Goal: Task Accomplishment & Management: Manage account settings

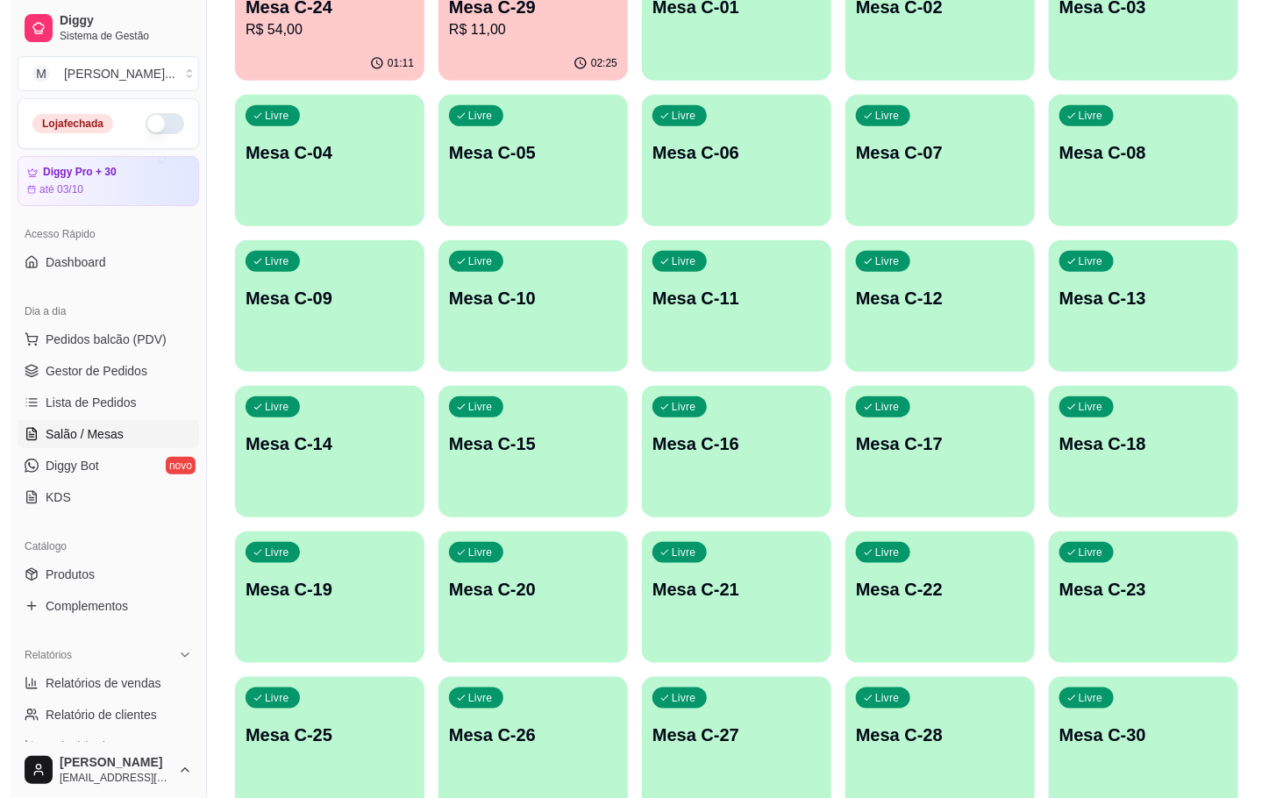
scroll to position [263, 0]
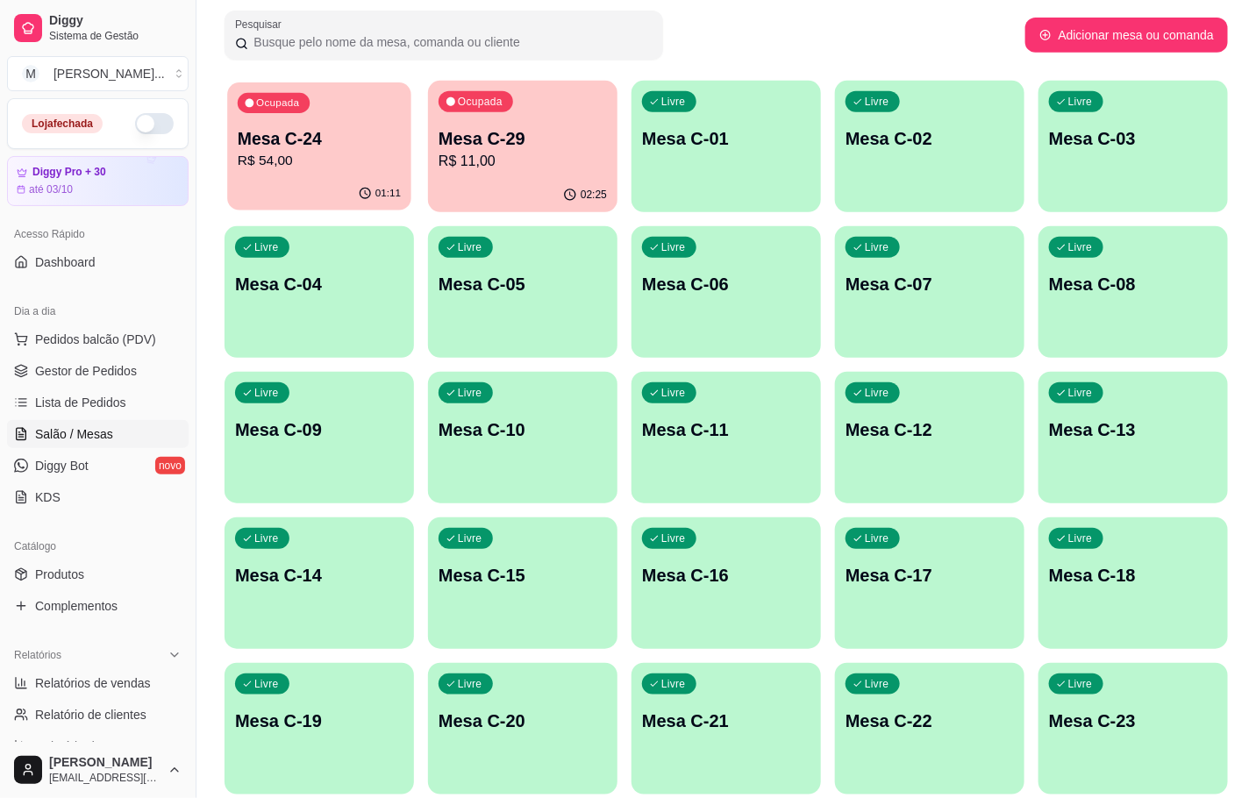
click at [363, 211] on div "Ocupada Mesa C-24 R$ 54,00 01:11 Ocupada Mesa C-29 R$ 11,00 02:25 Livre Mesa C-…" at bounding box center [726, 511] width 1003 height 860
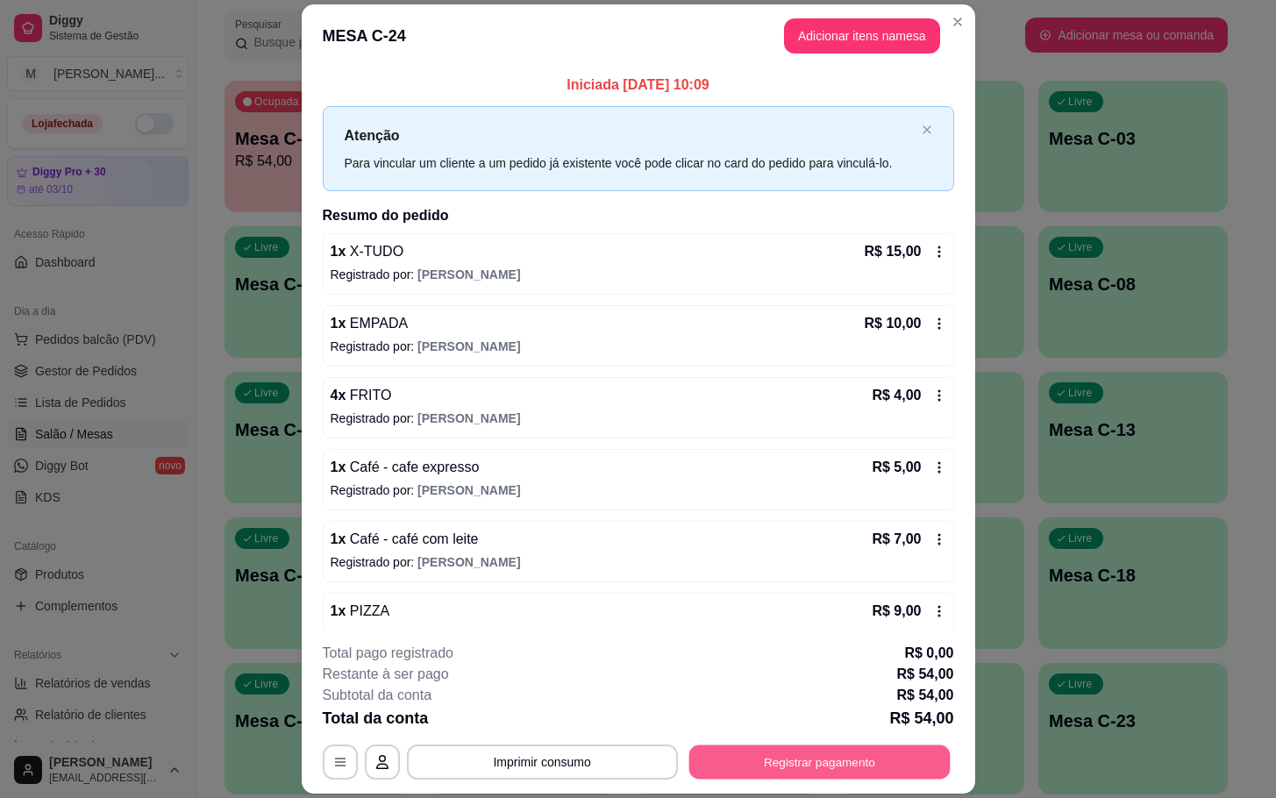
click at [785, 764] on button "Registrar pagamento" at bounding box center [819, 763] width 261 height 34
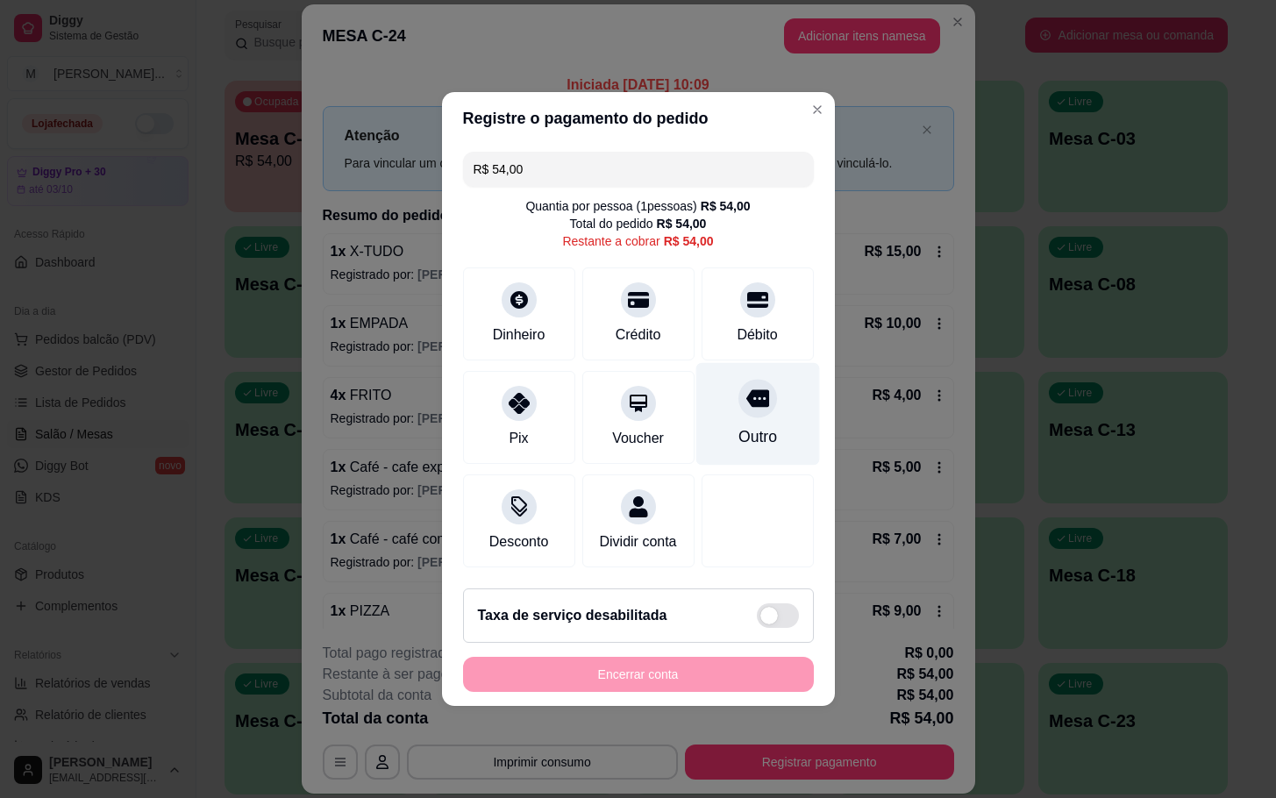
click at [751, 379] on div at bounding box center [758, 398] width 39 height 39
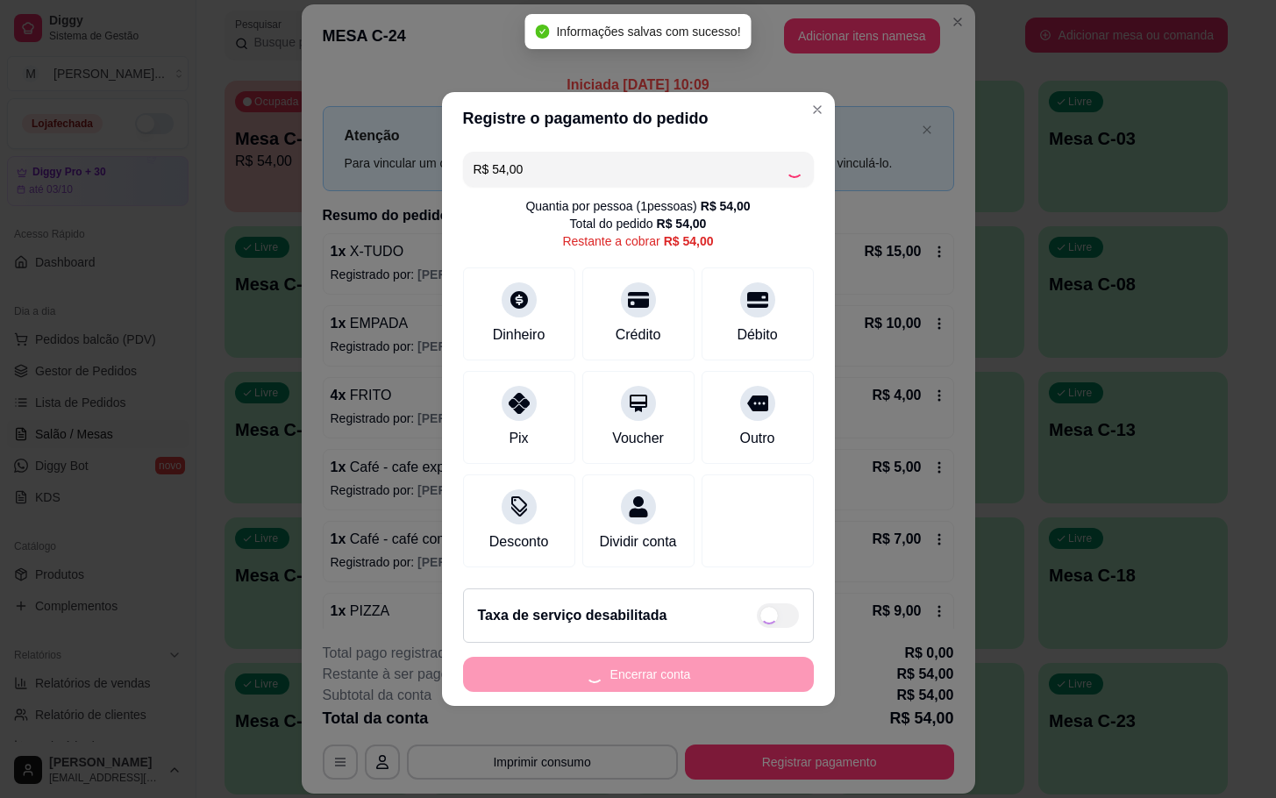
type input "R$ 0,00"
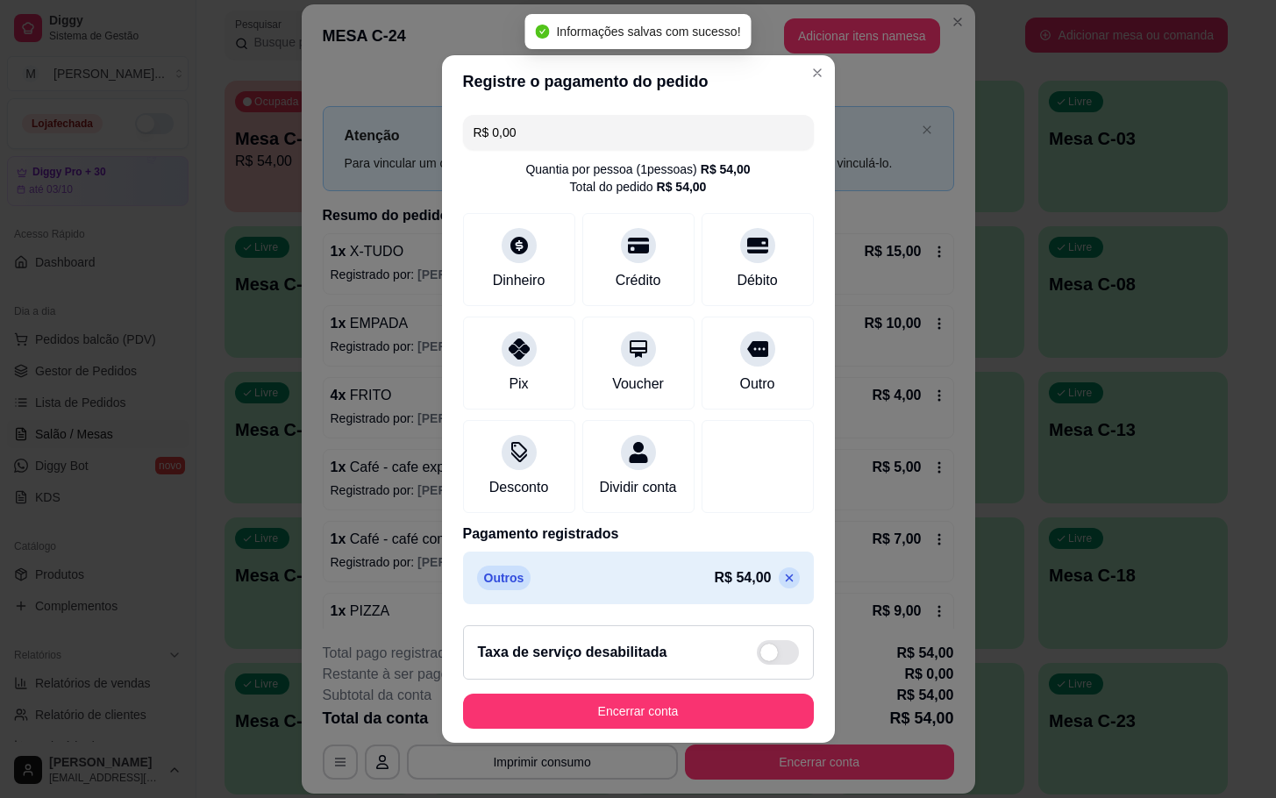
click at [655, 743] on footer "Taxa de serviço desabilitada Encerrar conta" at bounding box center [638, 677] width 393 height 132
click at [639, 729] on button "Encerrar conta" at bounding box center [638, 711] width 351 height 35
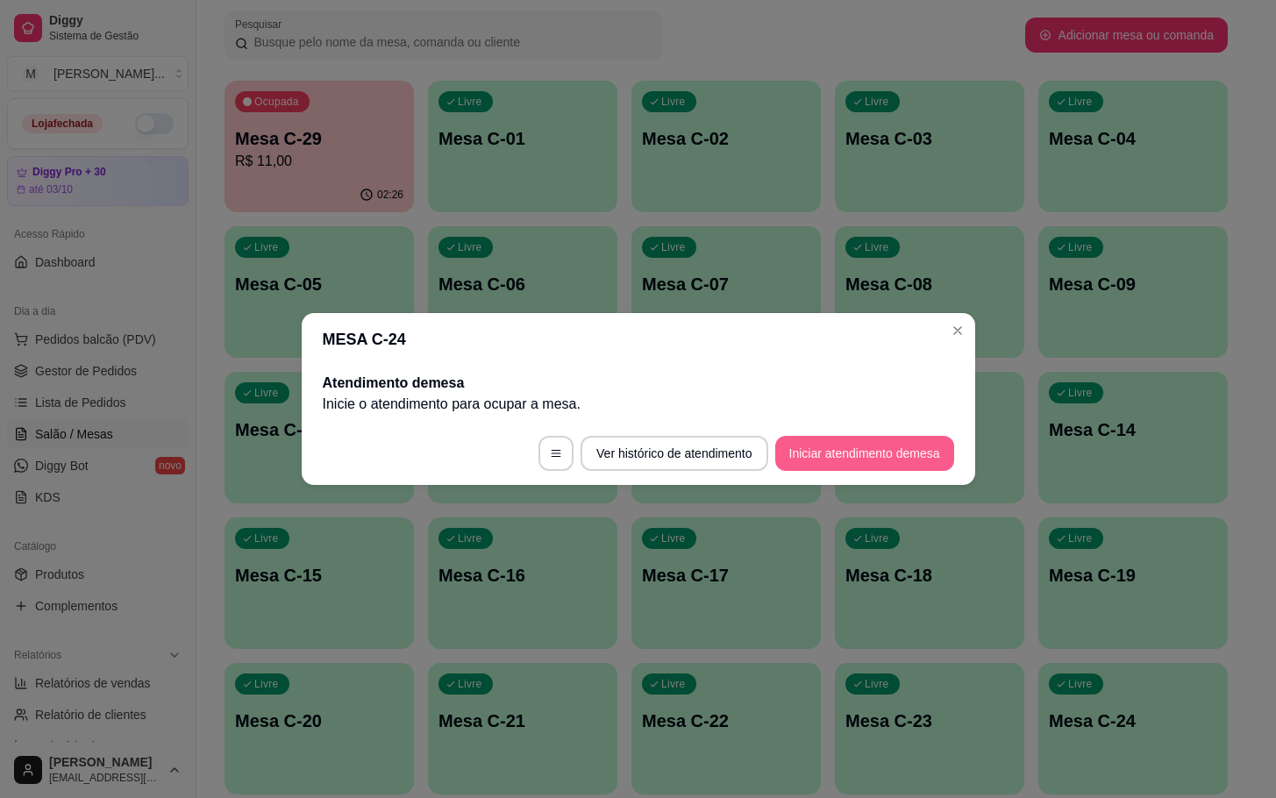
click at [872, 450] on button "Iniciar atendimento de mesa" at bounding box center [864, 453] width 179 height 35
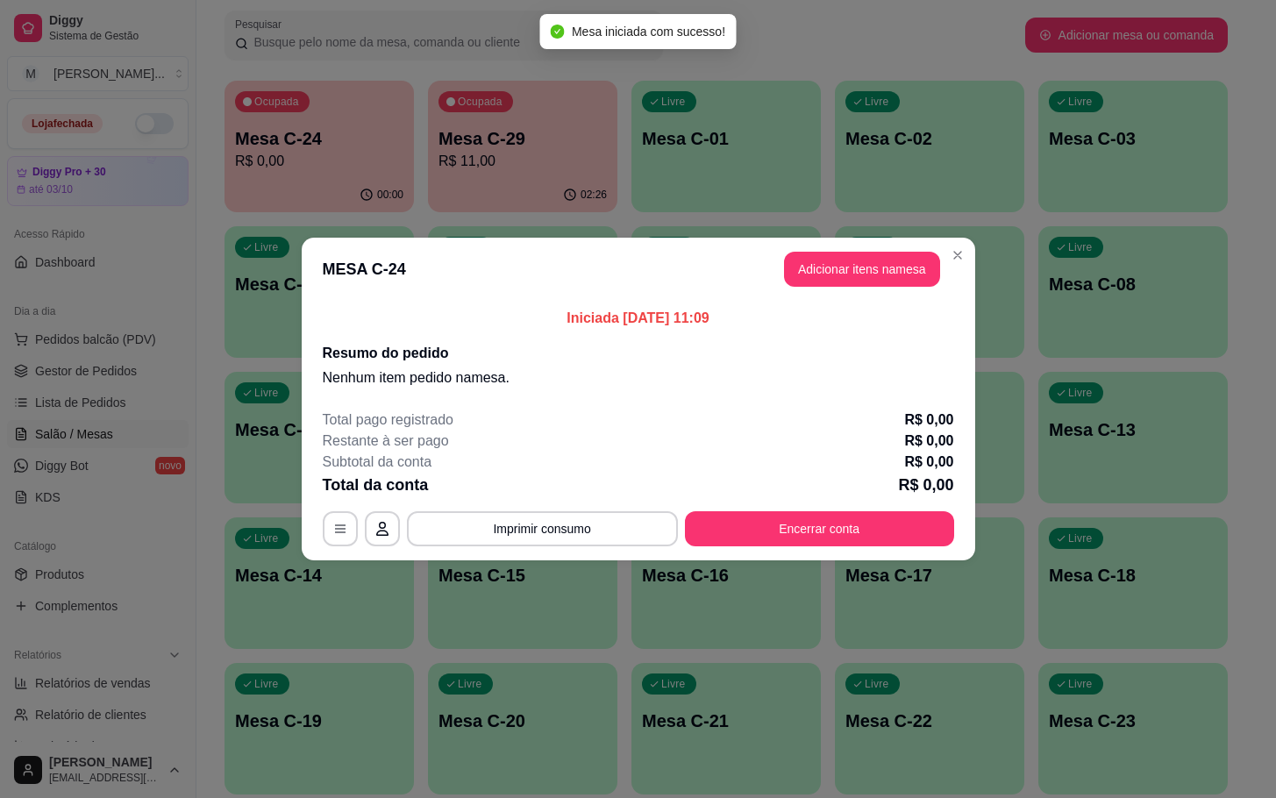
click at [859, 247] on header "MESA C-24 Adicionar itens na mesa" at bounding box center [639, 269] width 674 height 63
click at [866, 253] on button "Adicionar itens na mesa" at bounding box center [862, 270] width 151 height 34
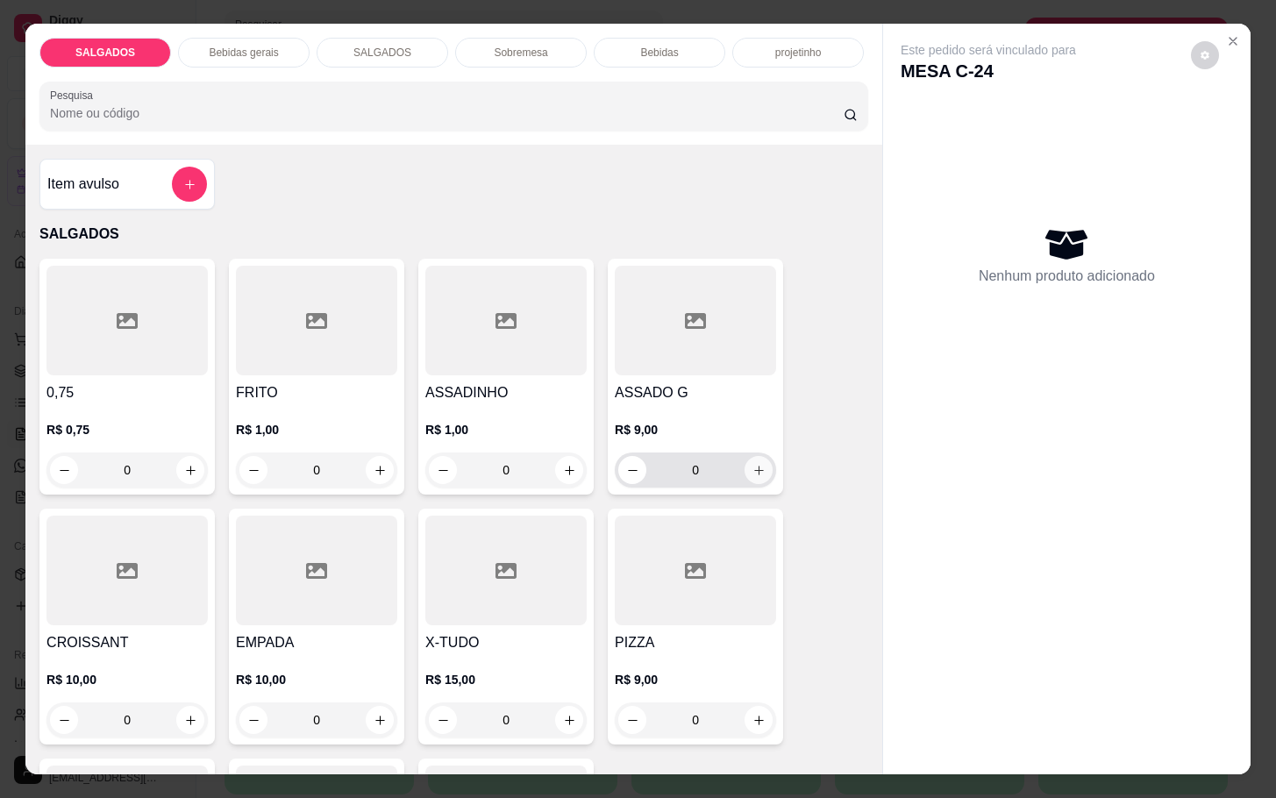
click at [753, 464] on icon "increase-product-quantity" at bounding box center [759, 470] width 13 height 13
type input "1"
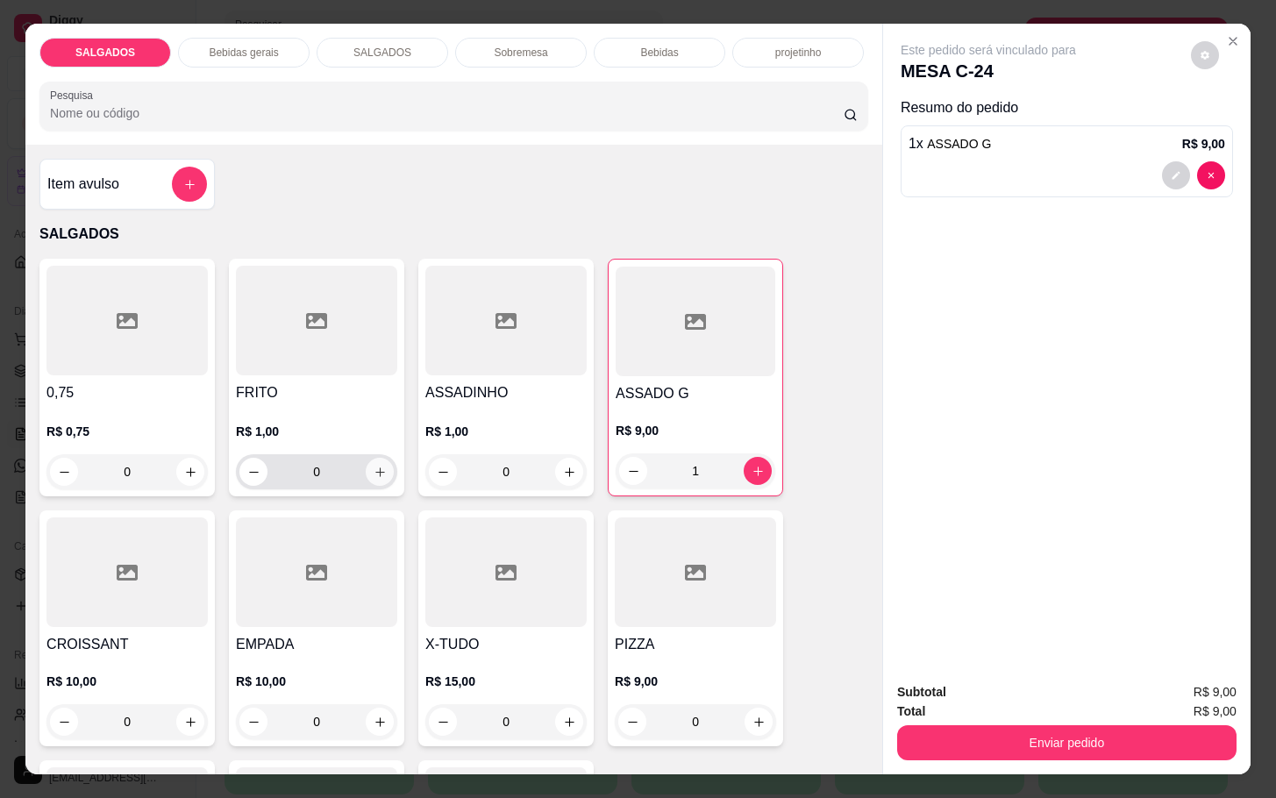
click at [374, 466] on icon "increase-product-quantity" at bounding box center [380, 472] width 13 height 13
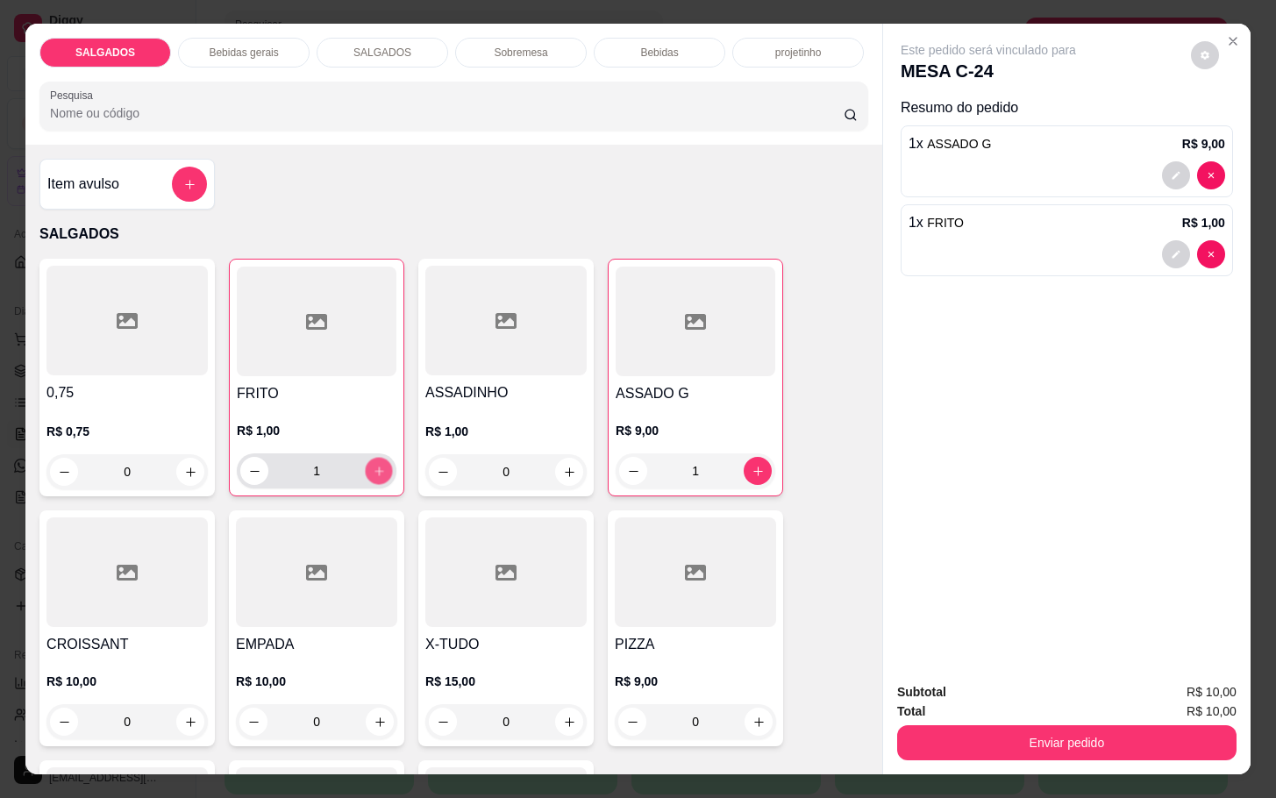
click at [373, 465] on icon "increase-product-quantity" at bounding box center [379, 471] width 13 height 13
type input "5"
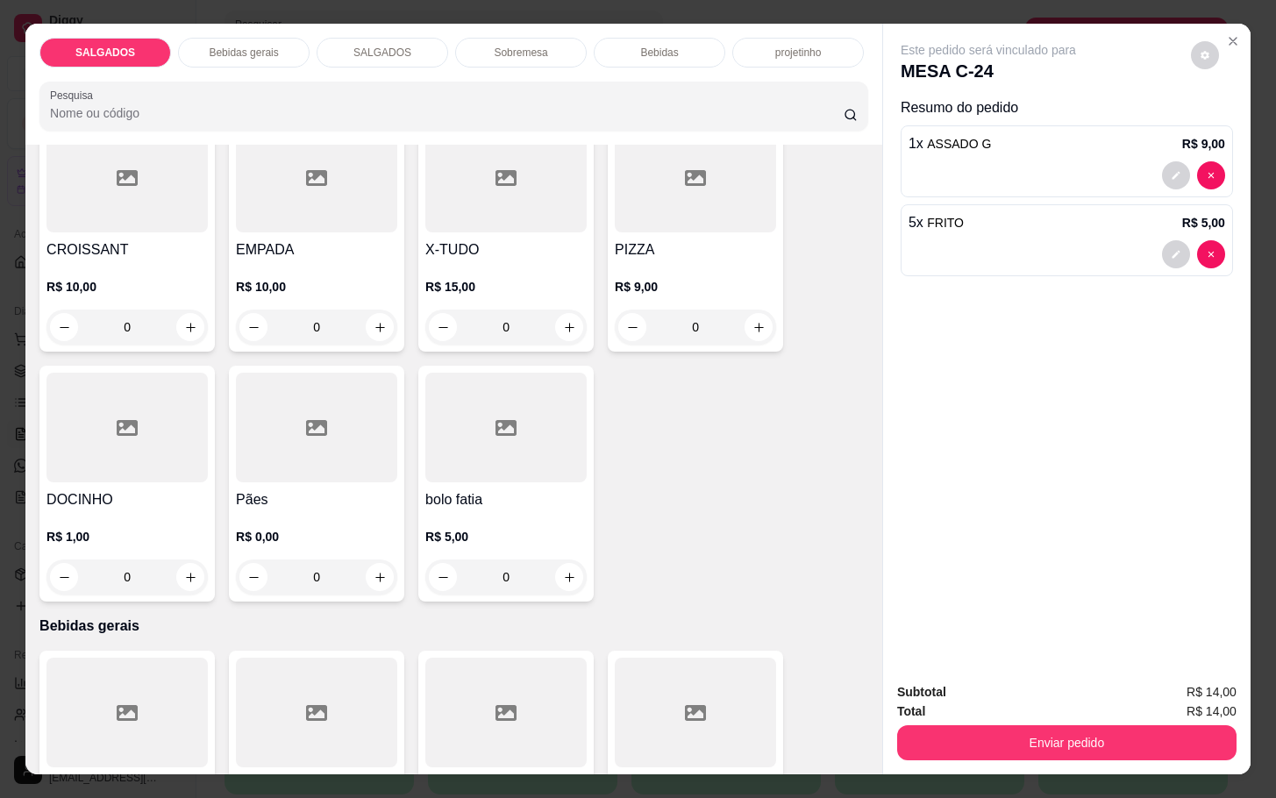
scroll to position [658, 0]
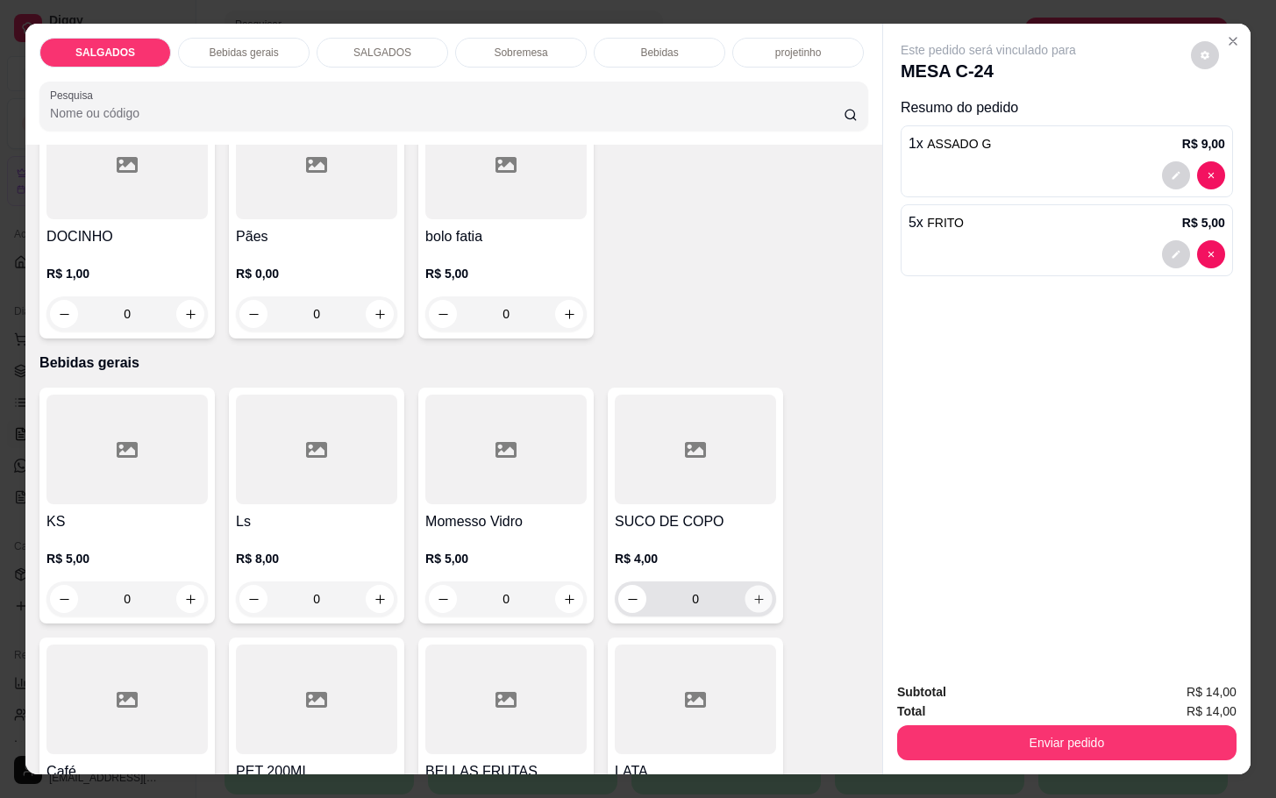
click at [753, 600] on button "increase-product-quantity" at bounding box center [759, 599] width 27 height 27
type input "1"
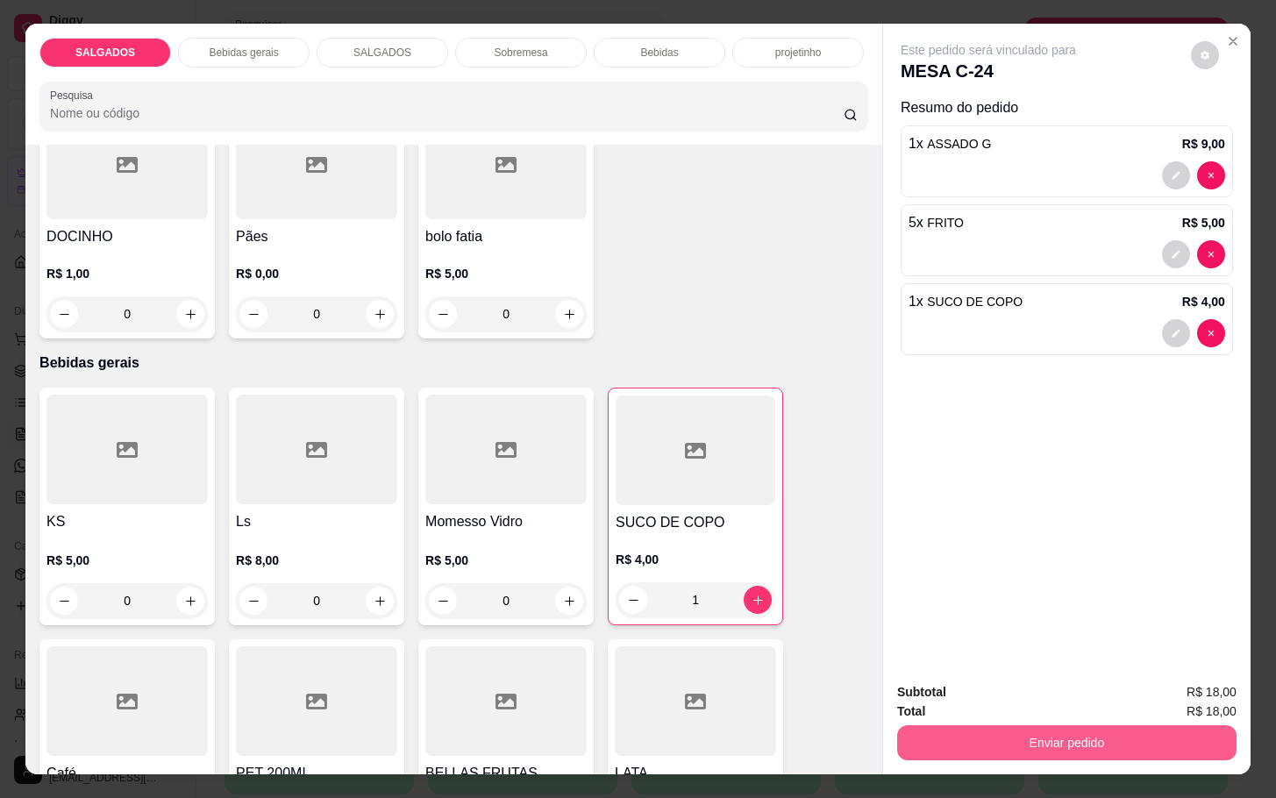
click at [1013, 725] on button "Enviar pedido" at bounding box center [1066, 742] width 339 height 35
click at [1016, 696] on button "Não registrar e enviar pedido" at bounding box center [1005, 690] width 177 height 32
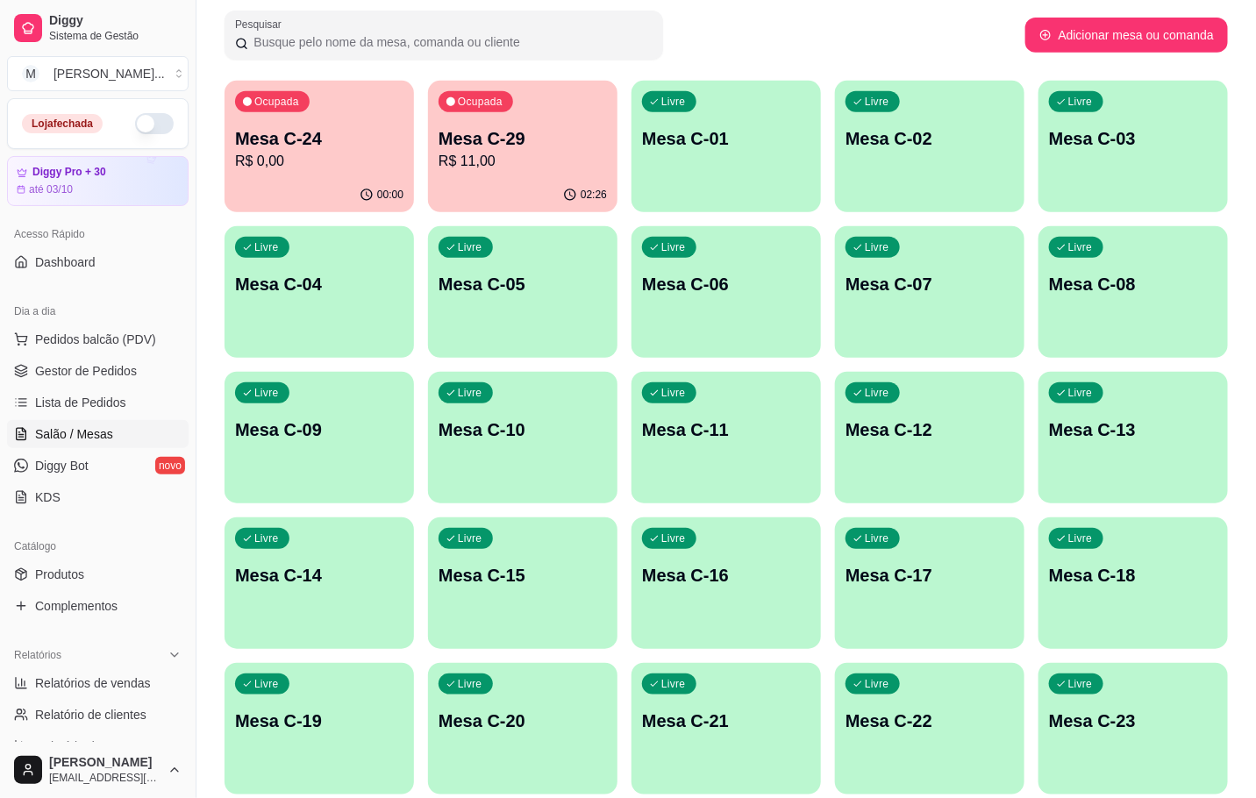
click at [1139, 724] on p "Mesa C-23" at bounding box center [1133, 721] width 168 height 25
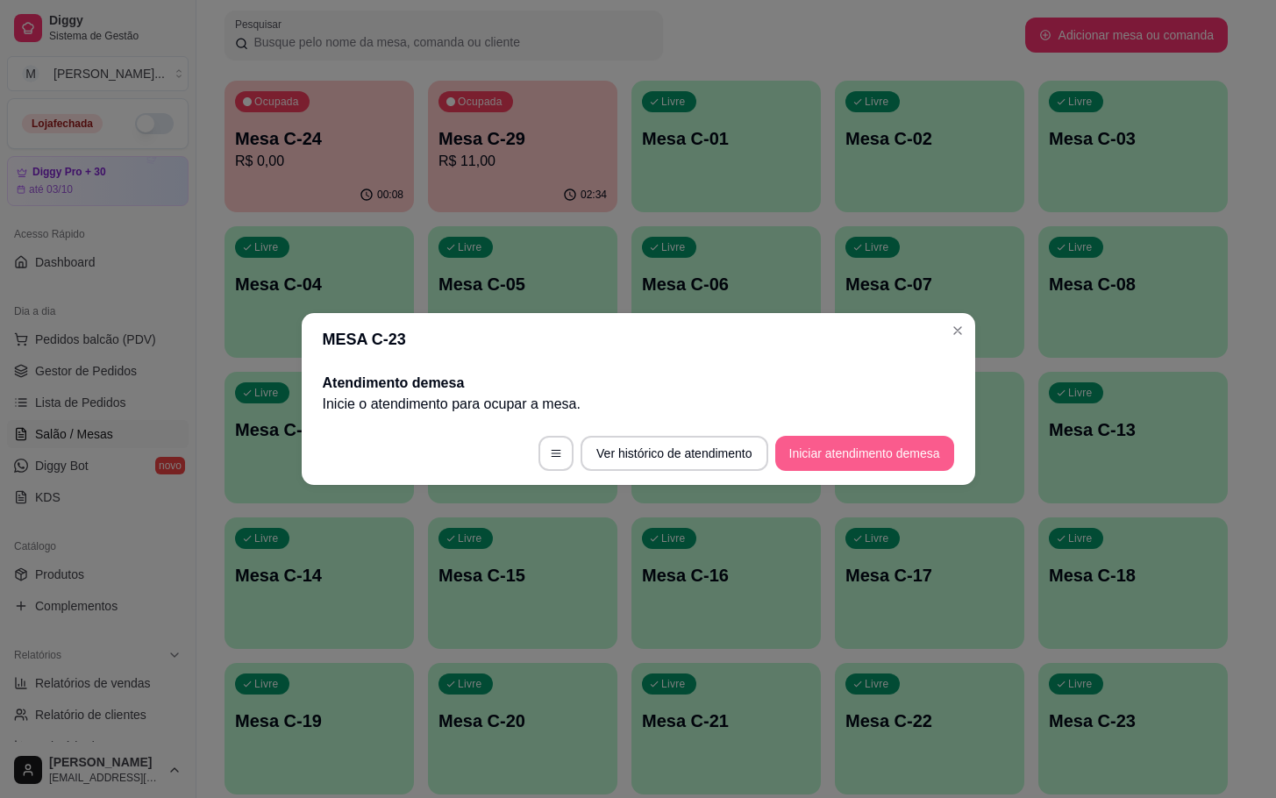
click at [895, 445] on button "Iniciar atendimento de mesa" at bounding box center [864, 453] width 179 height 35
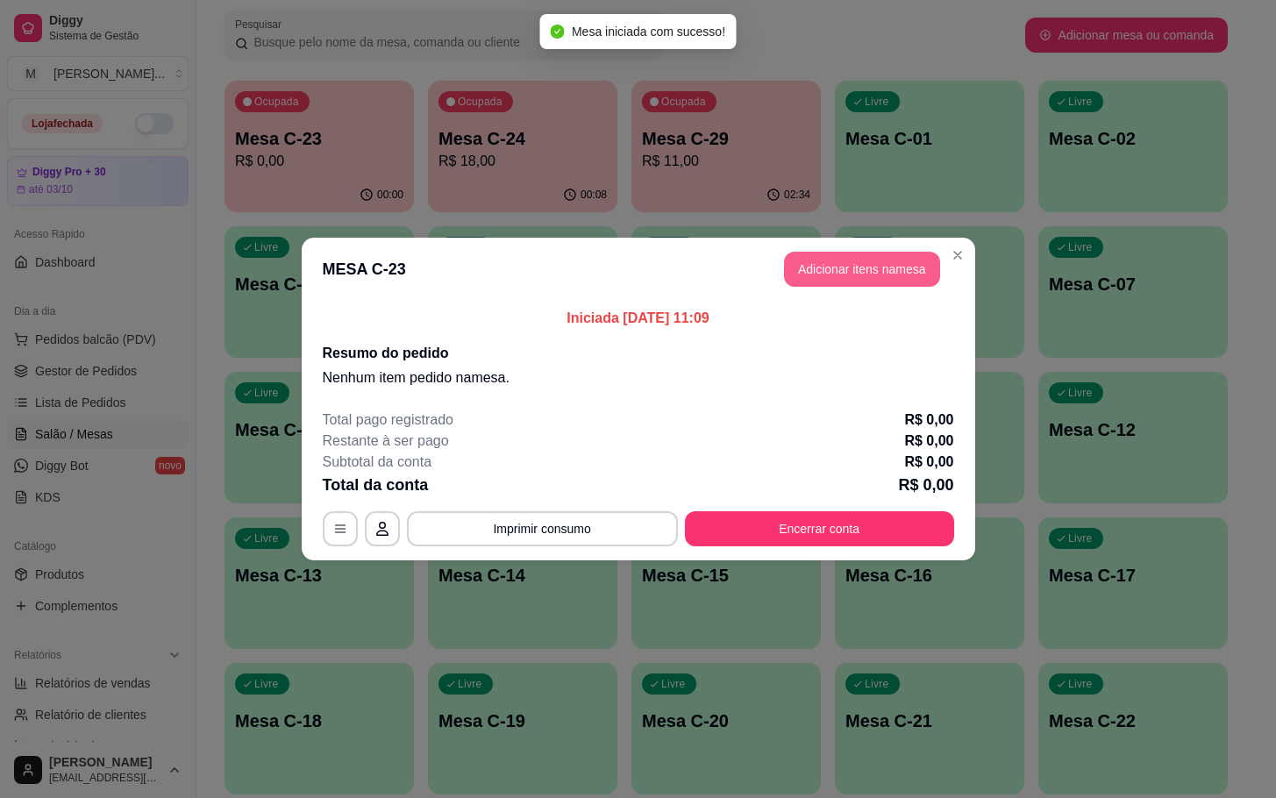
click at [853, 261] on button "Adicionar itens na mesa" at bounding box center [862, 269] width 156 height 35
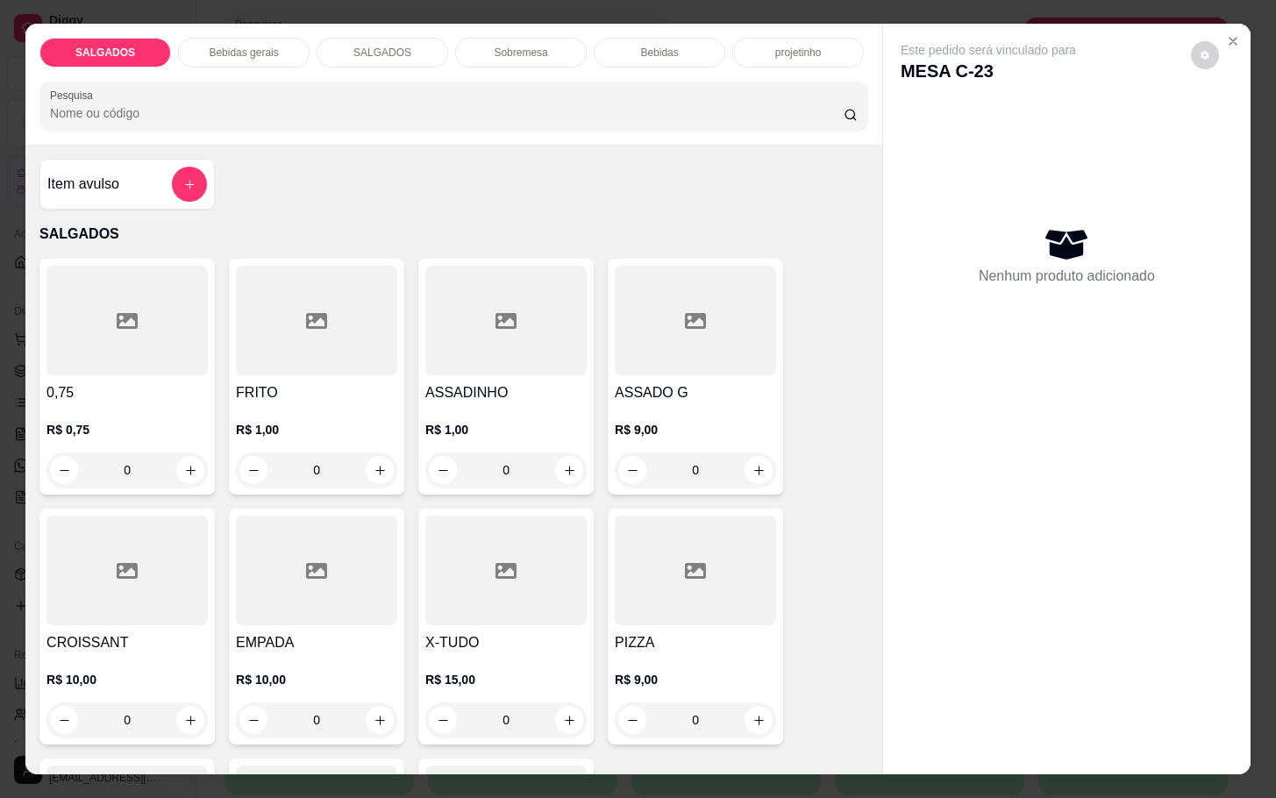
click at [330, 459] on input "0" at bounding box center [317, 470] width 98 height 35
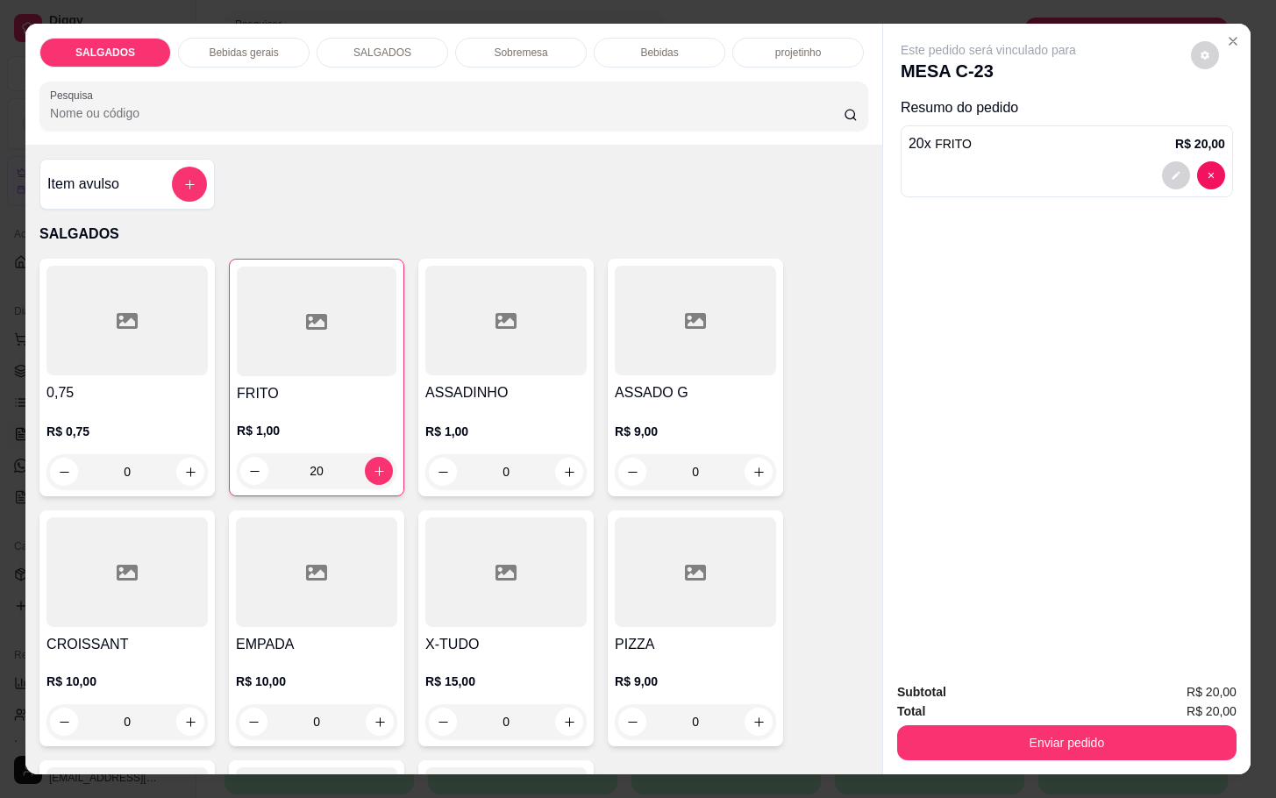
type input "20"
click at [796, 272] on div "0,75 R$ 0,75 0 FRITO R$ 1,00 20 ASSADINHO R$ 1,00 0 ASSADO G R$ 9,00 0 CROISSAN…" at bounding box center [453, 628] width 829 height 738
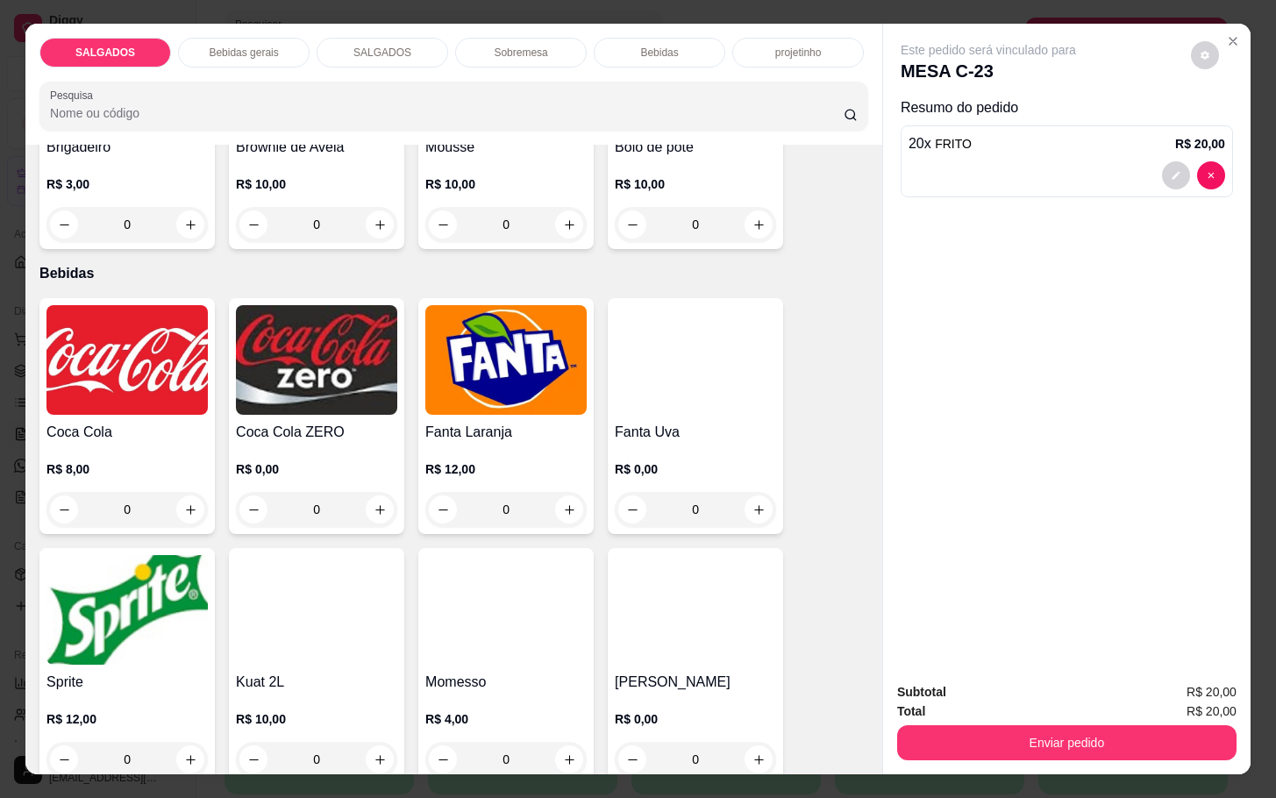
scroll to position [3026, 0]
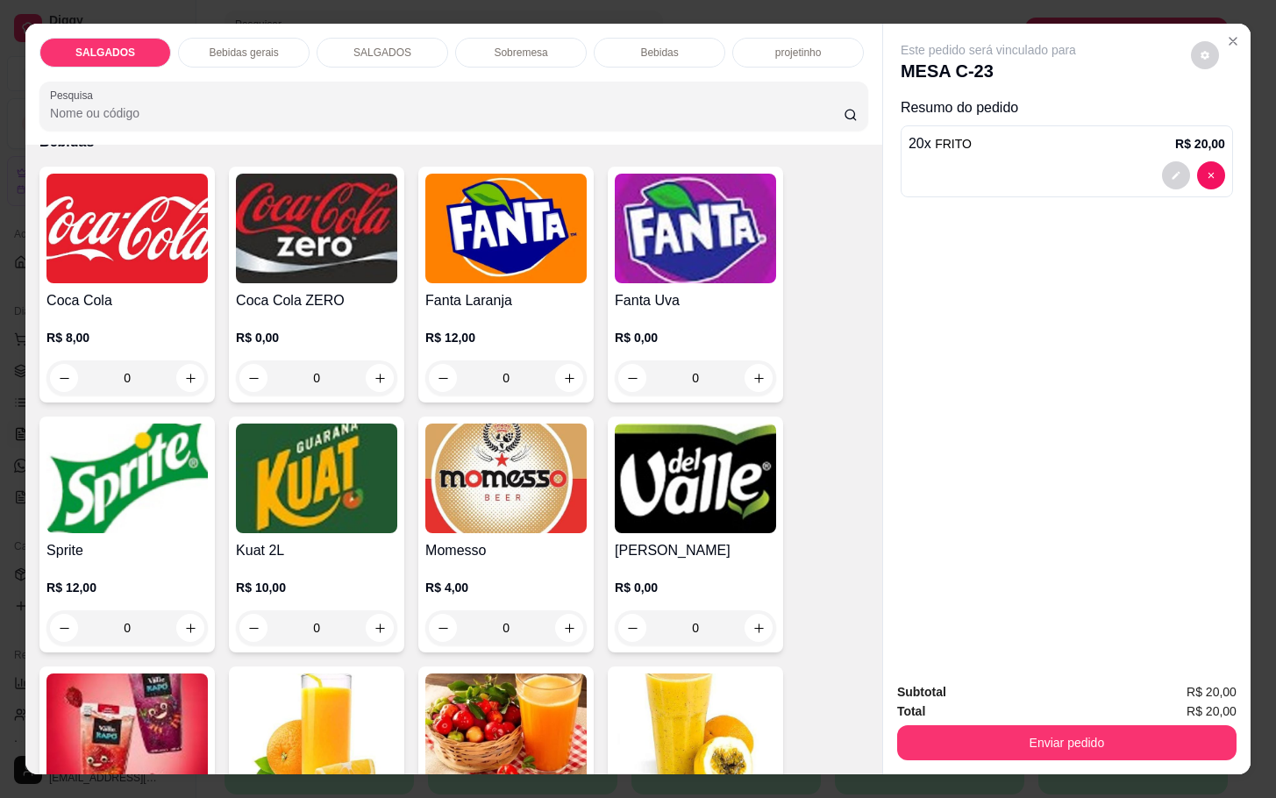
click at [453, 540] on h4 "Momesso" at bounding box center [505, 550] width 161 height 21
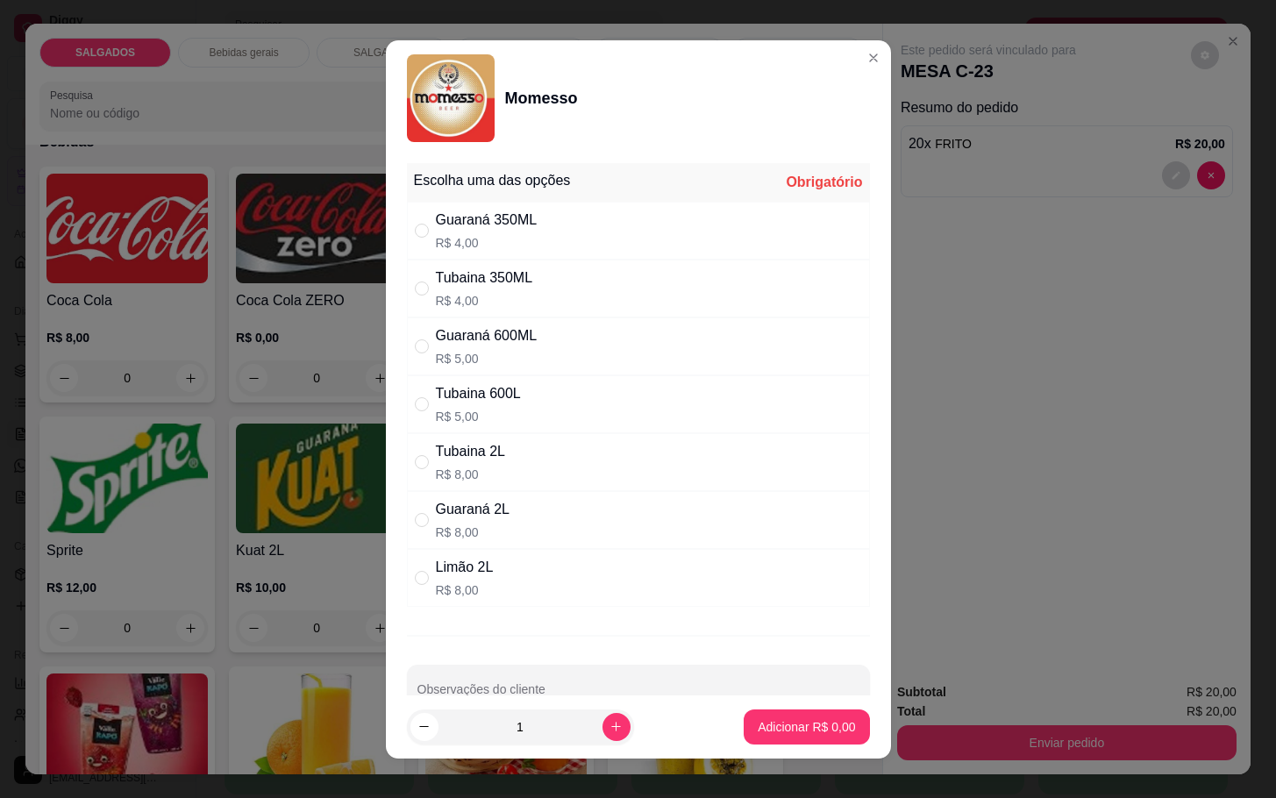
click at [532, 446] on div "Tubaina 2L R$ 8,00" at bounding box center [638, 462] width 463 height 58
radio input "true"
click at [785, 724] on p "Adicionar R$ 8,00" at bounding box center [807, 726] width 95 height 17
type input "1"
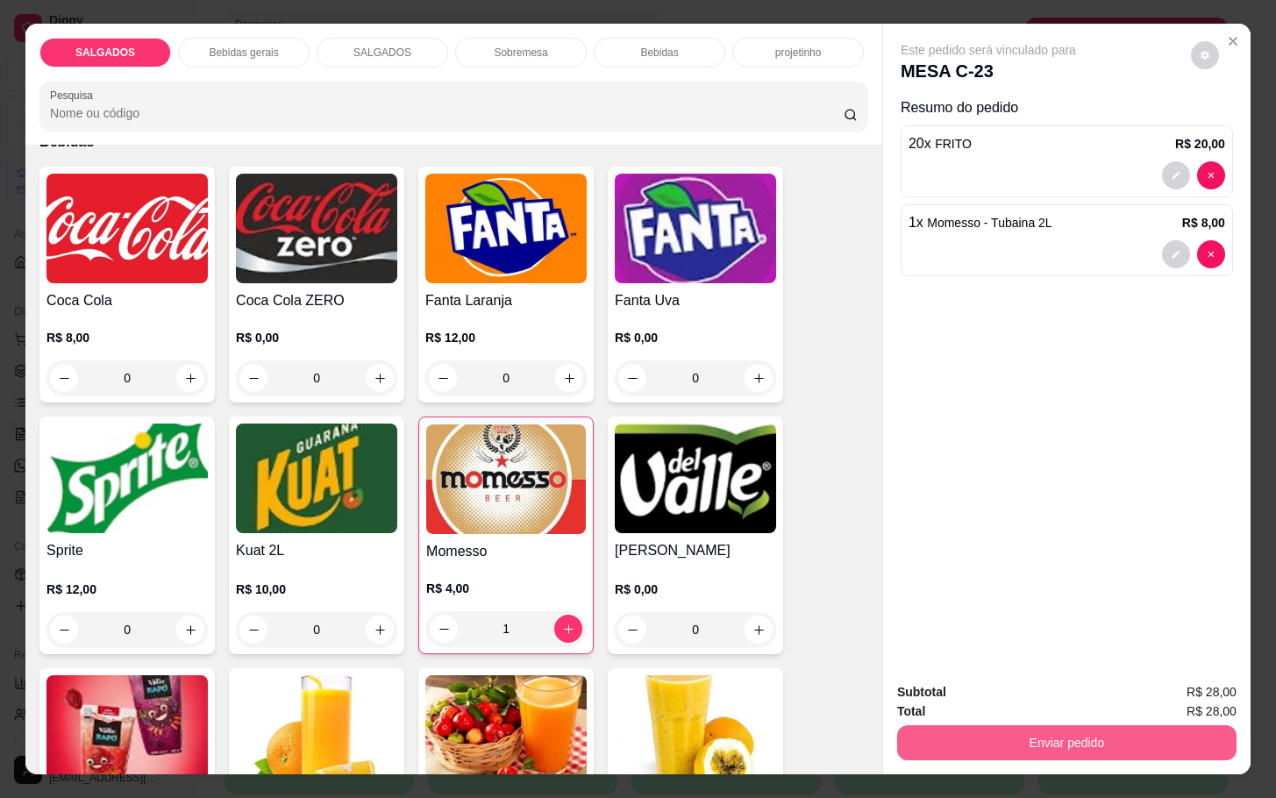
click at [972, 725] on button "Enviar pedido" at bounding box center [1066, 742] width 339 height 35
click at [972, 666] on div "Deseja registrar o cliente que fez esse pedido? Essa é uma forma de identificar…" at bounding box center [1057, 669] width 300 height 75
click at [974, 676] on button "Não registrar e enviar pedido" at bounding box center [1005, 690] width 177 height 32
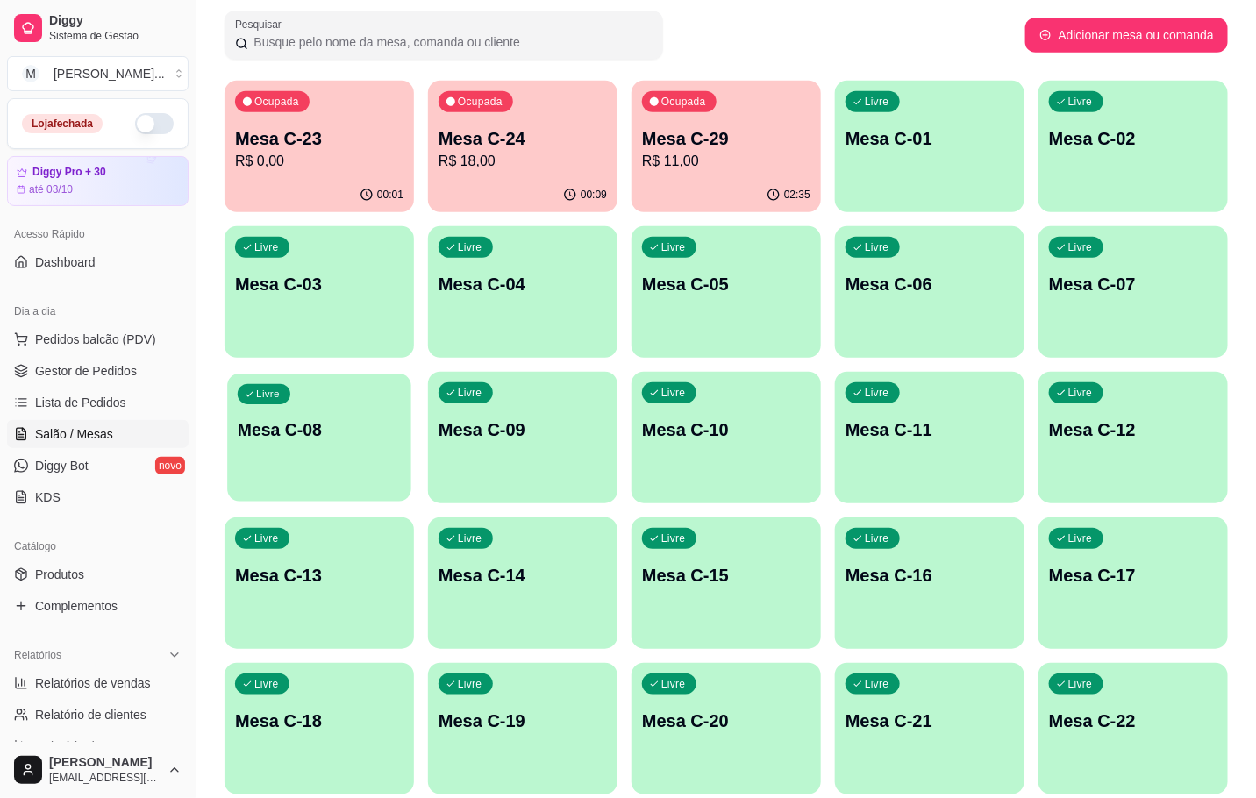
click at [313, 448] on div "Livre Mesa C-08" at bounding box center [319, 427] width 184 height 107
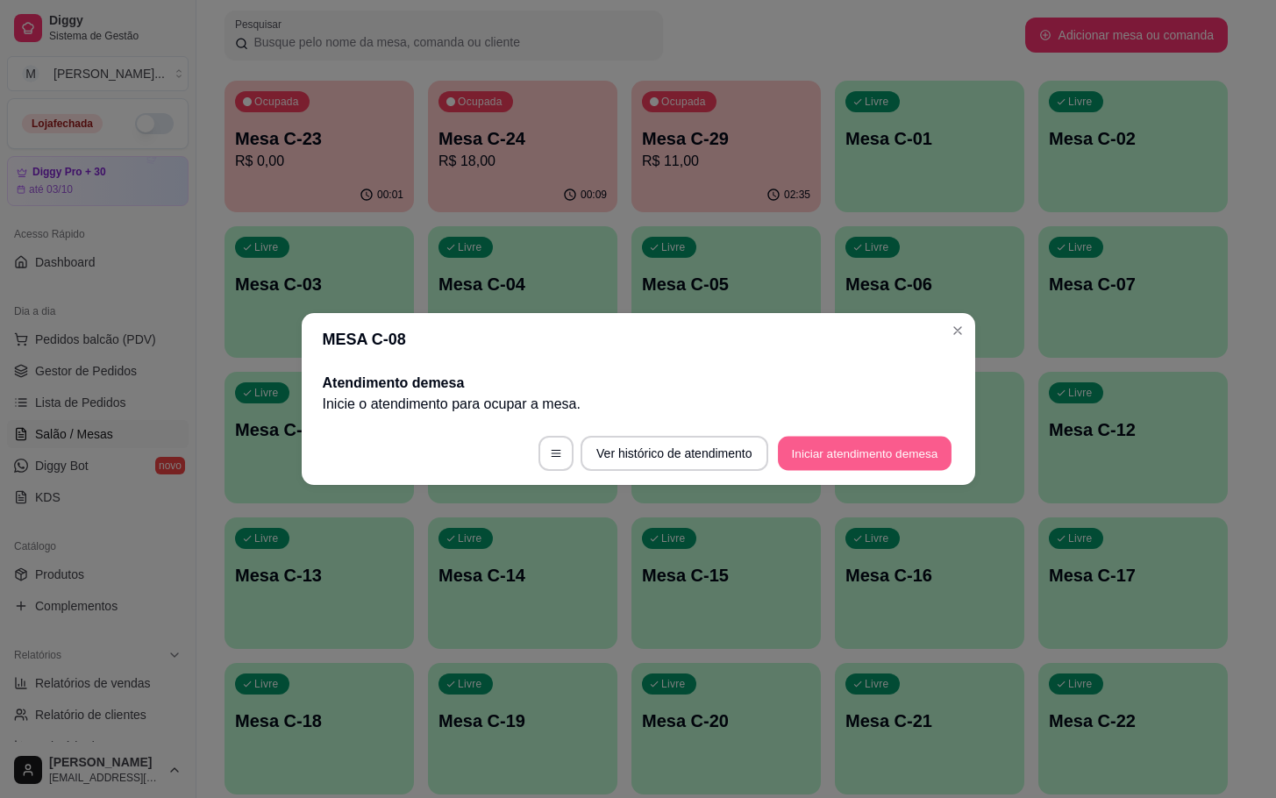
click at [863, 453] on button "Iniciar atendimento de mesa" at bounding box center [865, 454] width 174 height 34
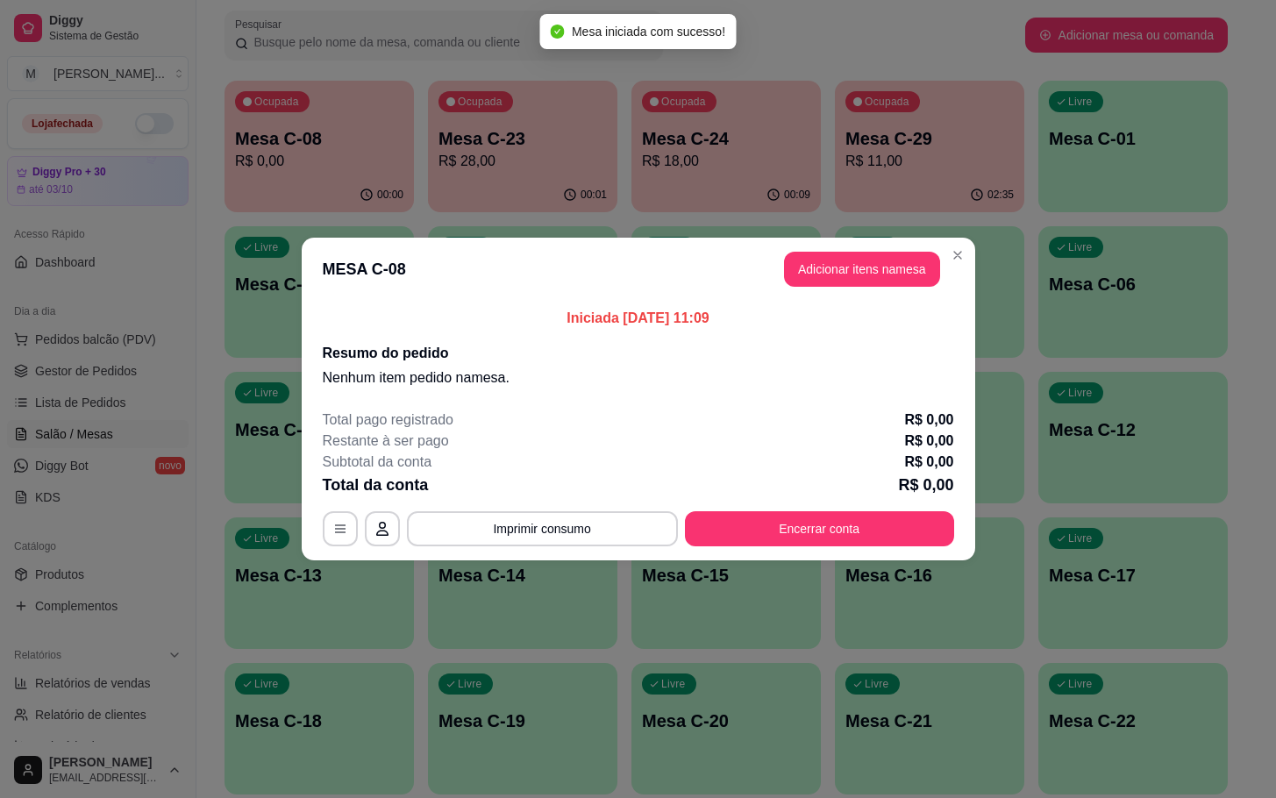
click at [855, 248] on header "MESA C-08 Adicionar itens na mesa" at bounding box center [639, 269] width 674 height 63
click at [855, 255] on button "Adicionar itens na mesa" at bounding box center [862, 269] width 156 height 35
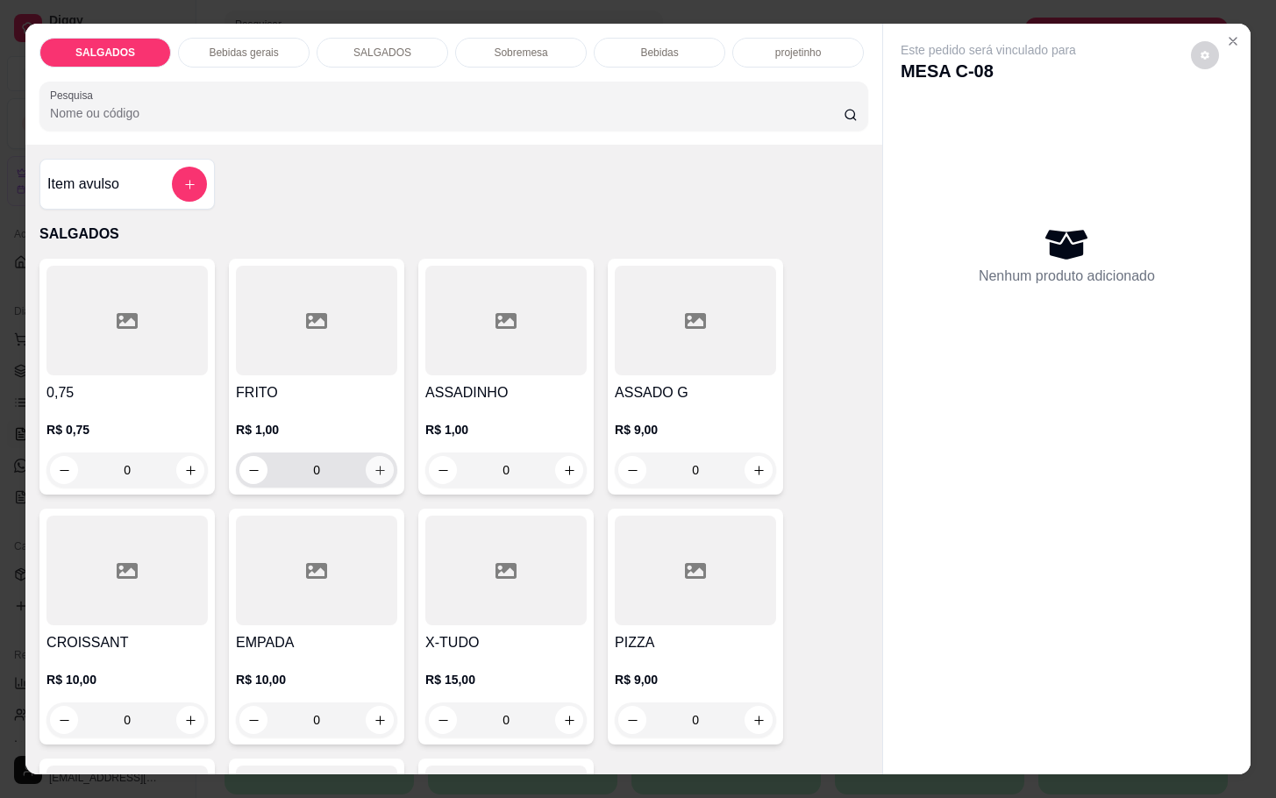
click at [374, 464] on icon "increase-product-quantity" at bounding box center [380, 470] width 13 height 13
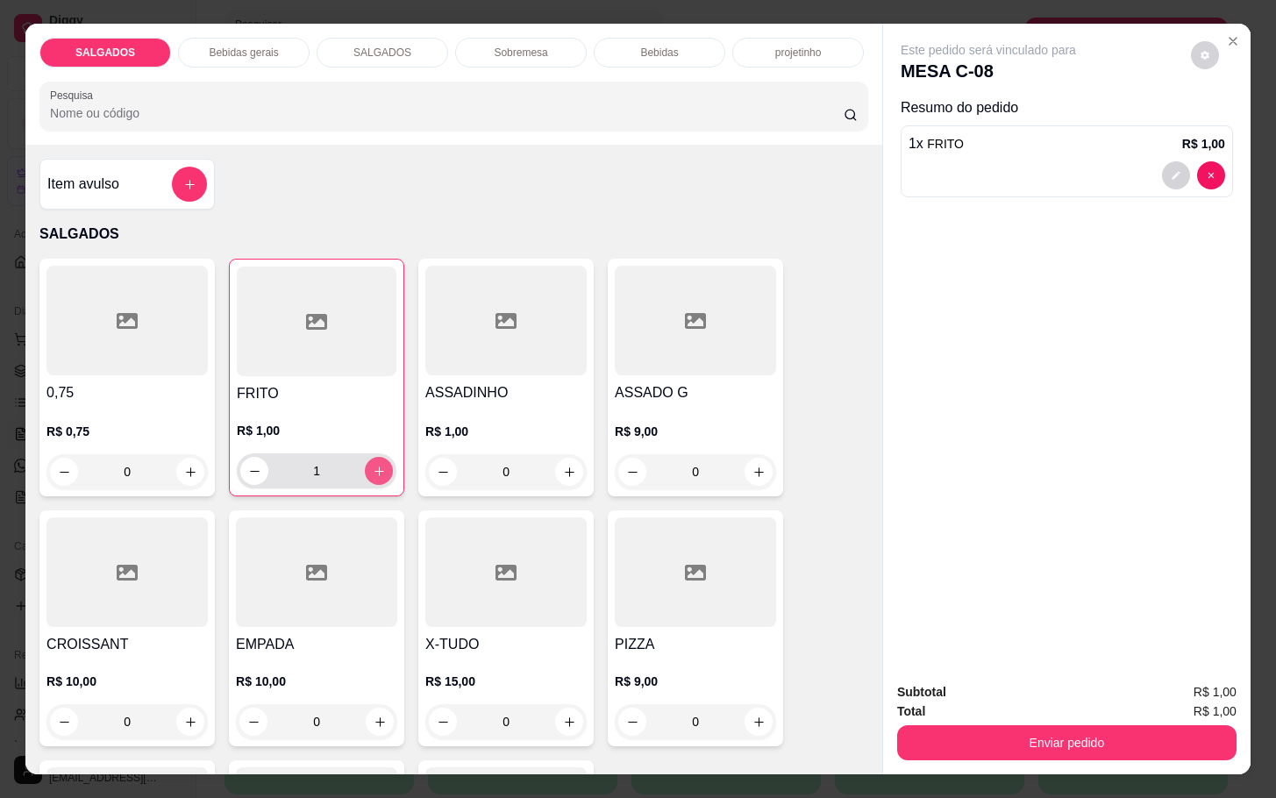
click at [373, 465] on icon "increase-product-quantity" at bounding box center [379, 471] width 13 height 13
click at [356, 453] on div "3" at bounding box center [316, 470] width 153 height 35
click at [373, 465] on icon "increase-product-quantity" at bounding box center [379, 471] width 13 height 13
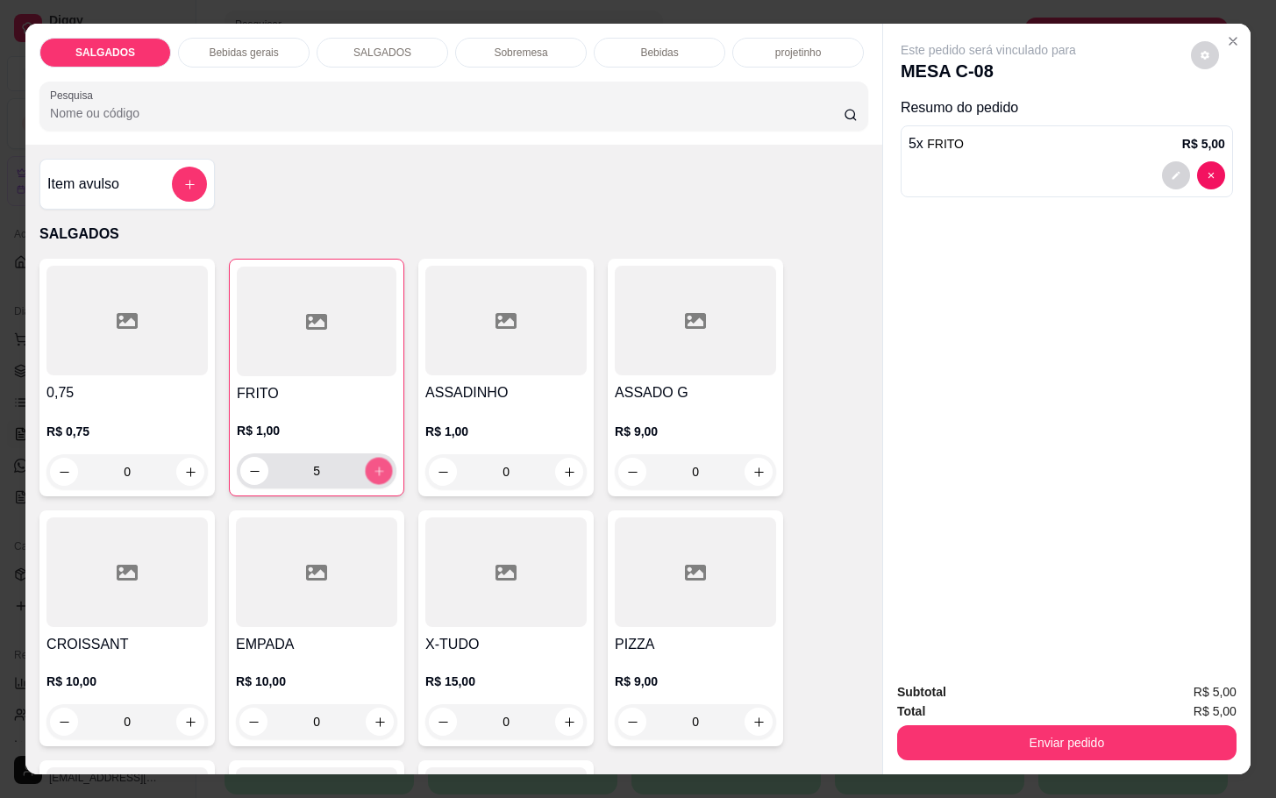
click at [373, 465] on icon "increase-product-quantity" at bounding box center [379, 471] width 13 height 13
type input "6"
click at [1230, 38] on icon "Close" at bounding box center [1233, 41] width 7 height 7
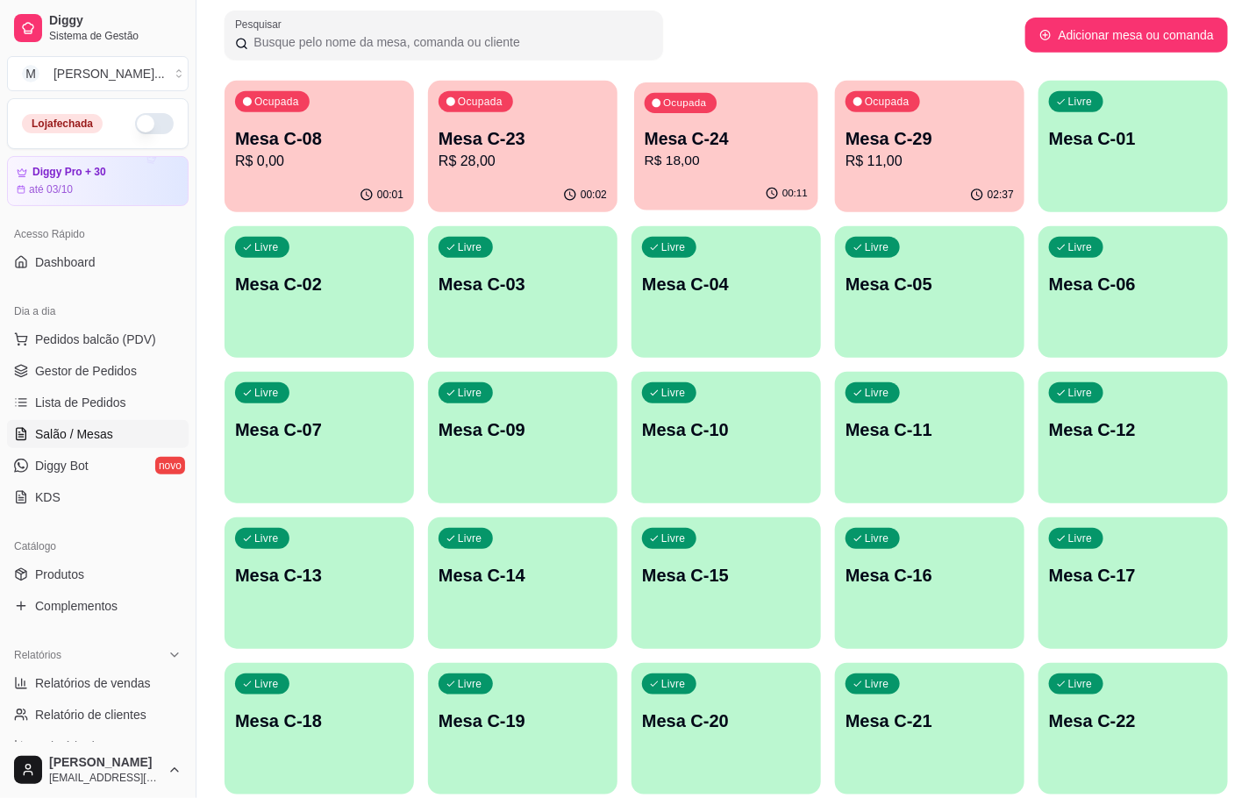
click at [717, 132] on p "Mesa C-24" at bounding box center [726, 139] width 163 height 24
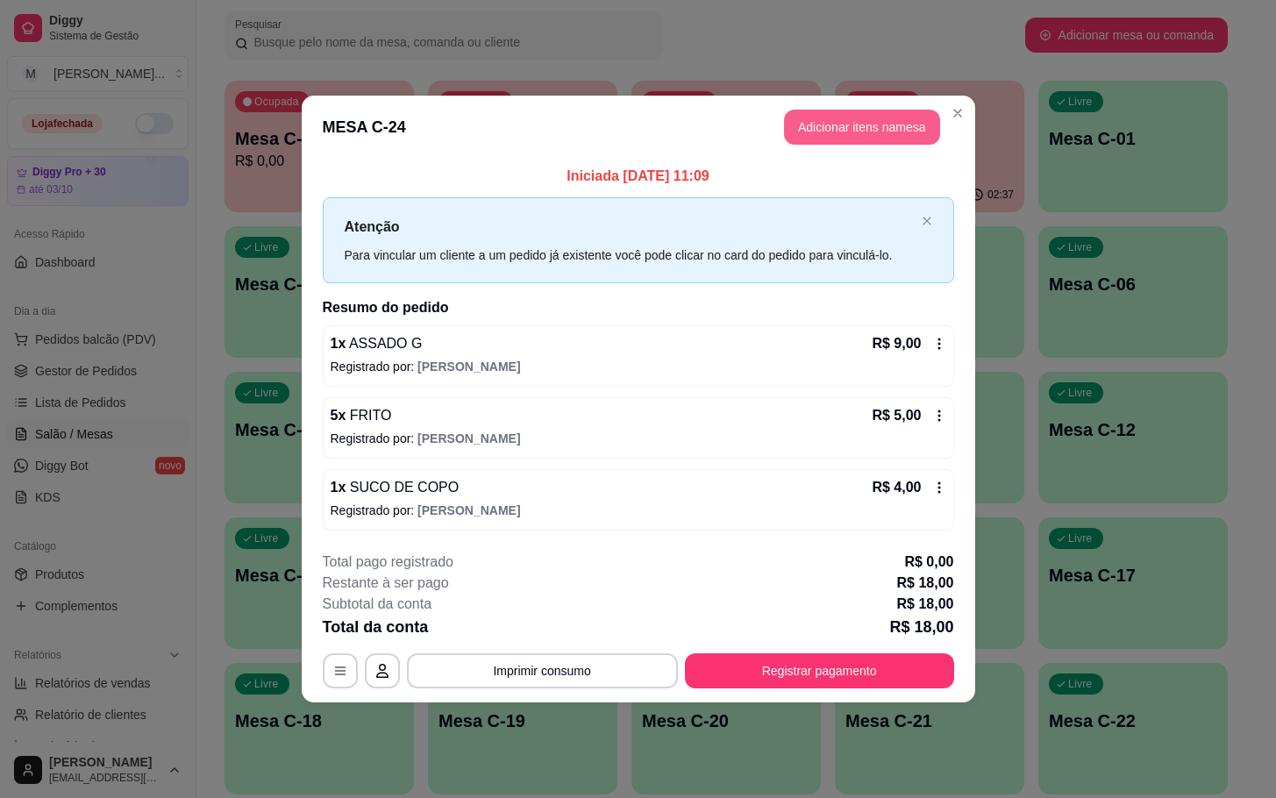
click at [816, 140] on button "Adicionar itens na mesa" at bounding box center [862, 127] width 156 height 35
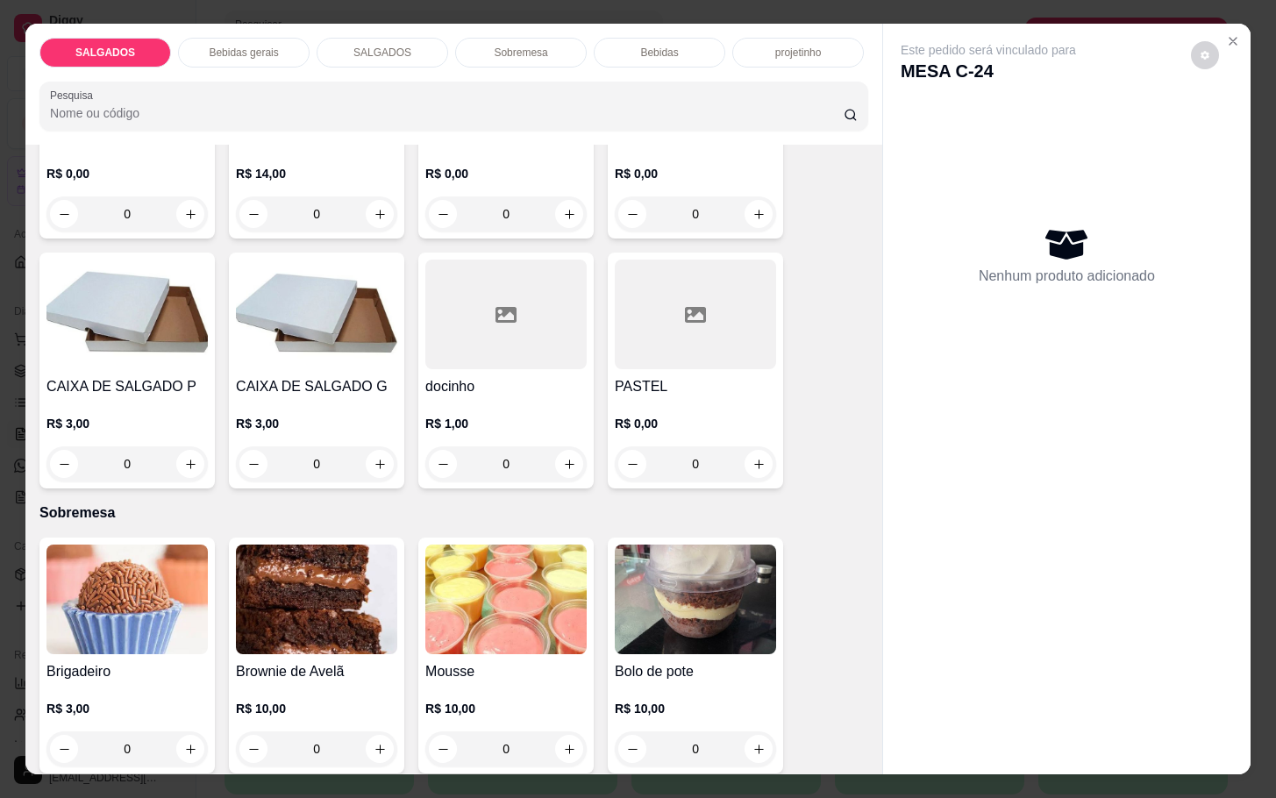
scroll to position [2763, 0]
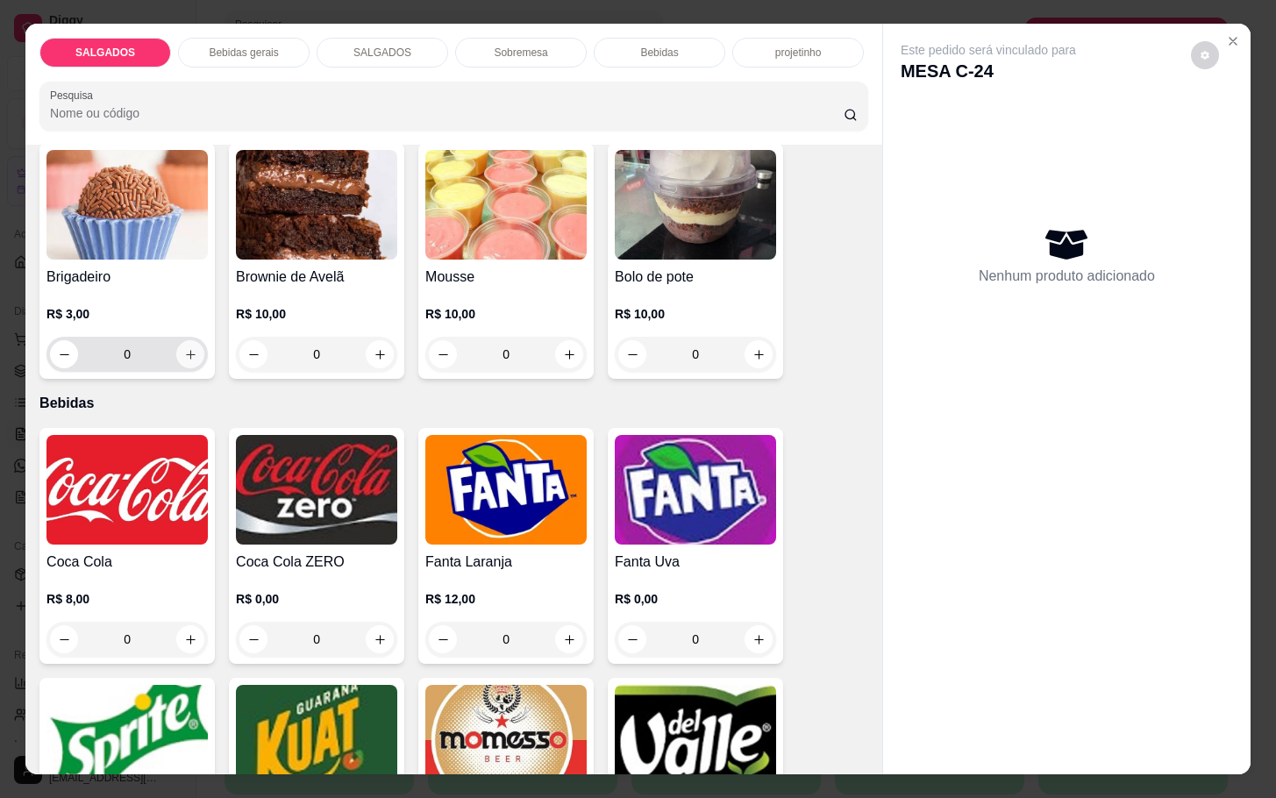
click at [182, 358] on button "increase-product-quantity" at bounding box center [190, 354] width 28 height 28
type input "1"
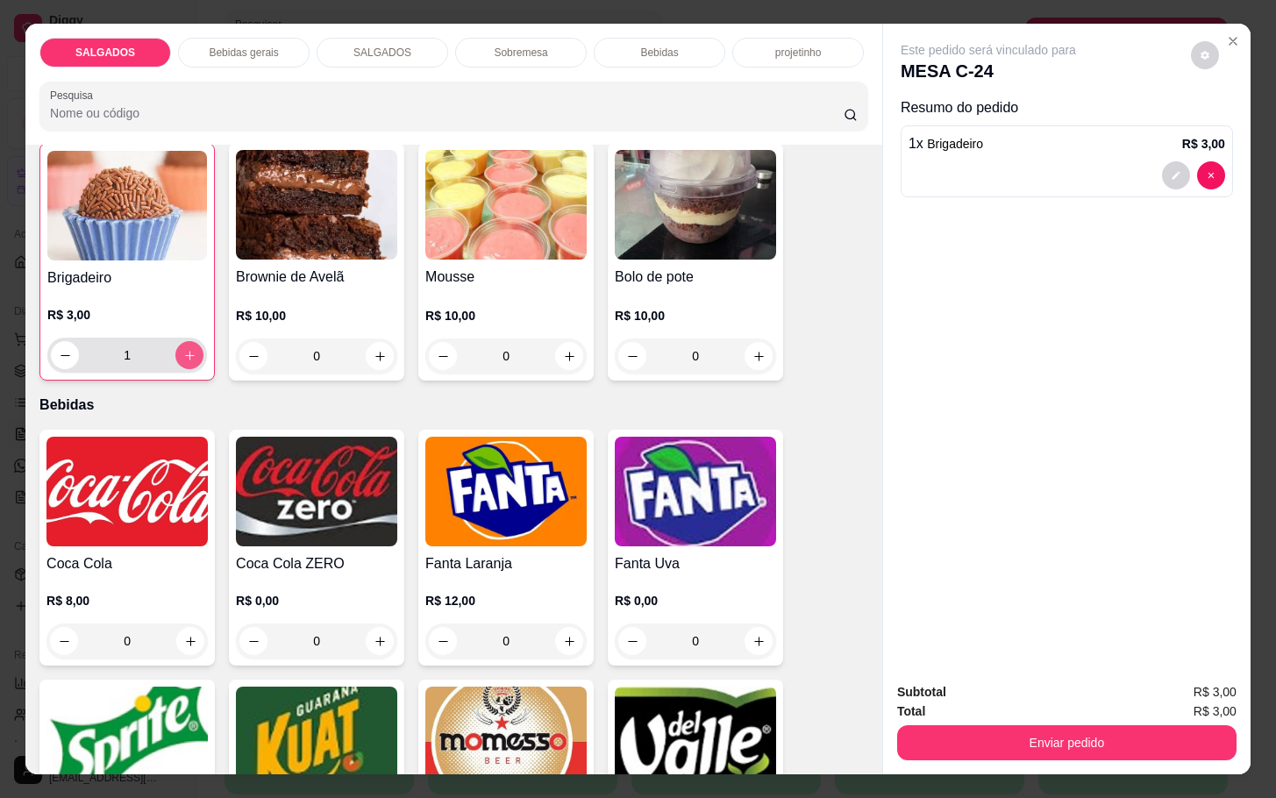
scroll to position [2764, 0]
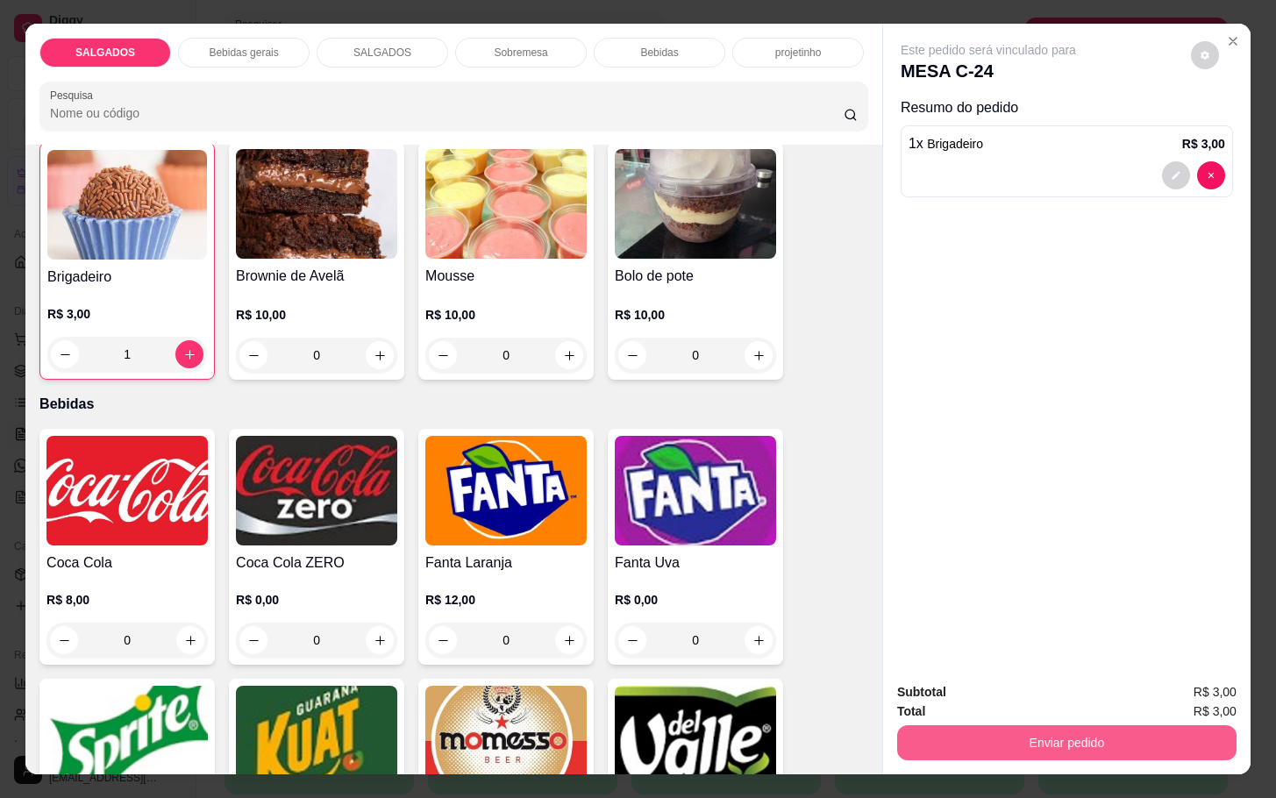
drag, startPoint x: 964, startPoint y: 713, endPoint x: 977, endPoint y: 735, distance: 25.6
click at [977, 721] on div "Enviar pedido" at bounding box center [1066, 740] width 339 height 39
click at [977, 742] on button "Enviar pedido" at bounding box center [1066, 742] width 339 height 35
click at [960, 684] on button "Não registrar e enviar pedido" at bounding box center [1005, 690] width 177 height 32
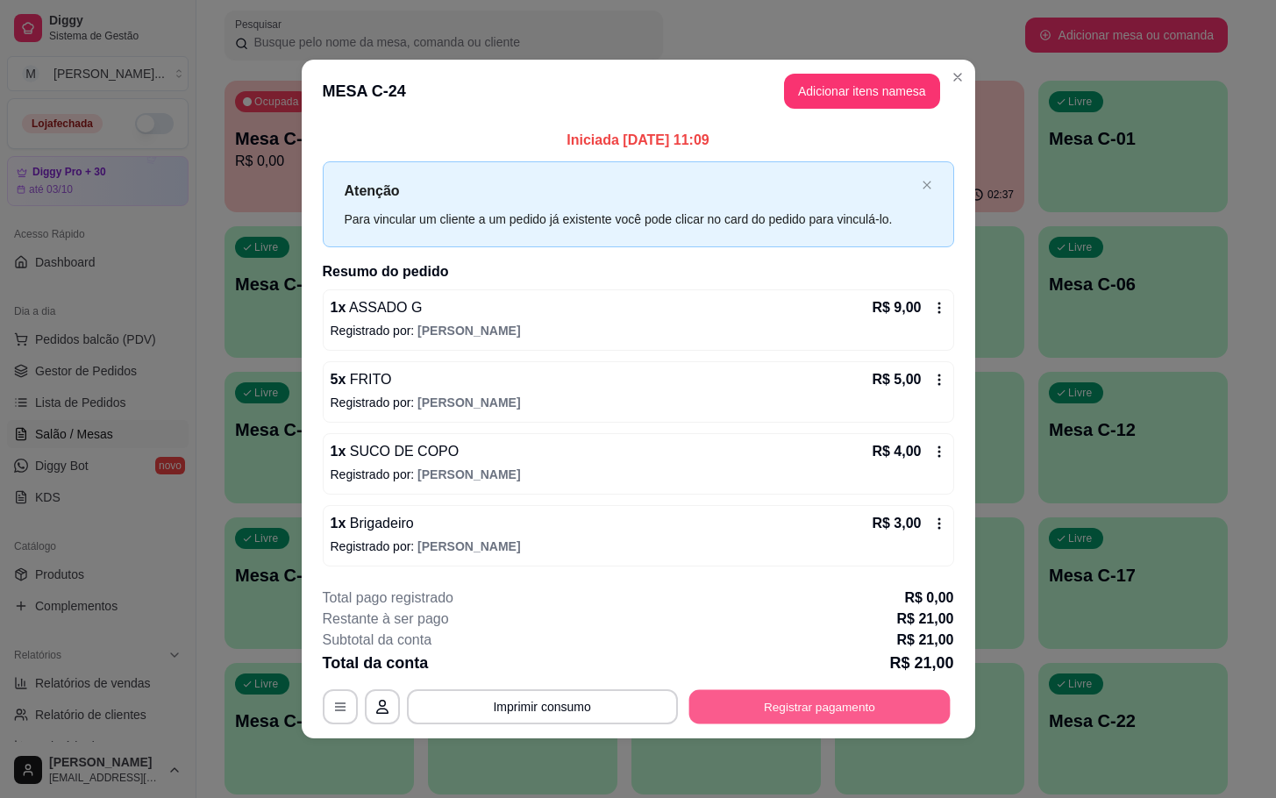
click at [806, 709] on button "Registrar pagamento" at bounding box center [819, 706] width 261 height 34
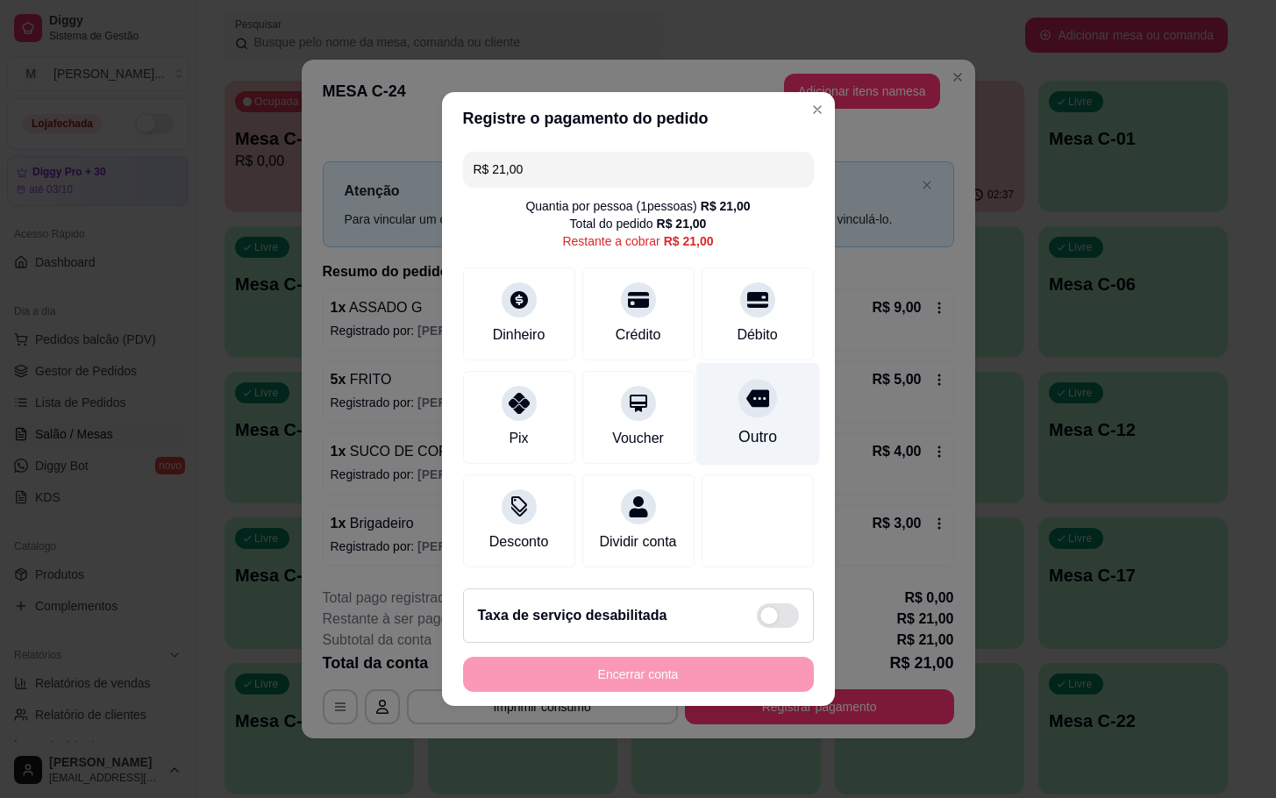
click at [747, 425] on div "Outro" at bounding box center [757, 436] width 39 height 23
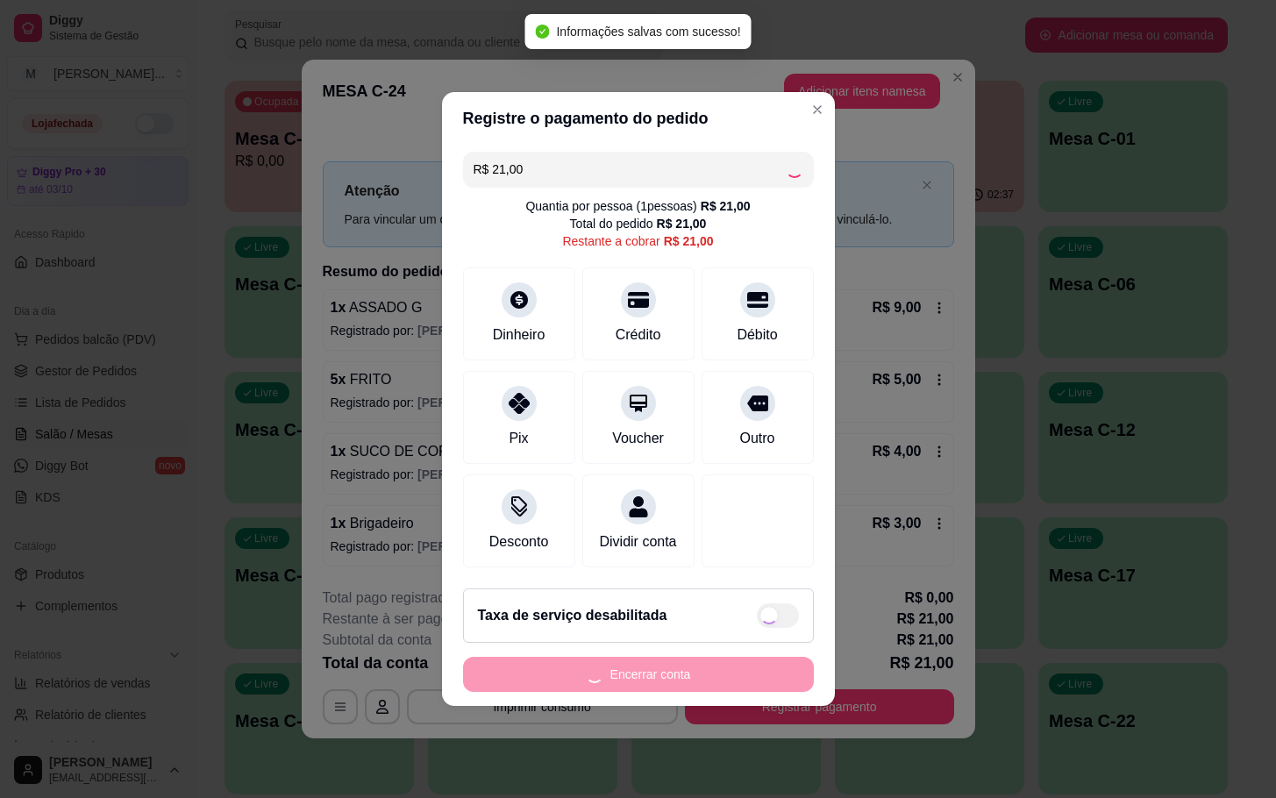
type input "R$ 0,00"
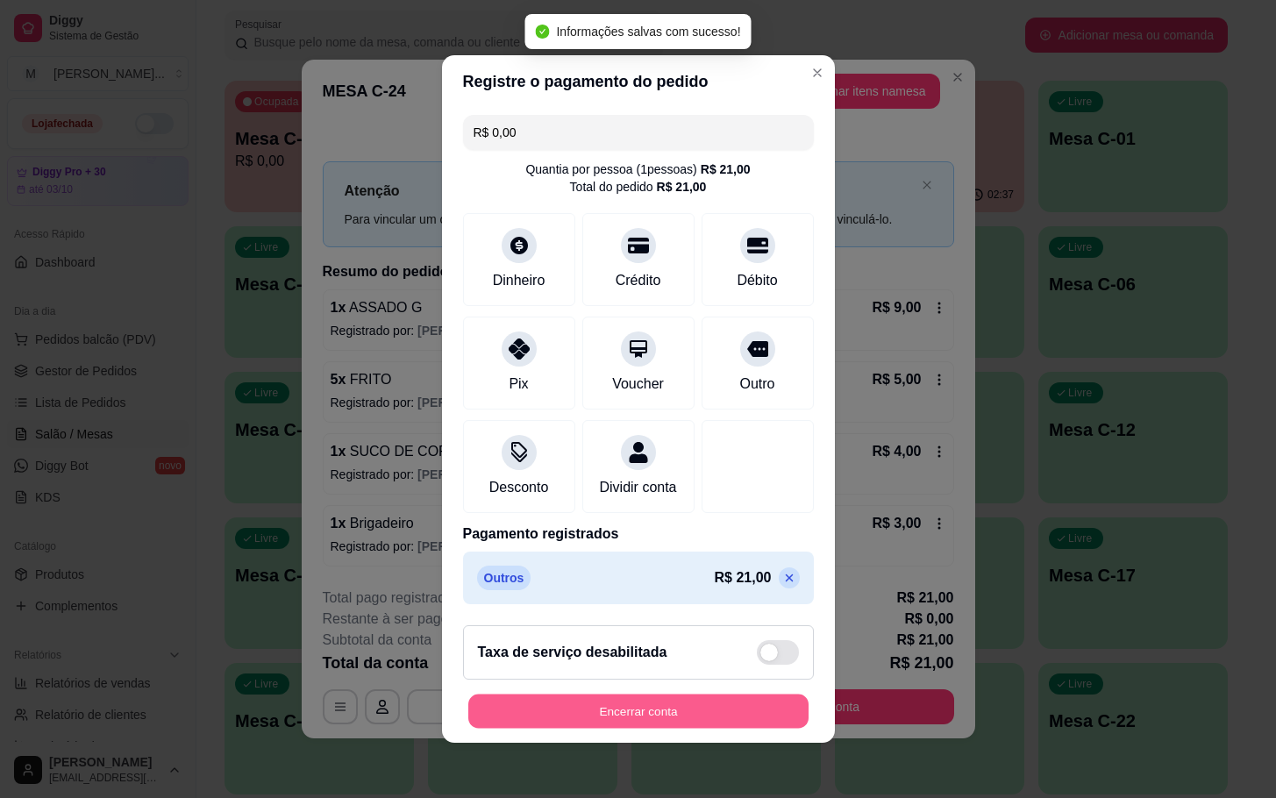
click at [701, 726] on button "Encerrar conta" at bounding box center [638, 712] width 340 height 34
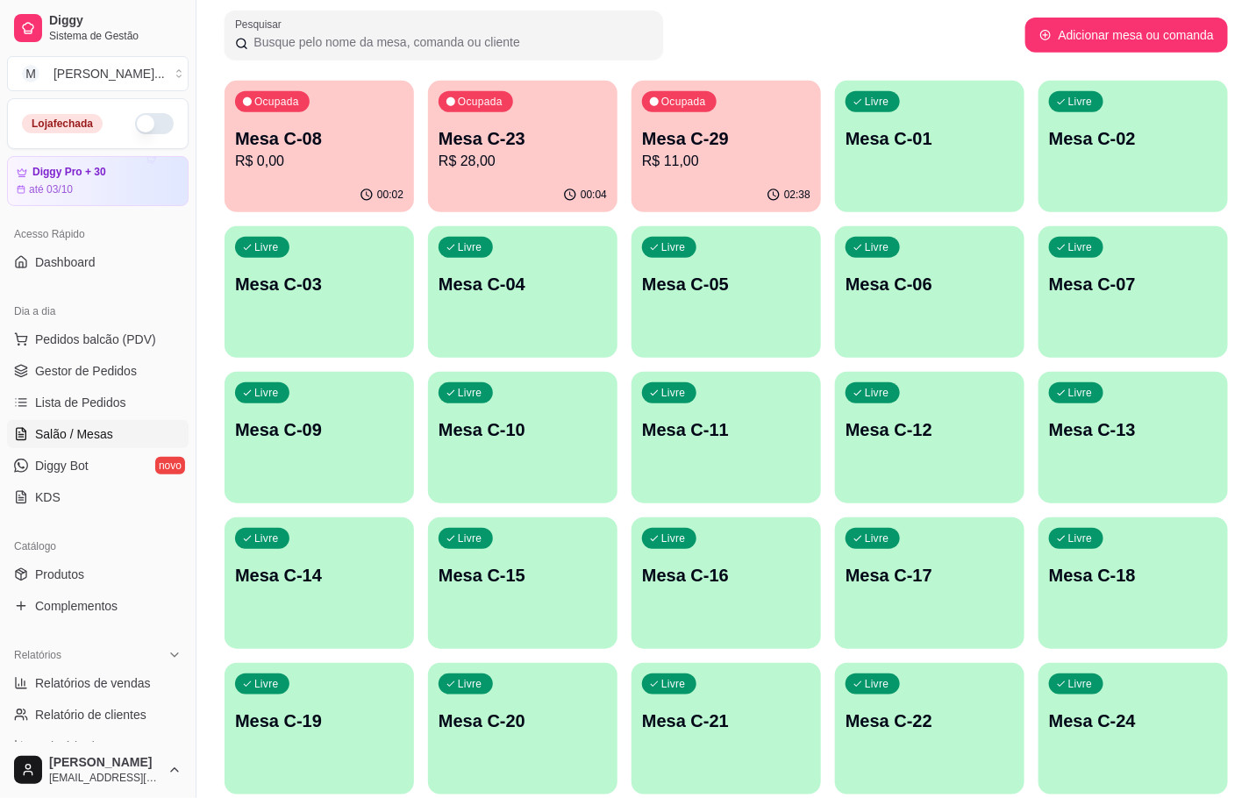
click at [325, 172] on div "Ocupada Mesa C-08 R$ 0,00" at bounding box center [319, 129] width 189 height 97
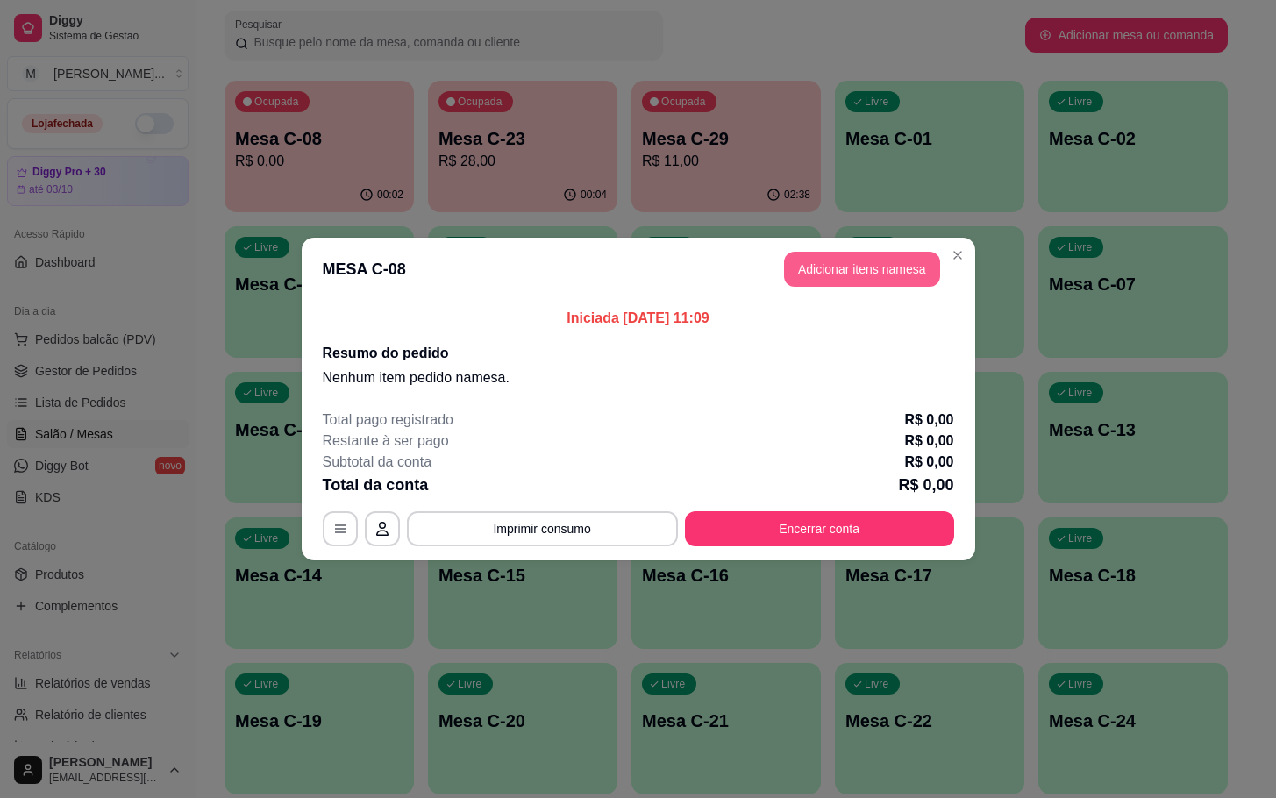
click at [808, 268] on button "Adicionar itens na mesa" at bounding box center [862, 269] width 156 height 35
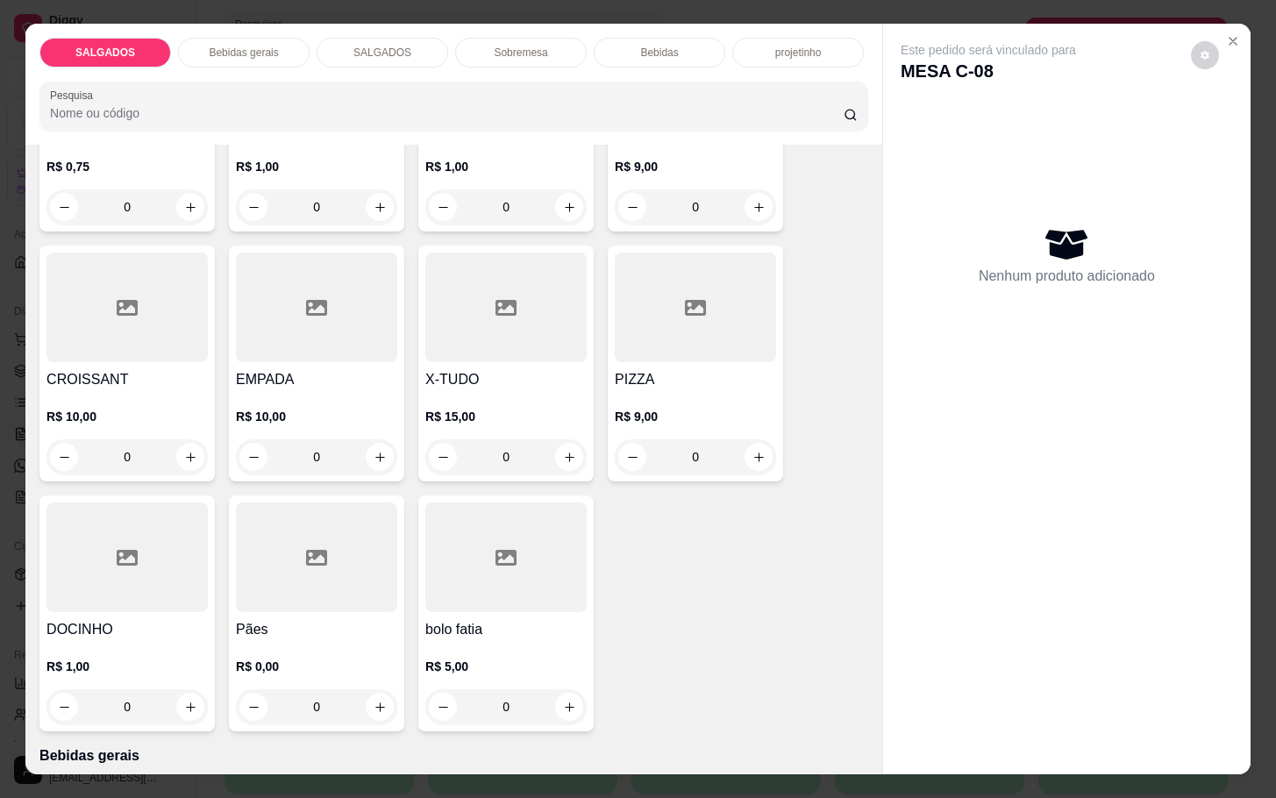
scroll to position [0, 0]
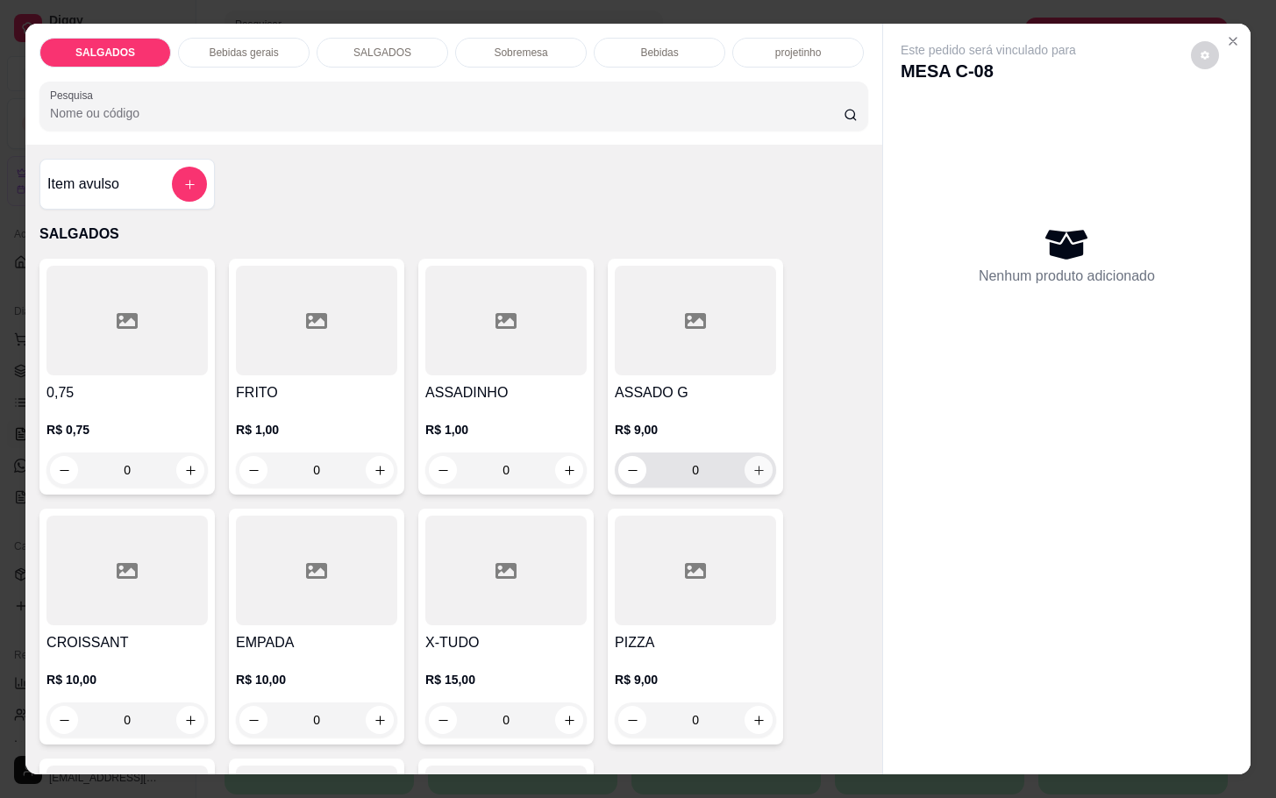
click at [753, 464] on icon "increase-product-quantity" at bounding box center [759, 470] width 13 height 13
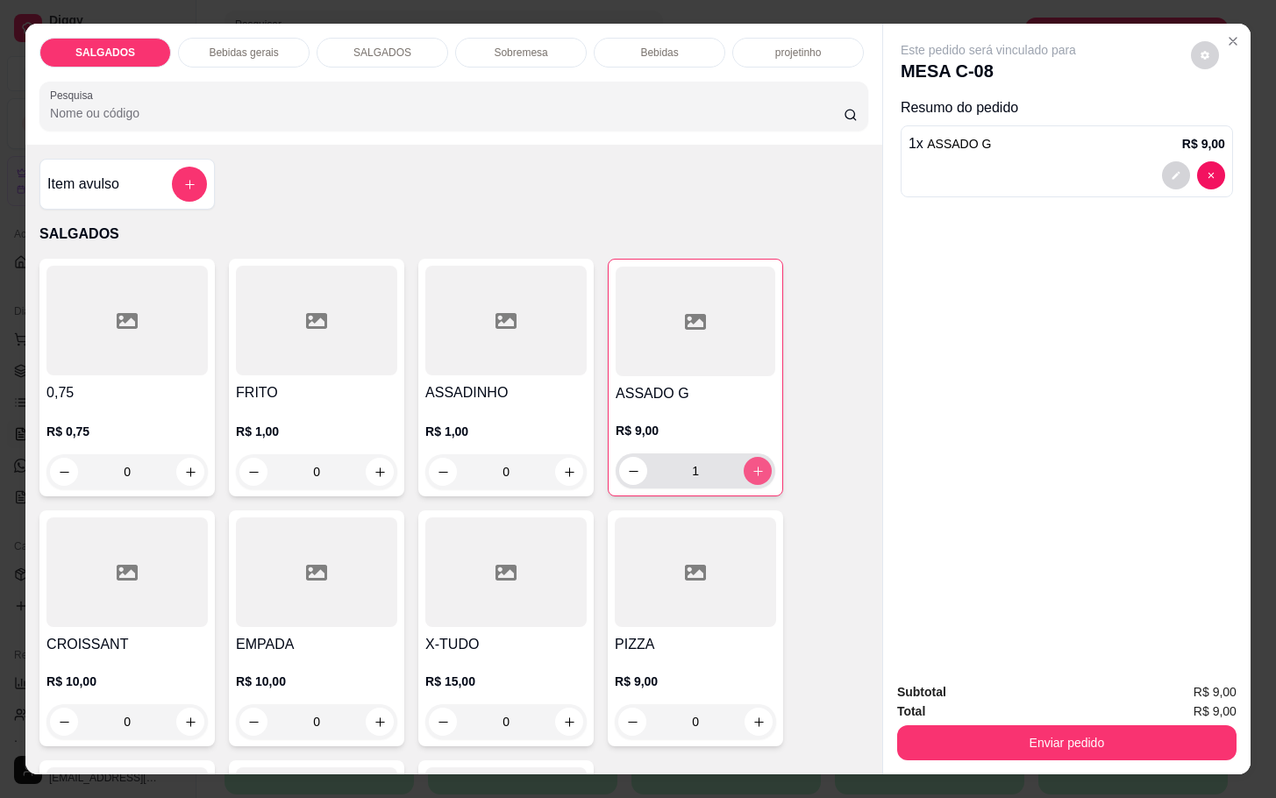
click at [752, 465] on icon "increase-product-quantity" at bounding box center [758, 471] width 13 height 13
type input "2"
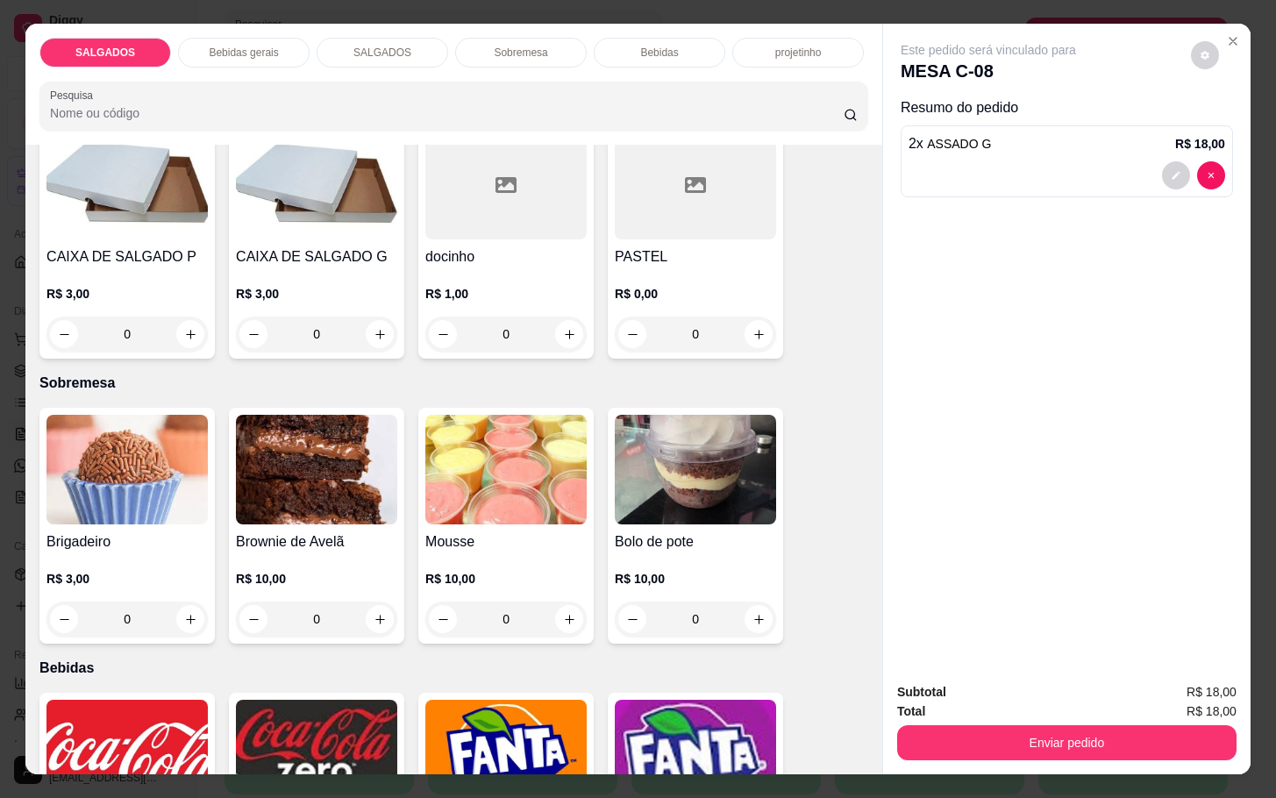
scroll to position [2895, 0]
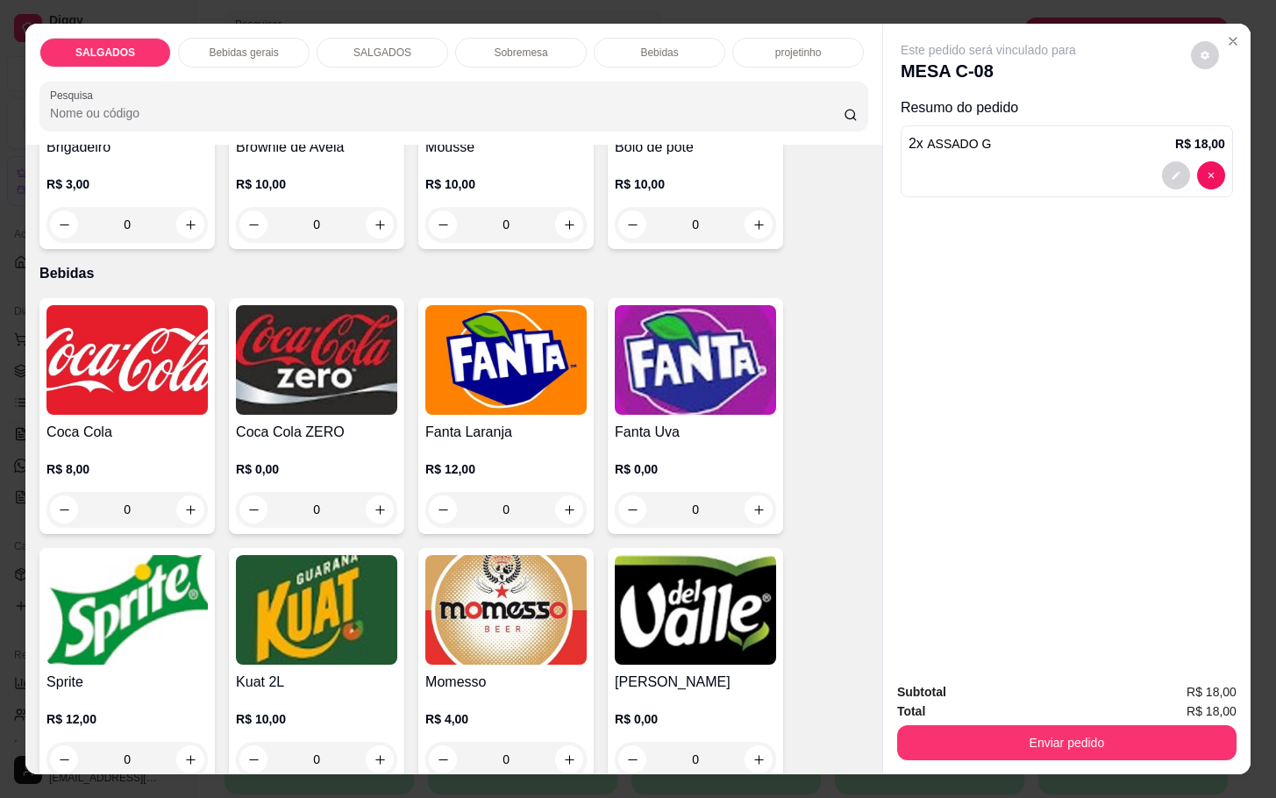
click at [535, 385] on img at bounding box center [505, 360] width 161 height 110
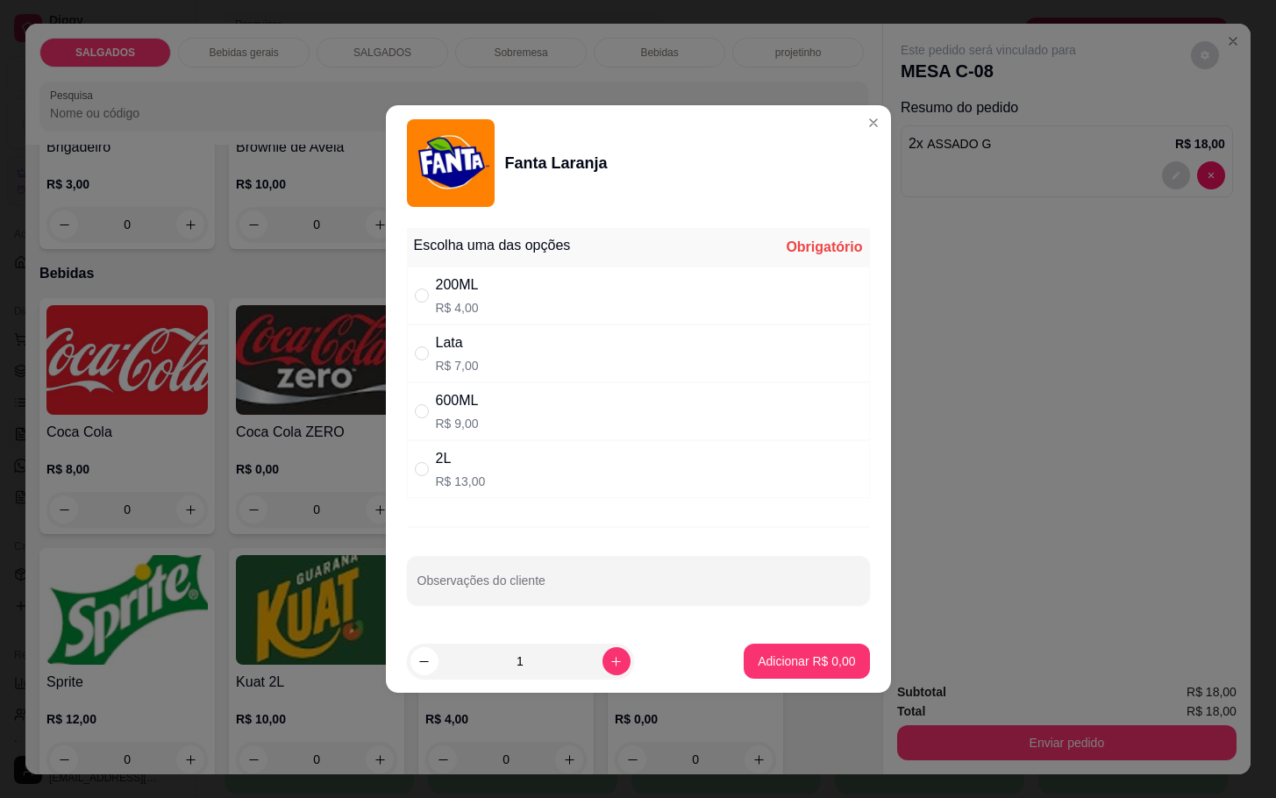
click at [506, 295] on div "200ML R$ 4,00" at bounding box center [638, 296] width 463 height 58
radio input "true"
click at [813, 659] on p "Adicionar R$ 4,00" at bounding box center [807, 661] width 95 height 17
type input "1"
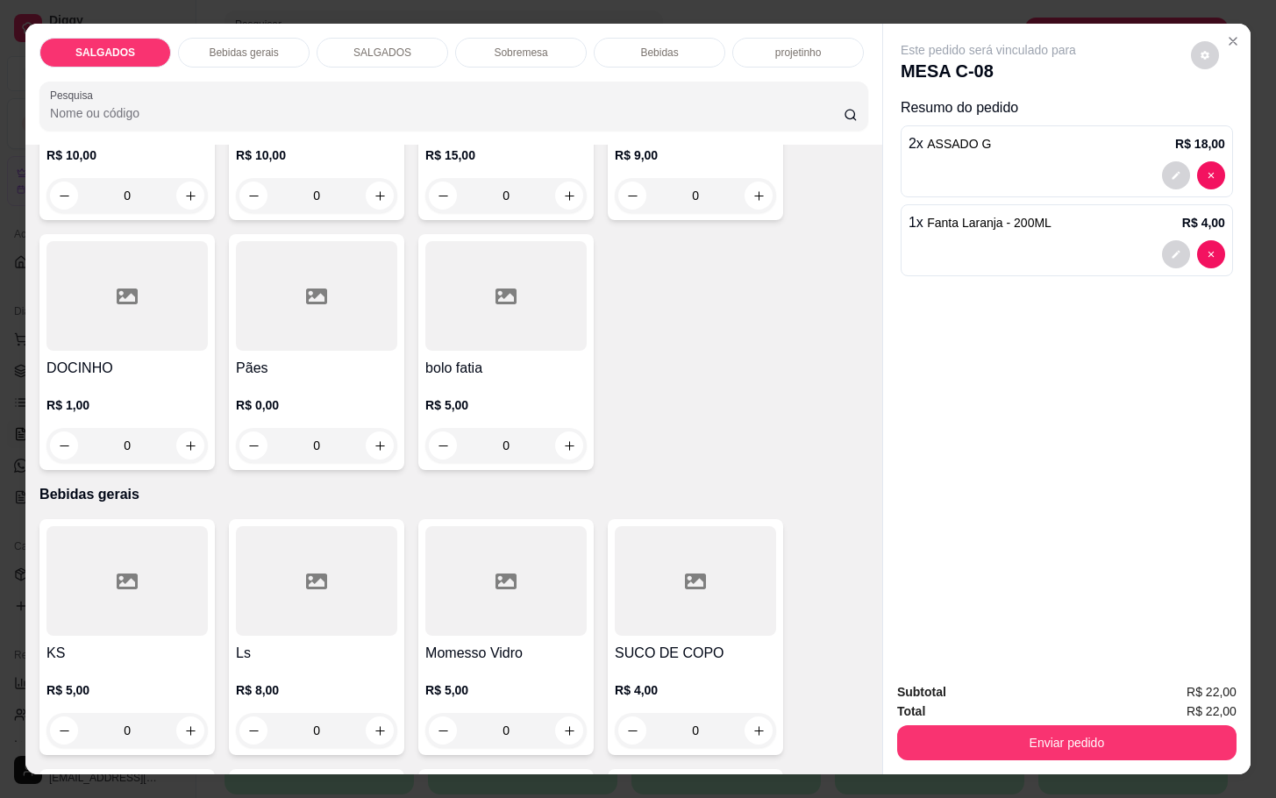
scroll to position [0, 0]
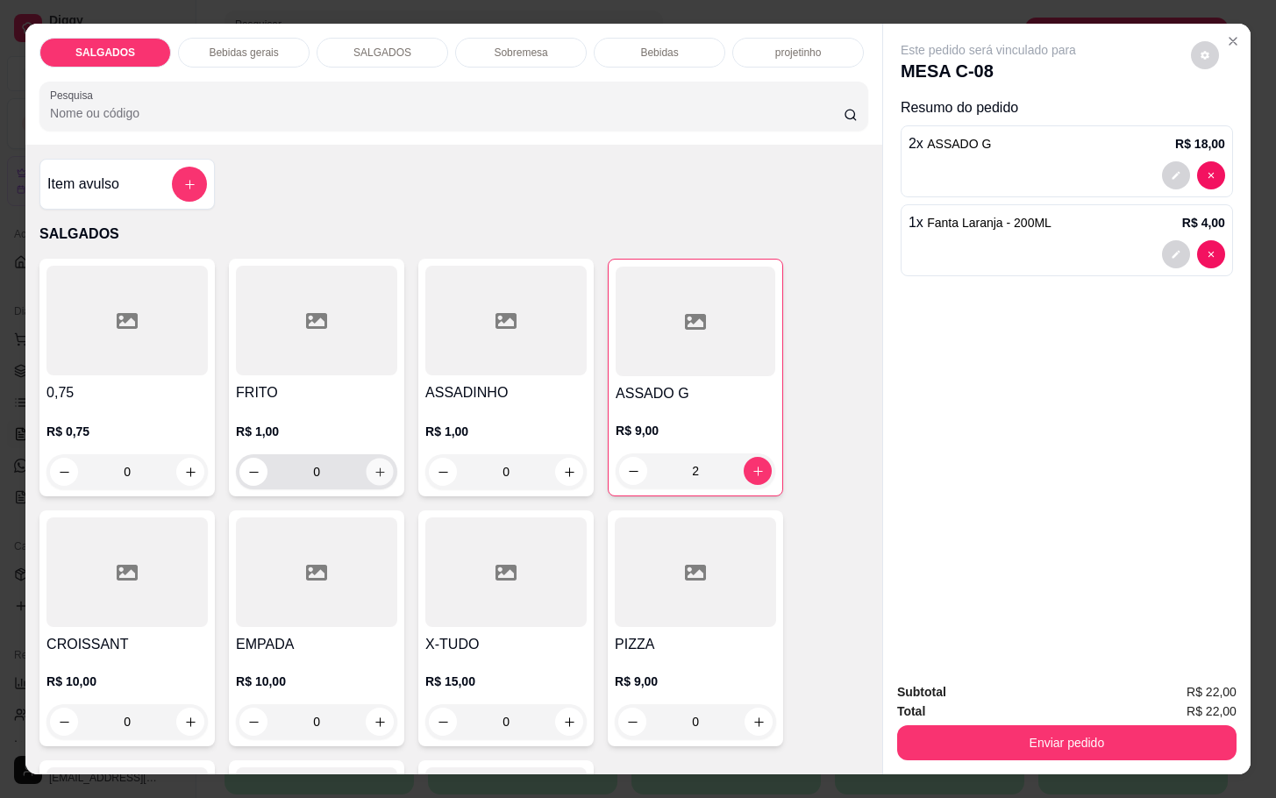
click at [374, 469] on icon "increase-product-quantity" at bounding box center [380, 472] width 13 height 13
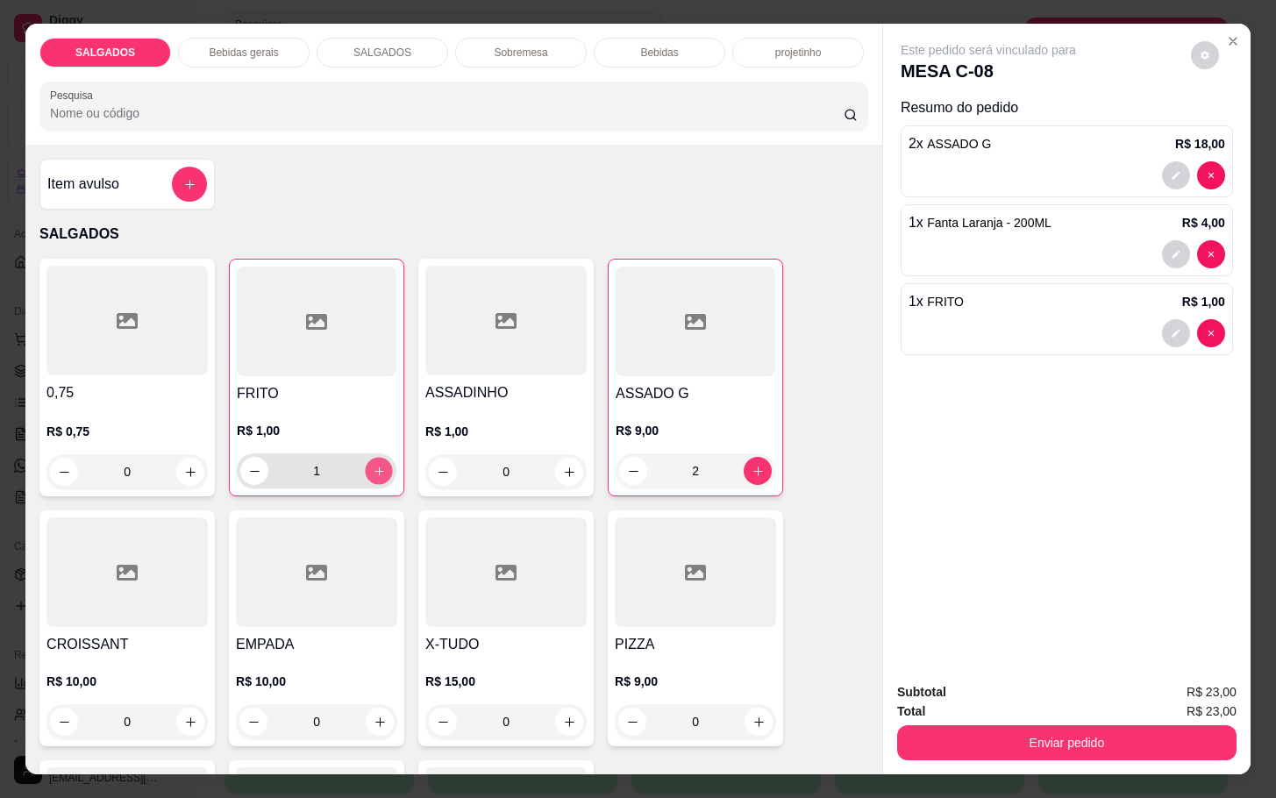
click at [373, 469] on icon "increase-product-quantity" at bounding box center [379, 471] width 13 height 13
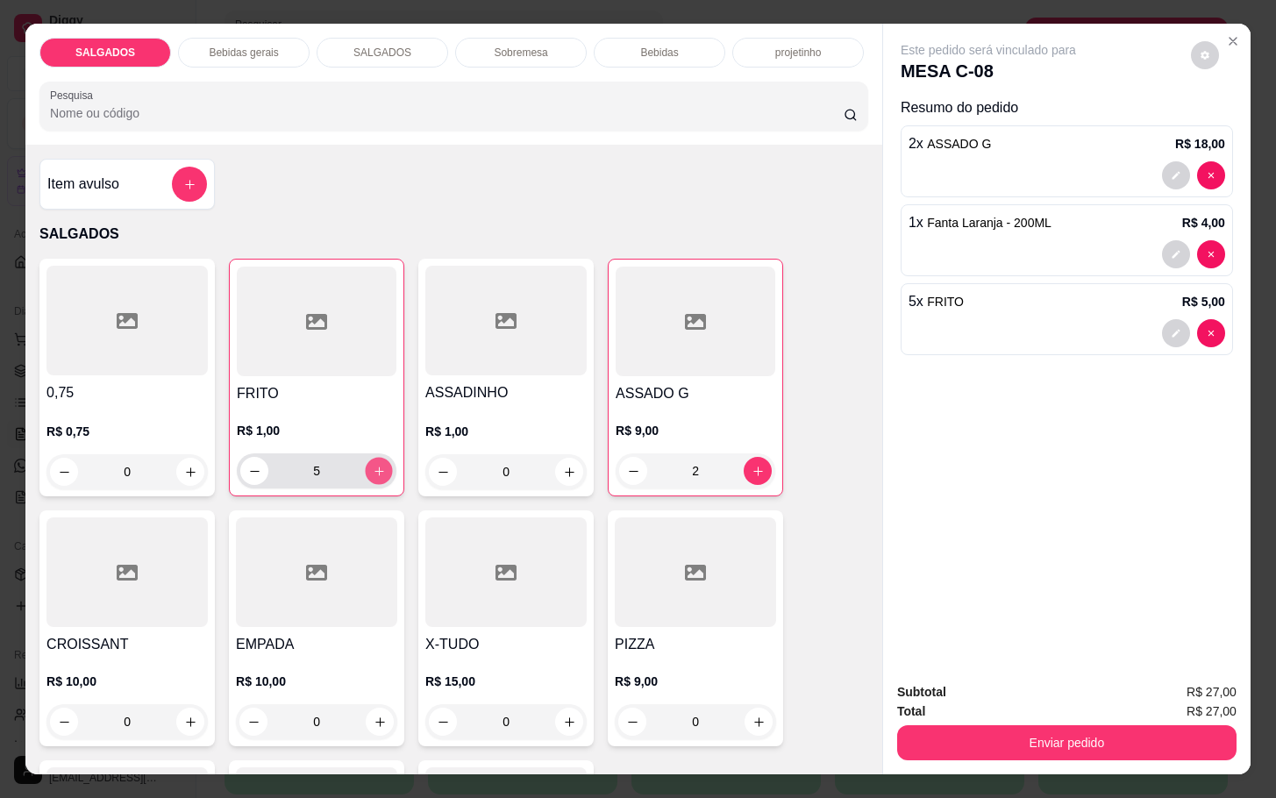
type input "6"
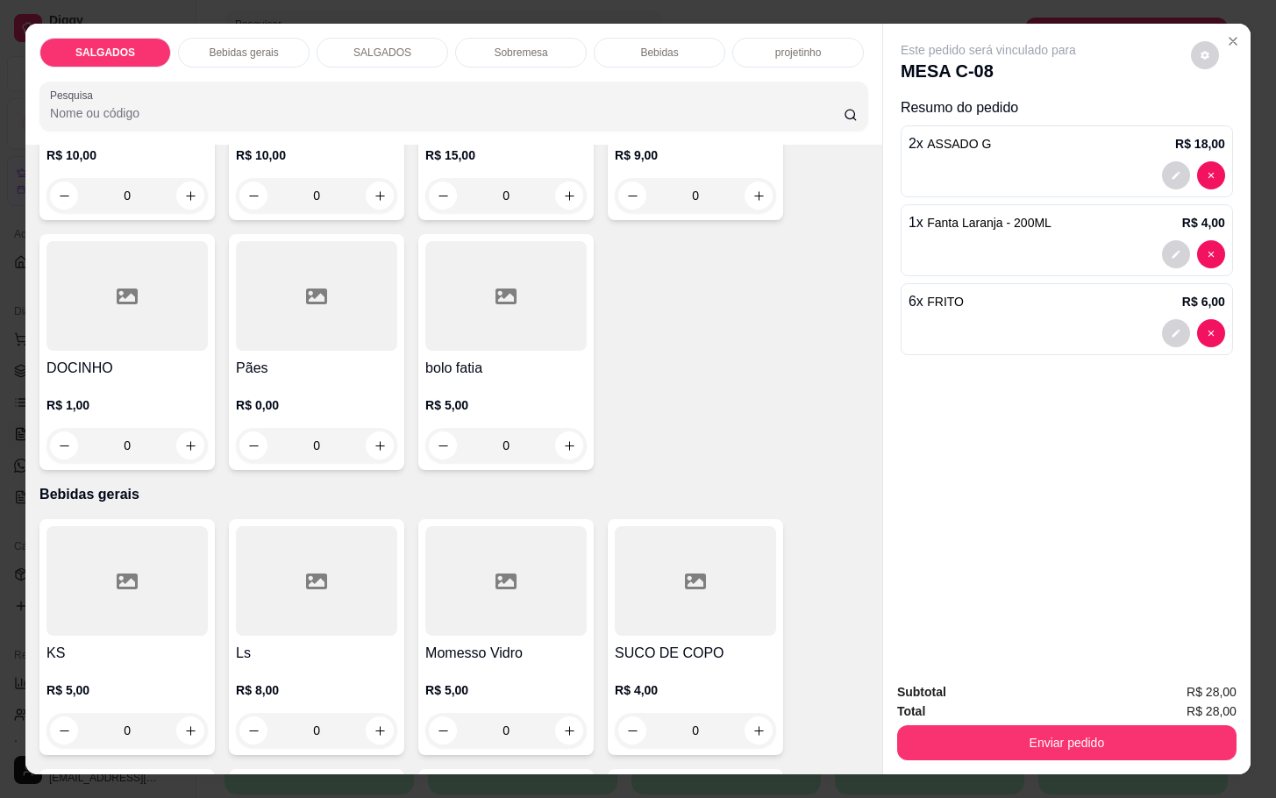
scroll to position [789, 0]
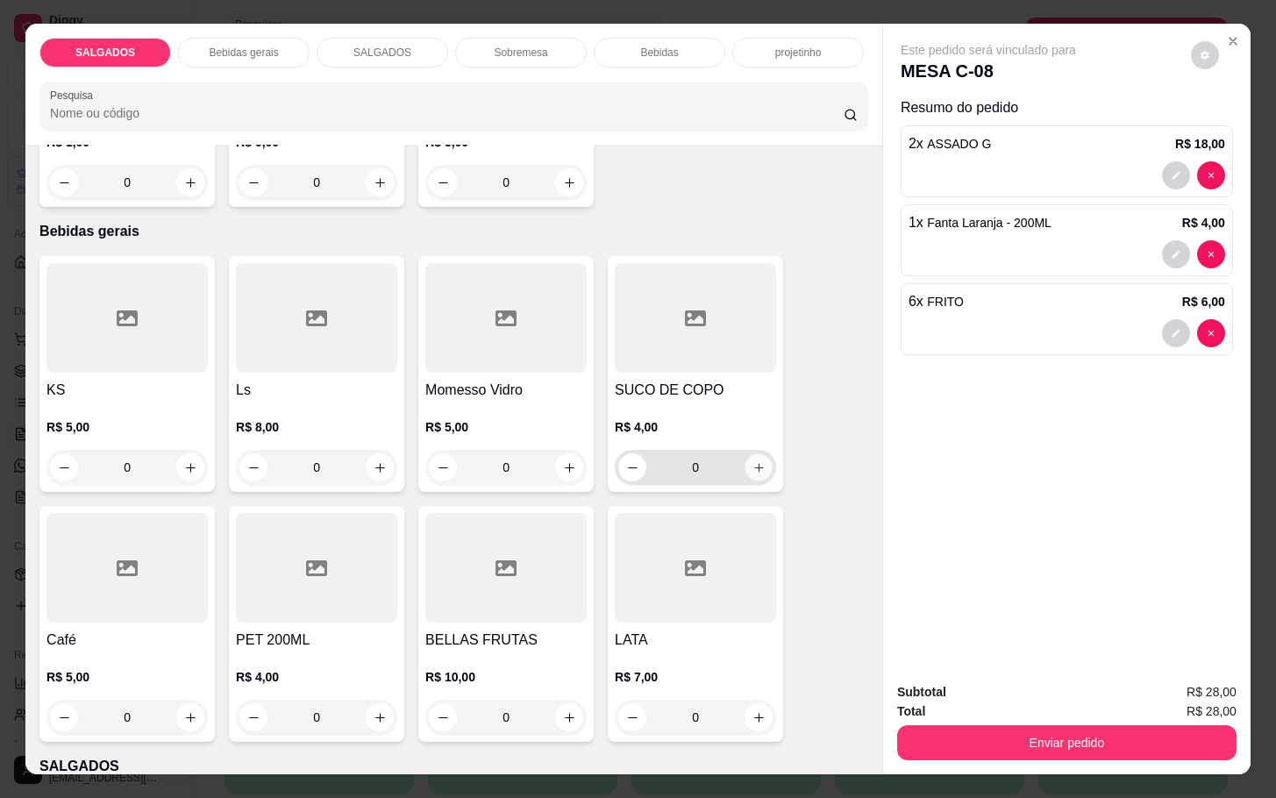
click at [756, 464] on button "increase-product-quantity" at bounding box center [759, 467] width 27 height 27
type input "1"
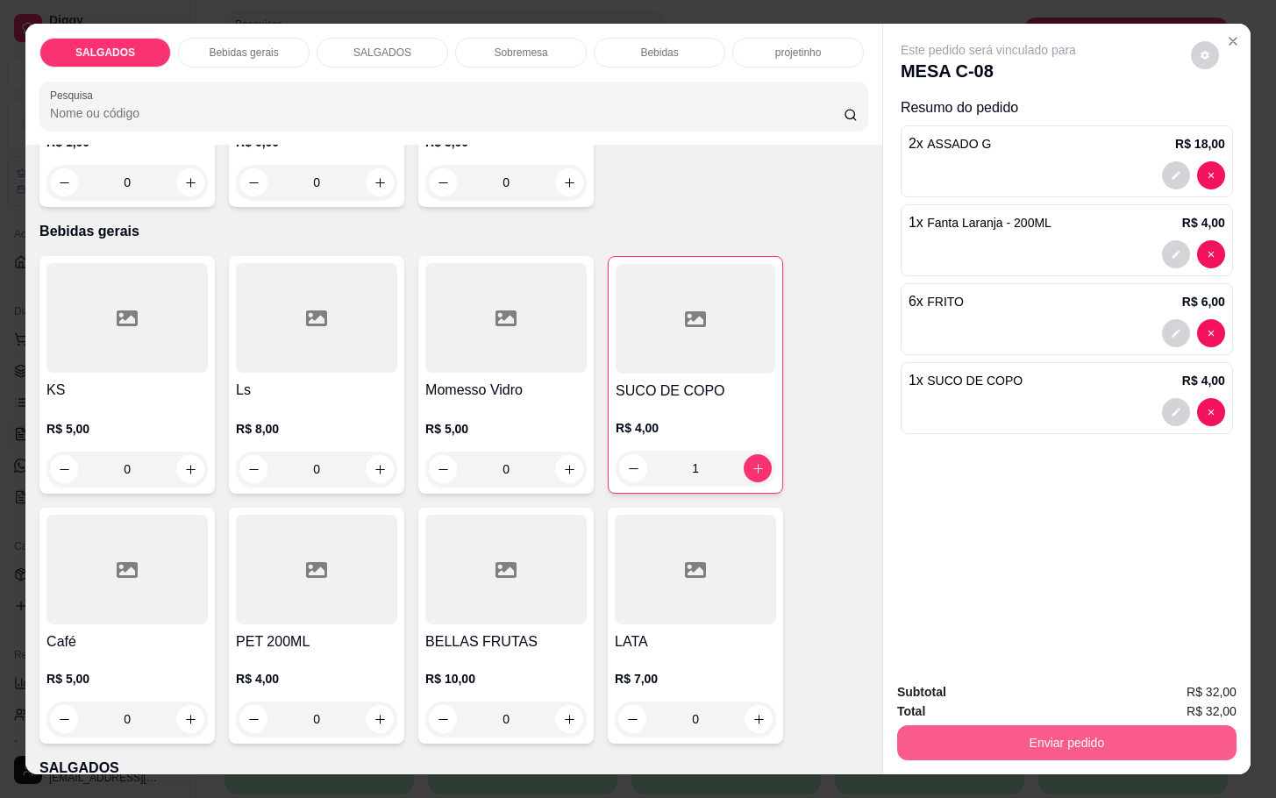
click at [1017, 725] on button "Enviar pedido" at bounding box center [1066, 742] width 339 height 35
click at [1017, 675] on button "Não registrar e enviar pedido" at bounding box center [1005, 690] width 177 height 32
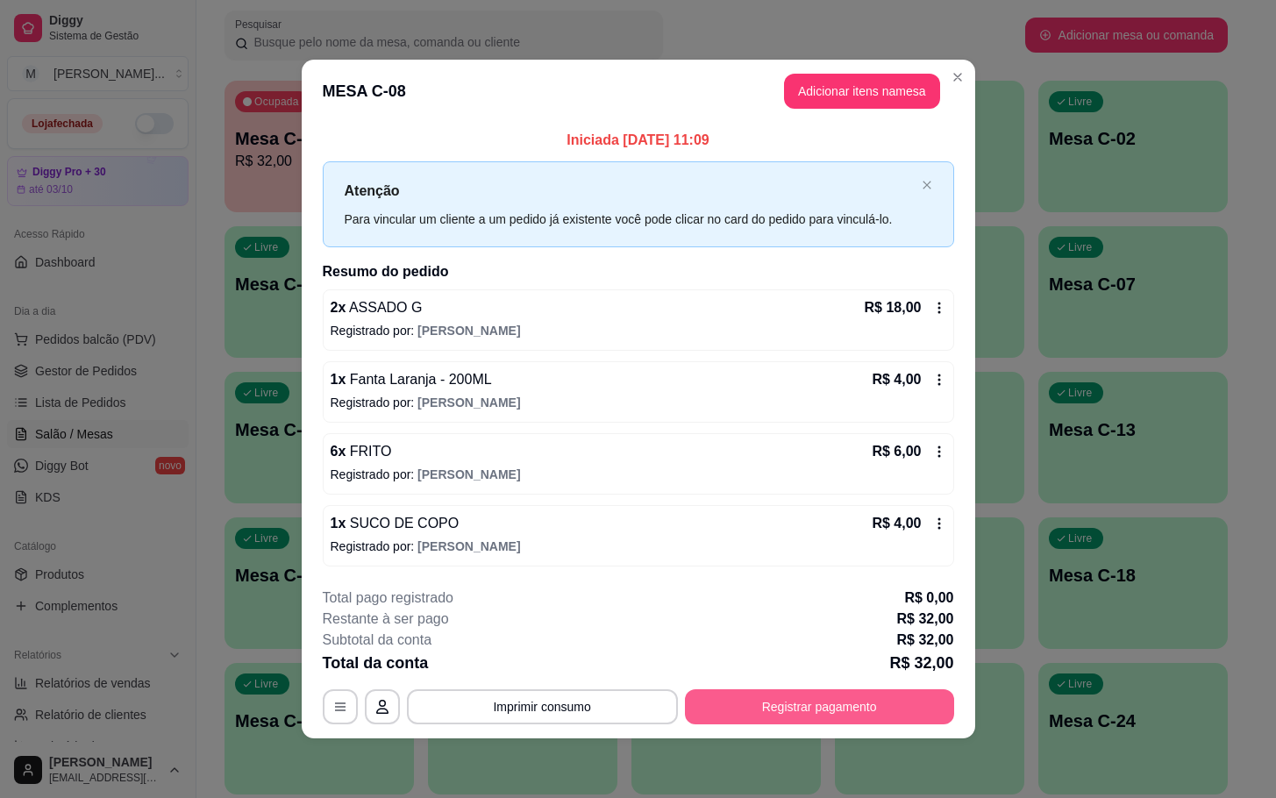
click at [766, 698] on button "Registrar pagamento" at bounding box center [819, 706] width 269 height 35
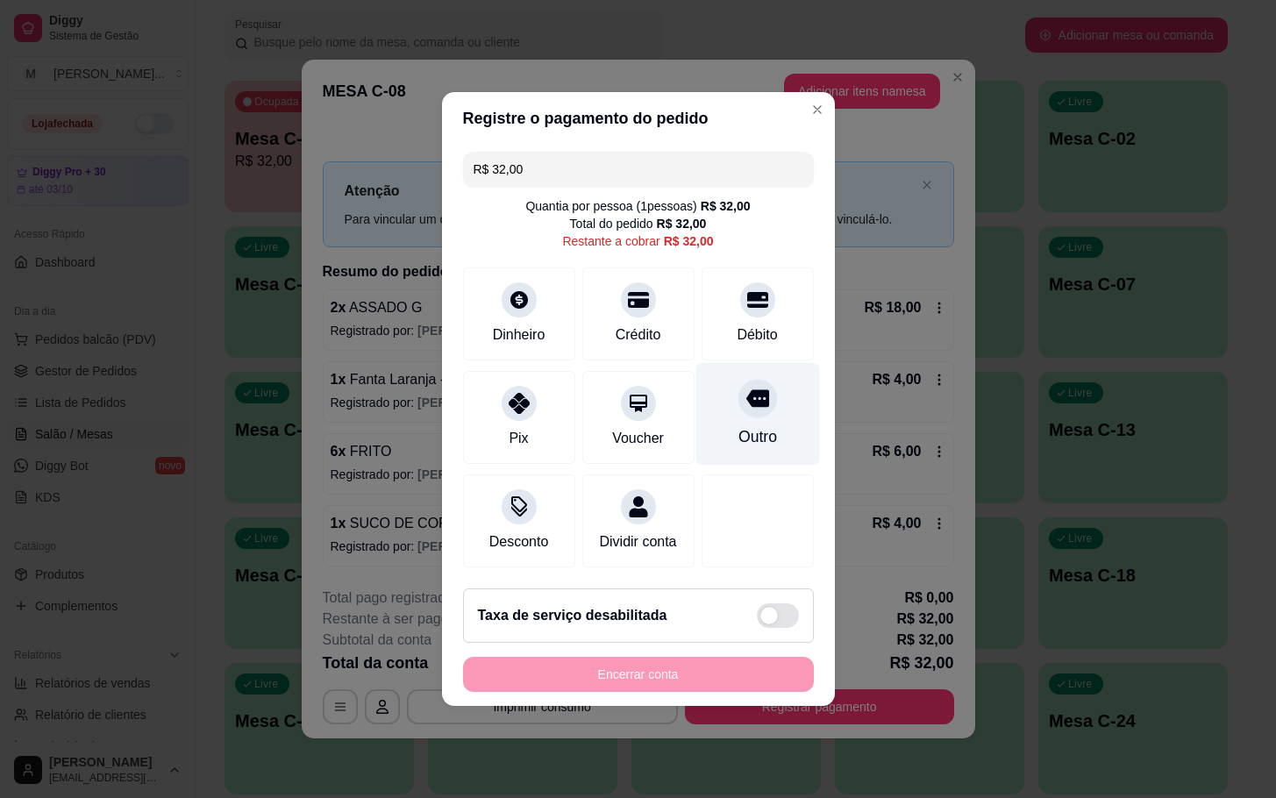
click at [760, 425] on div "Outro" at bounding box center [758, 414] width 124 height 103
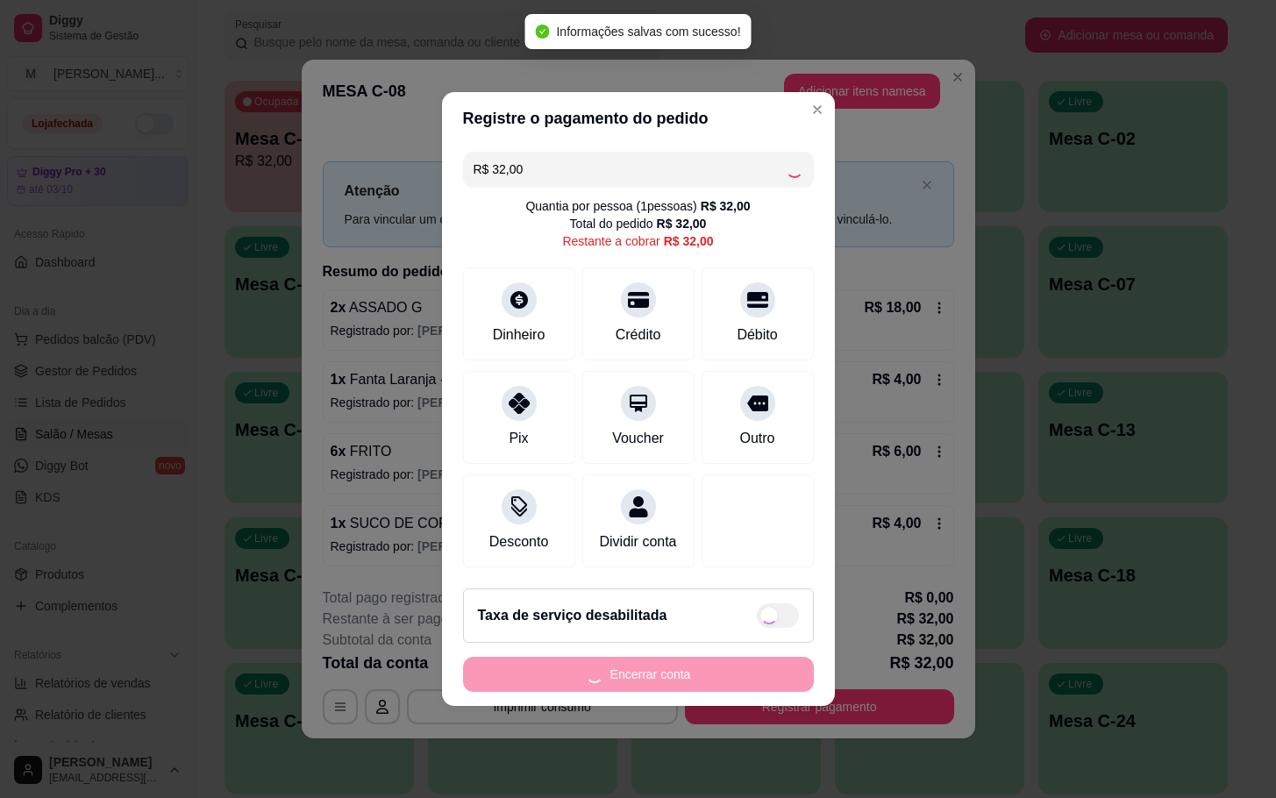
type input "R$ 0,00"
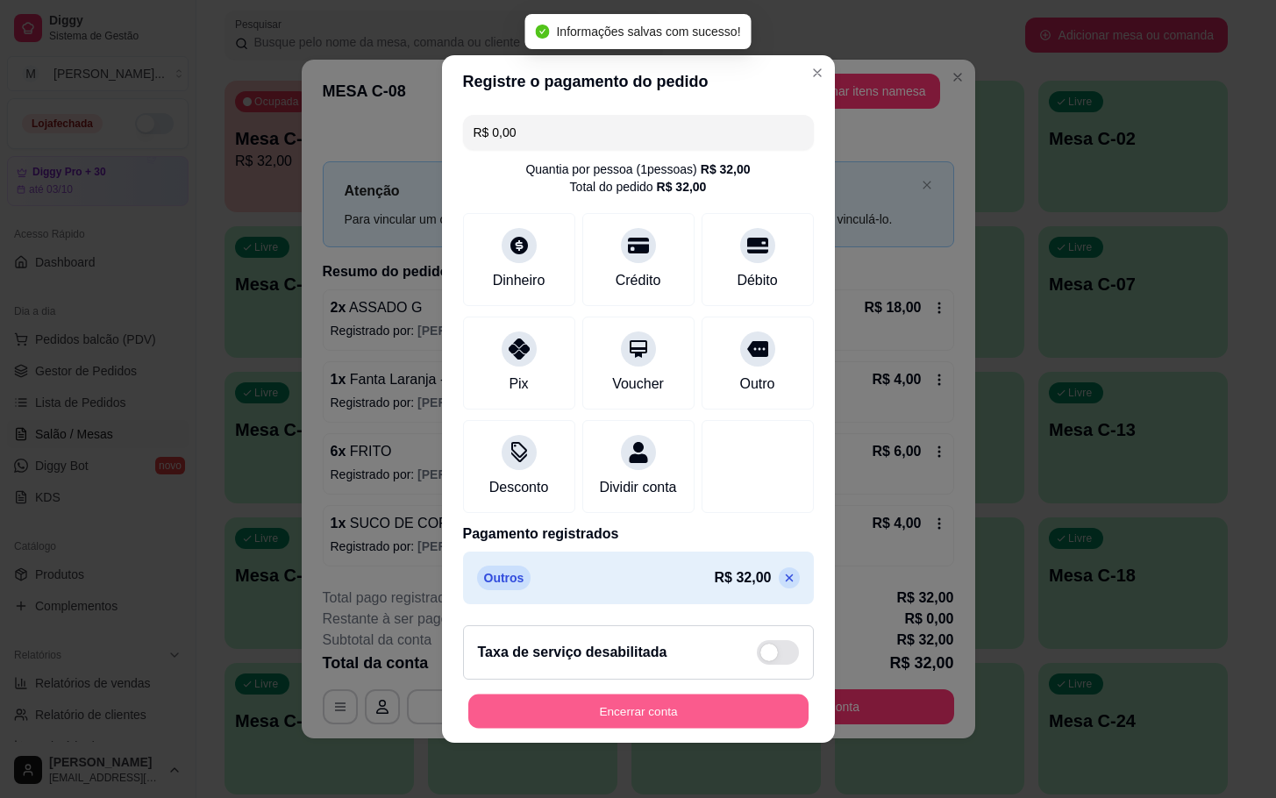
click at [532, 706] on button "Encerrar conta" at bounding box center [638, 712] width 340 height 34
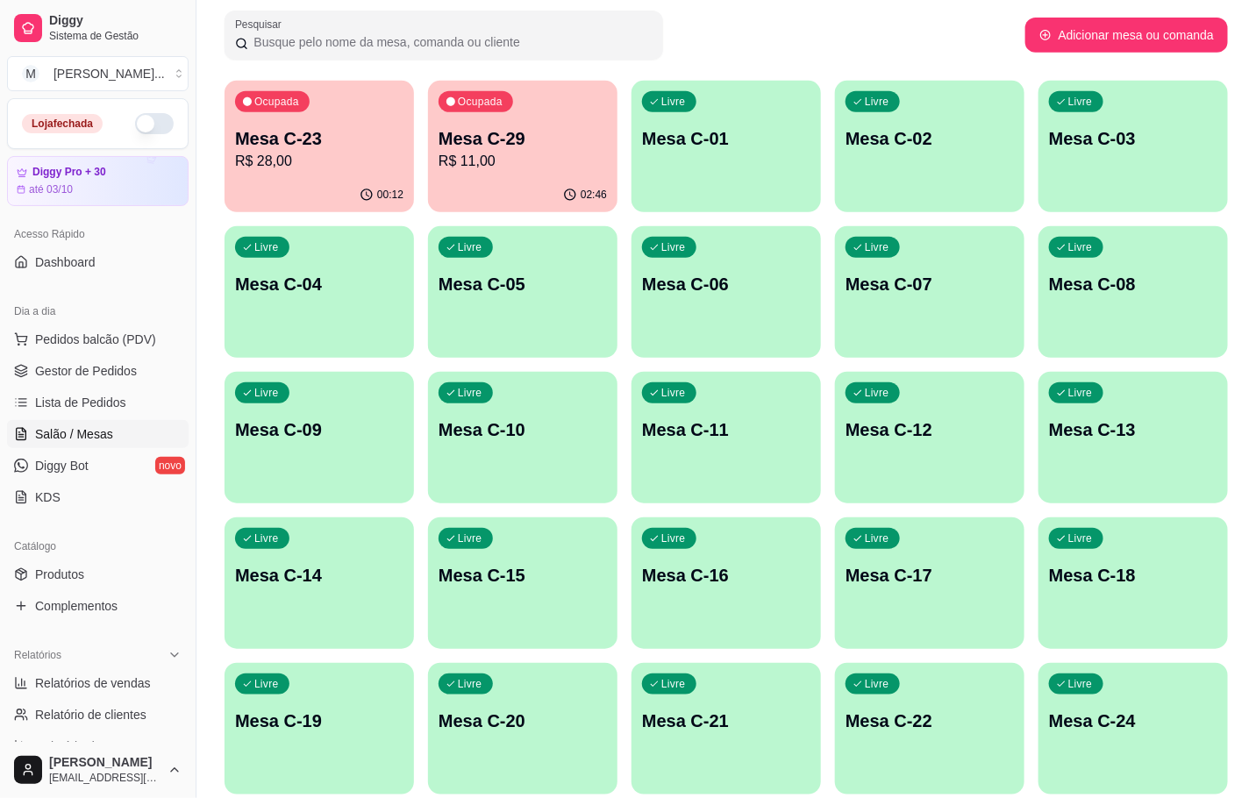
click at [532, 137] on p "Mesa C-29" at bounding box center [523, 138] width 168 height 25
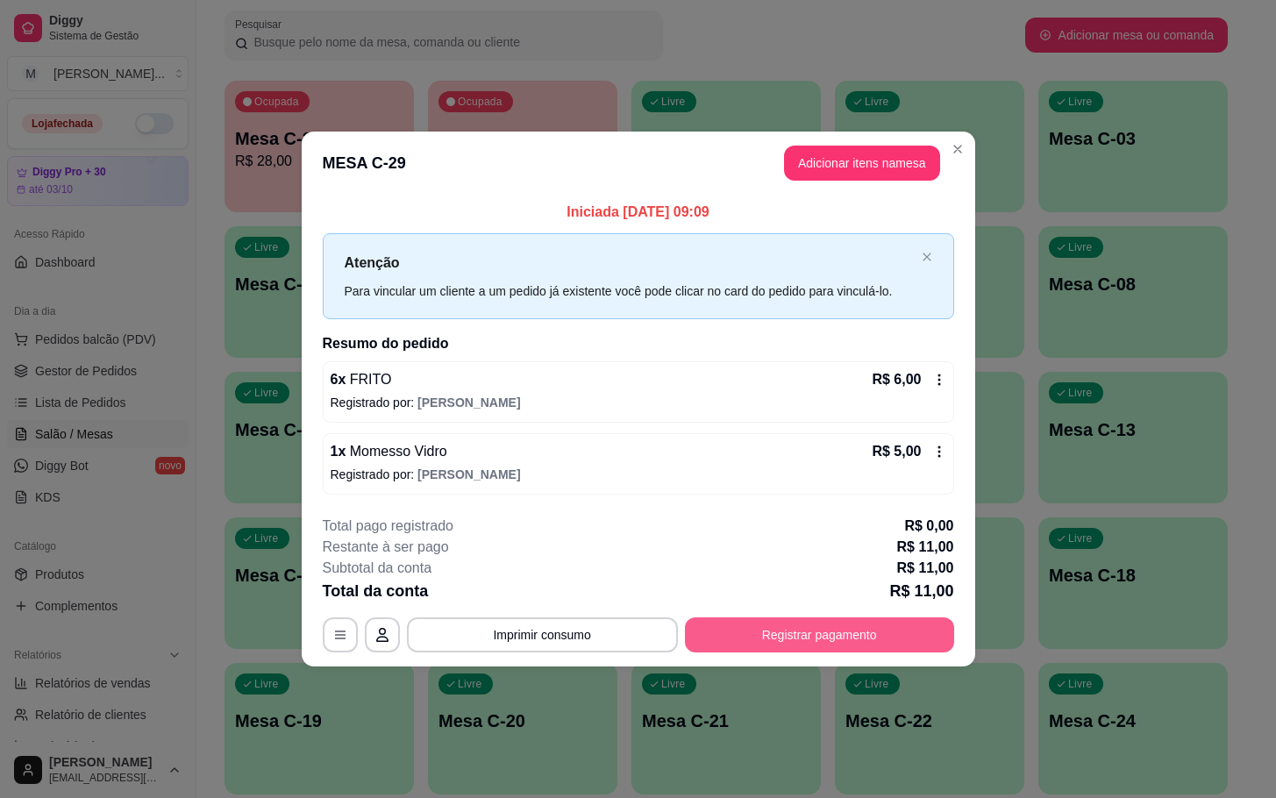
click at [798, 637] on button "Registrar pagamento" at bounding box center [819, 634] width 269 height 35
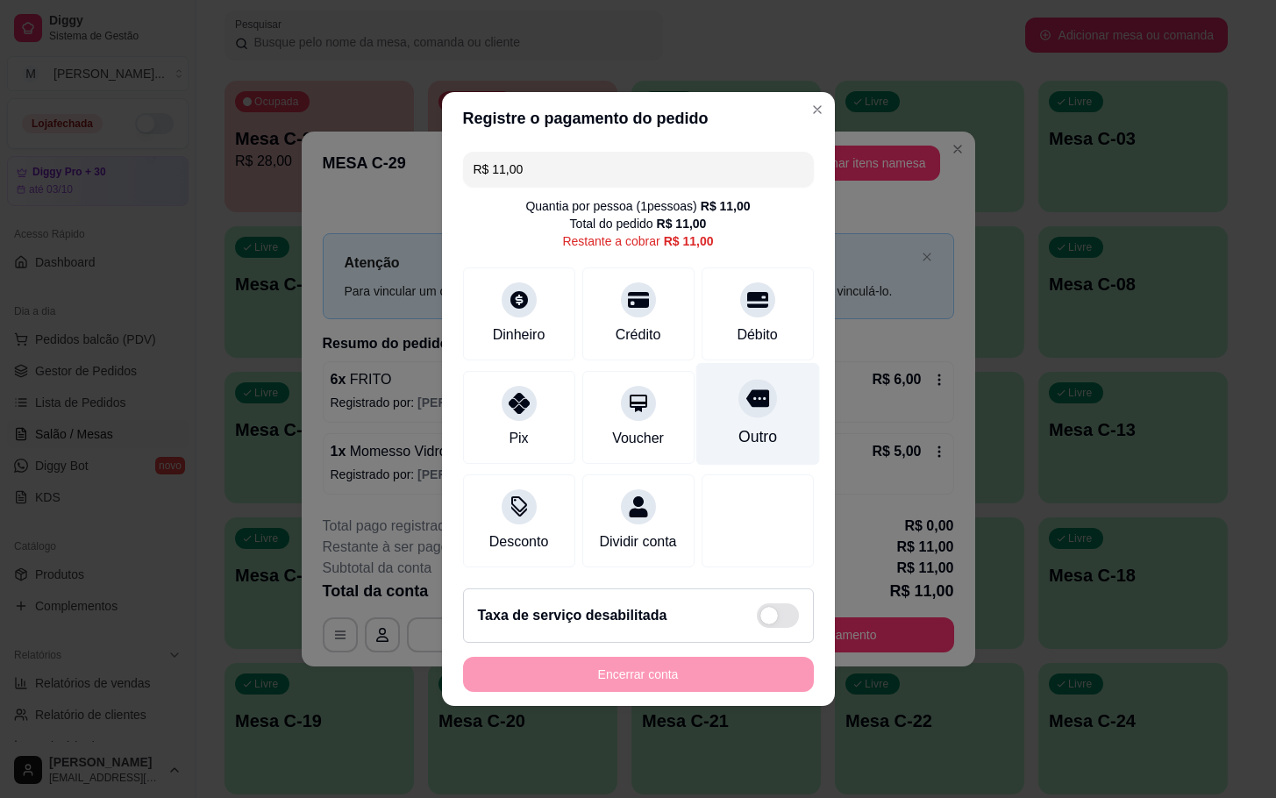
click at [710, 418] on div "Outro" at bounding box center [758, 414] width 124 height 103
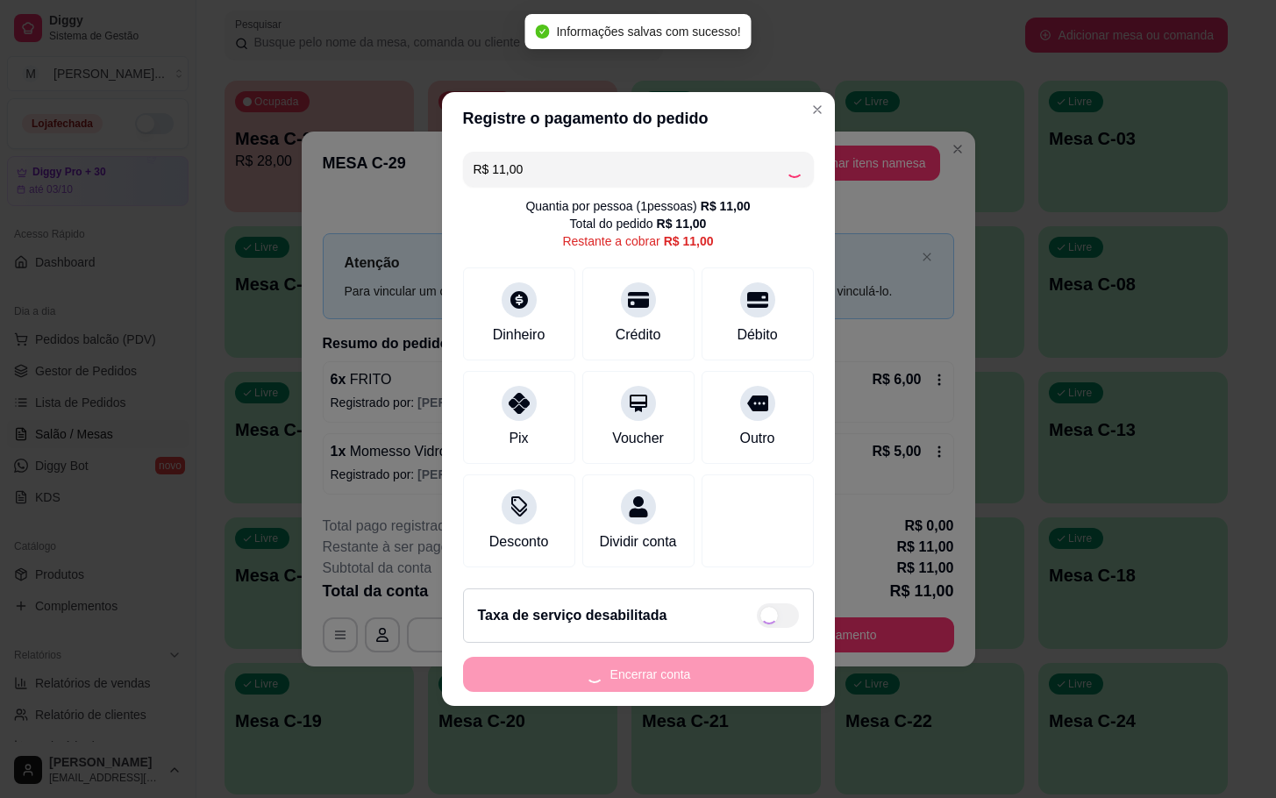
type input "R$ 0,00"
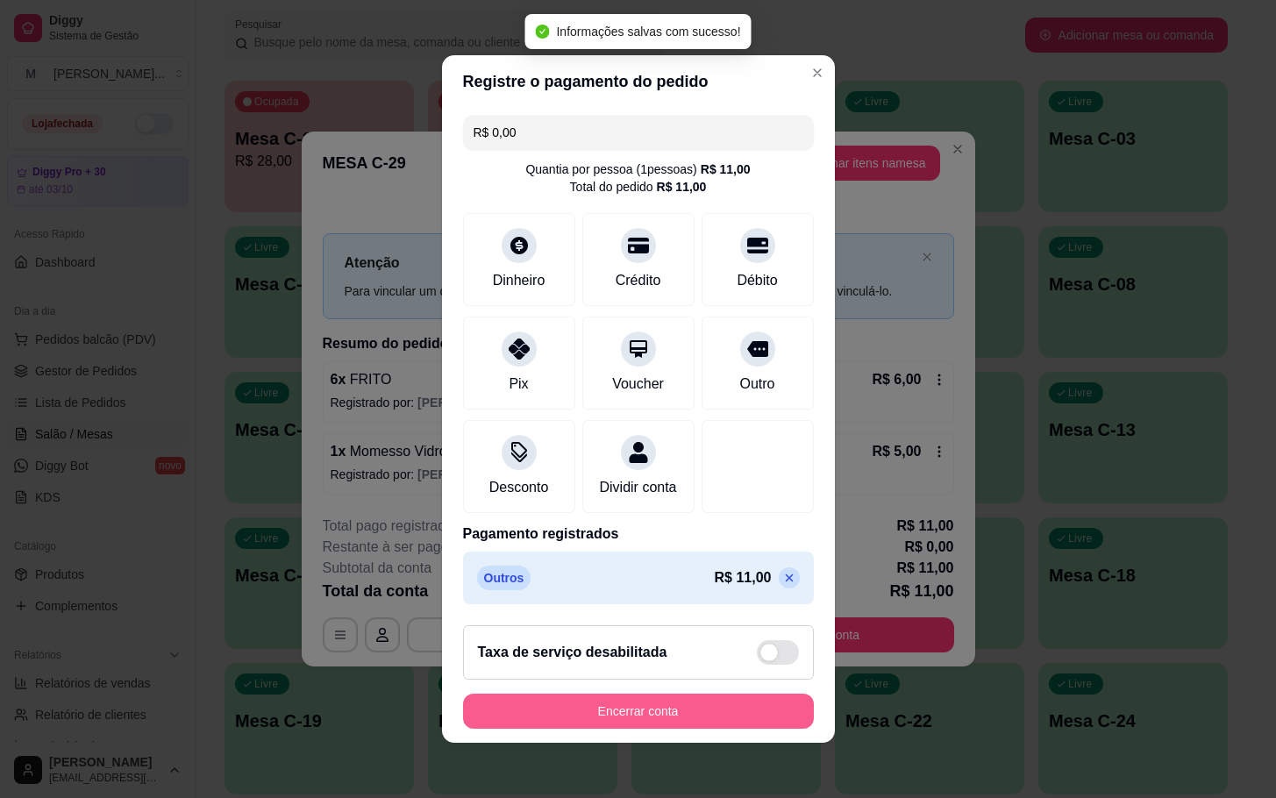
click at [600, 714] on button "Encerrar conta" at bounding box center [638, 711] width 351 height 35
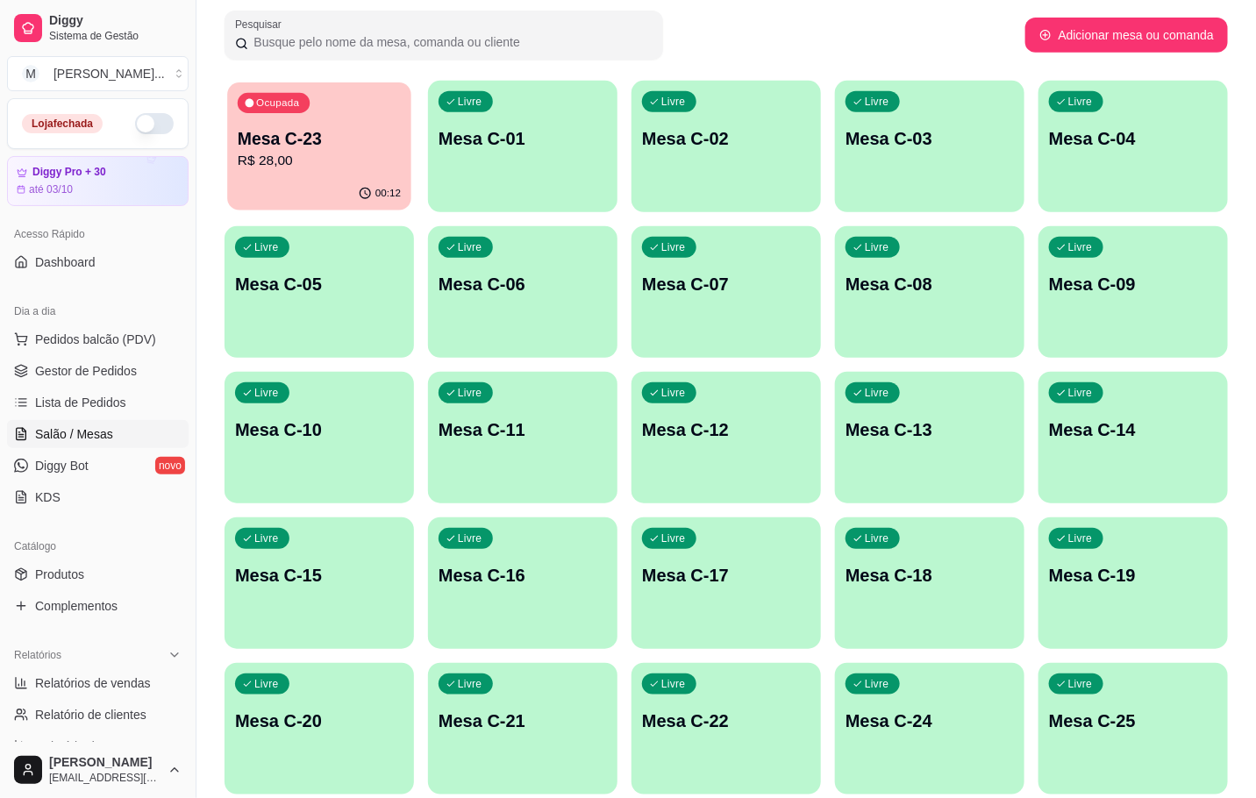
click at [332, 158] on p "R$ 28,00" at bounding box center [319, 161] width 163 height 20
click at [903, 290] on p "Mesa C-08" at bounding box center [929, 285] width 163 height 24
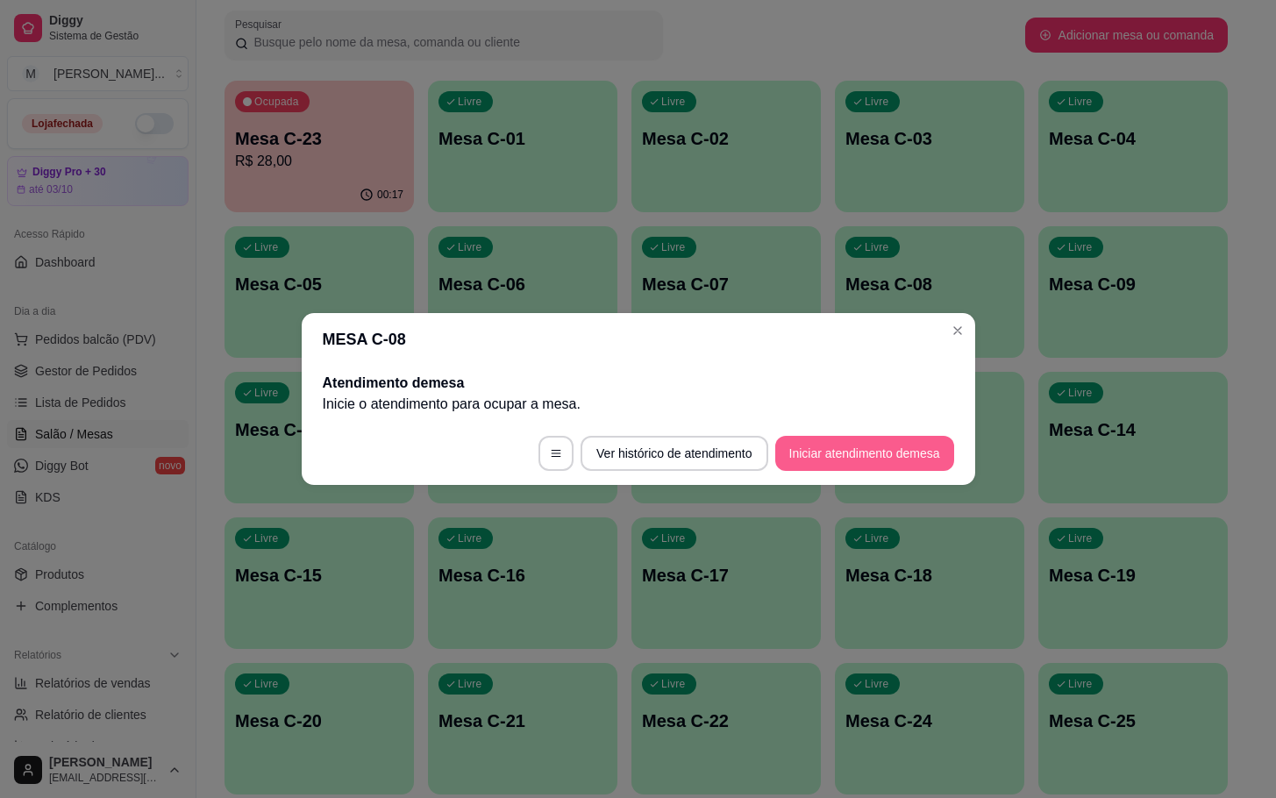
click at [879, 456] on button "Iniciar atendimento de mesa" at bounding box center [864, 453] width 179 height 35
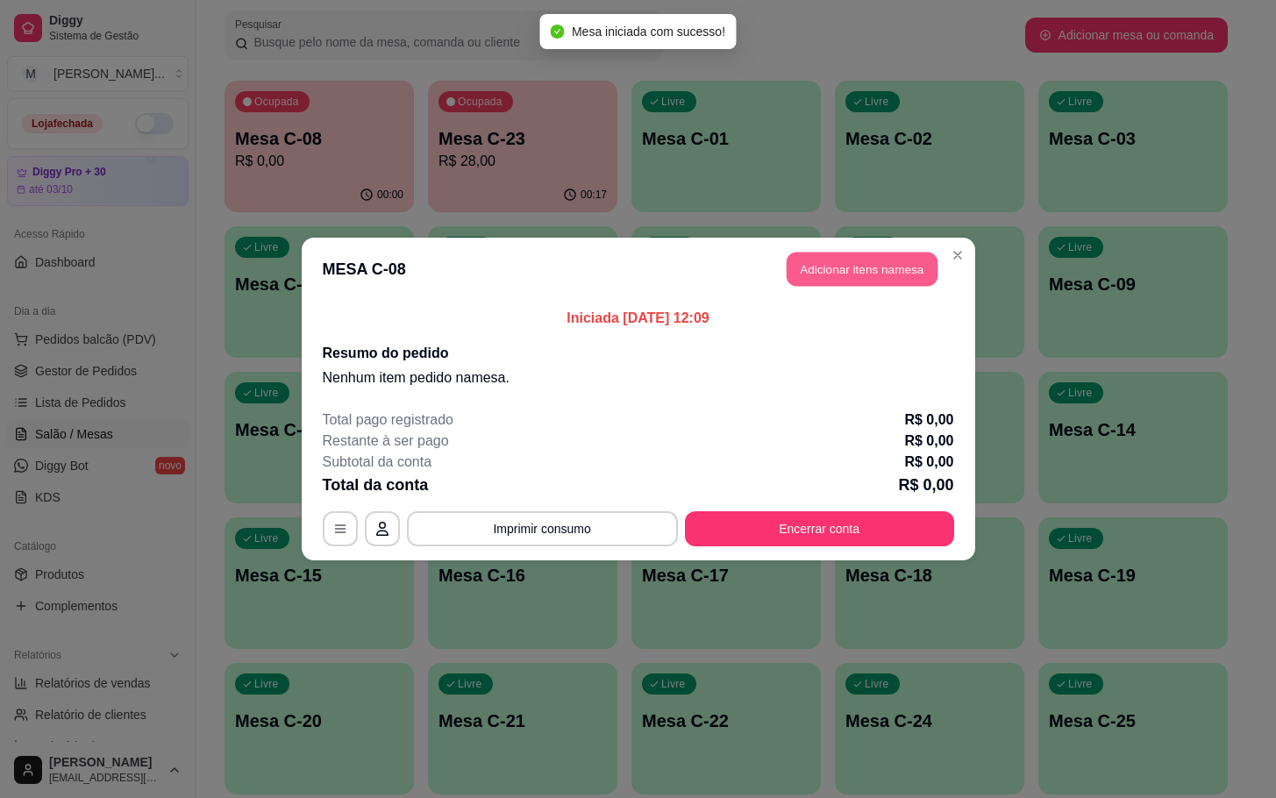
click at [877, 275] on button "Adicionar itens na mesa" at bounding box center [862, 270] width 151 height 34
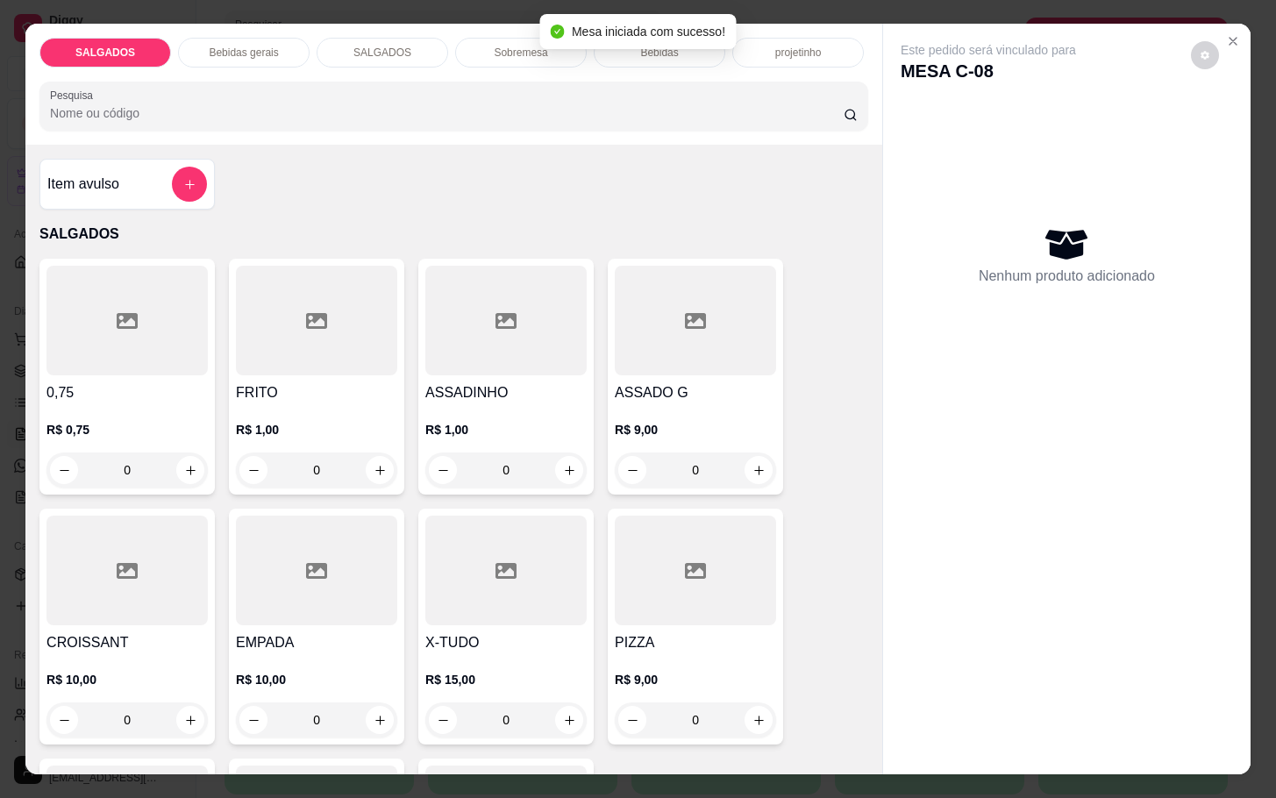
scroll to position [132, 0]
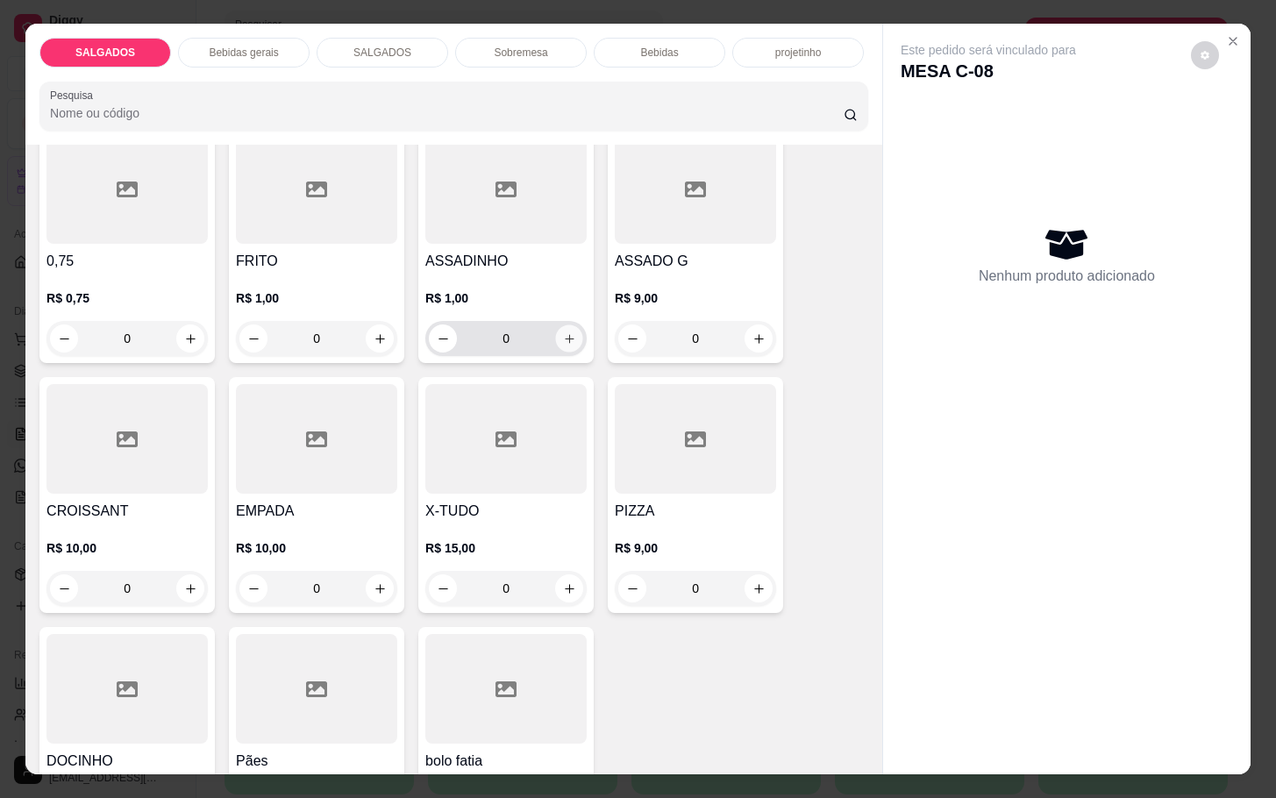
click at [563, 332] on icon "increase-product-quantity" at bounding box center [569, 338] width 13 height 13
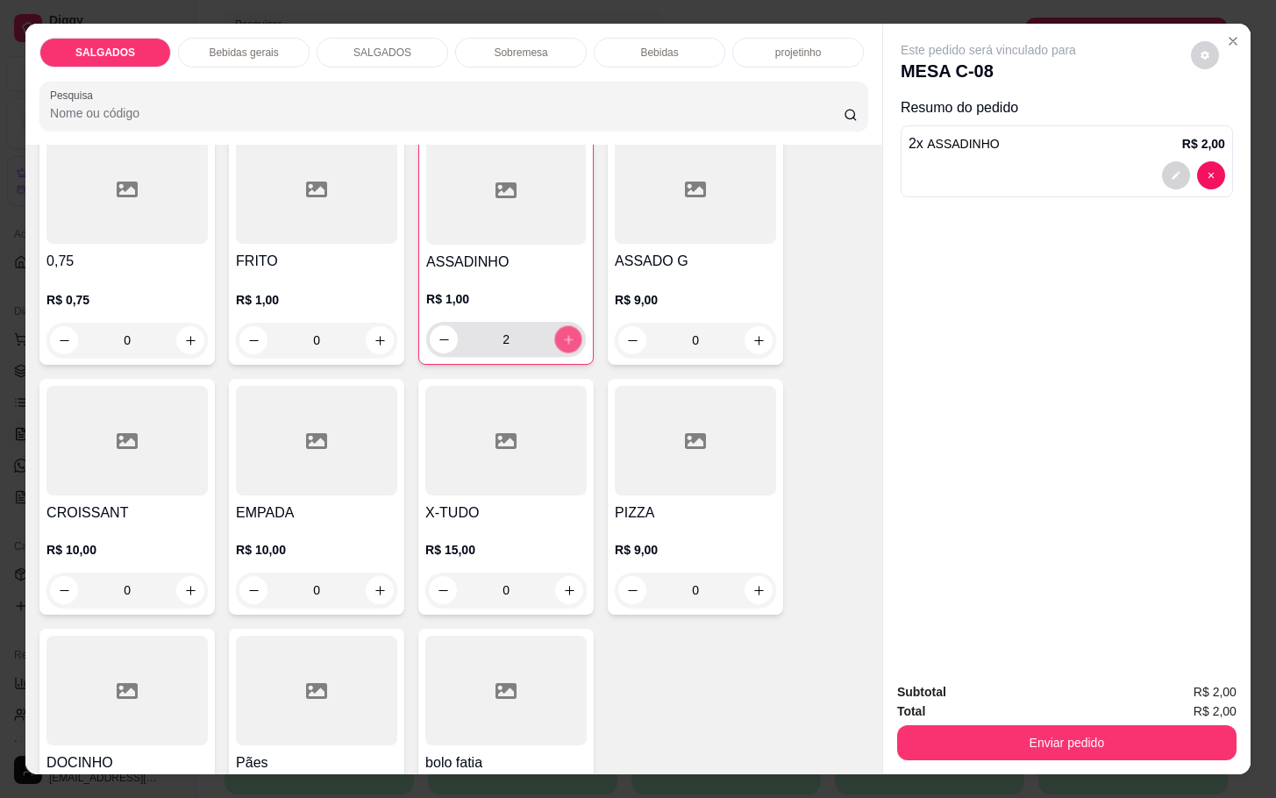
click at [562, 333] on icon "increase-product-quantity" at bounding box center [568, 339] width 13 height 13
click at [566, 332] on button "increase-product-quantity" at bounding box center [568, 339] width 27 height 27
type input "6"
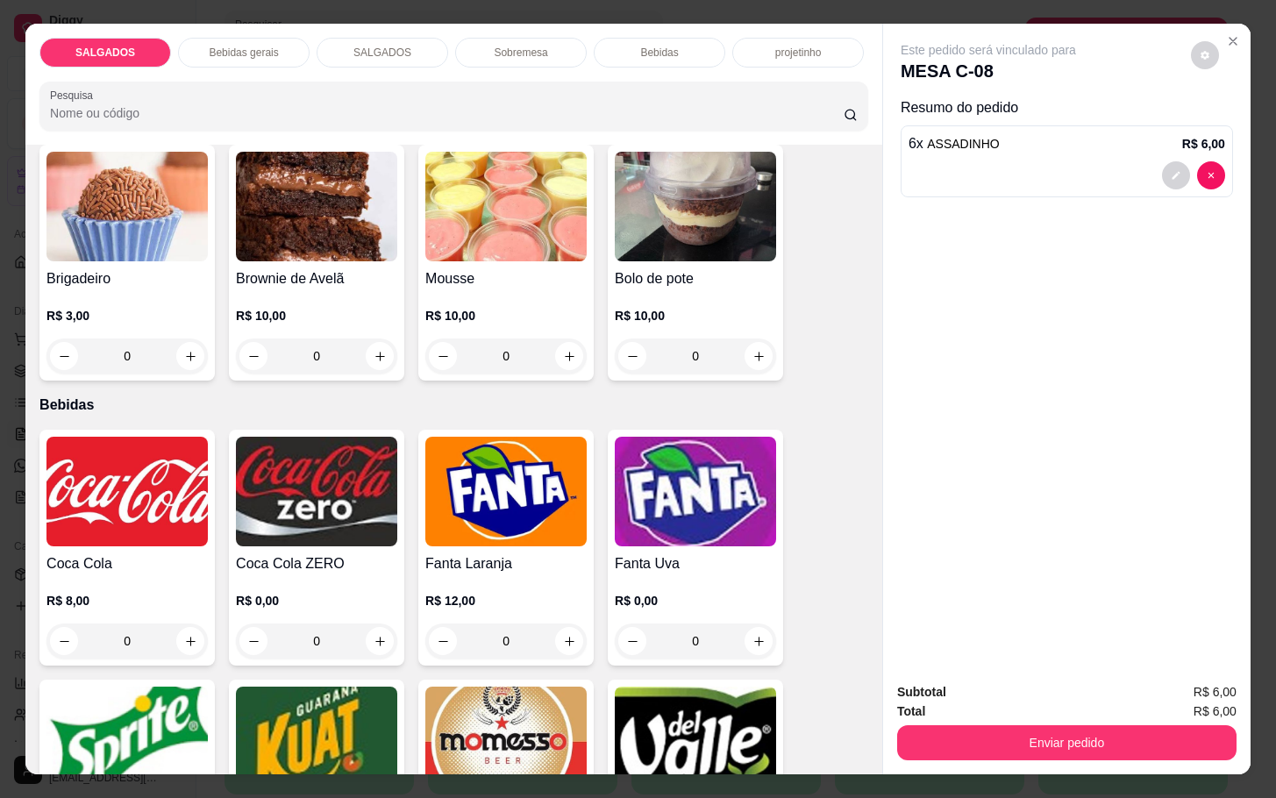
scroll to position [3158, 0]
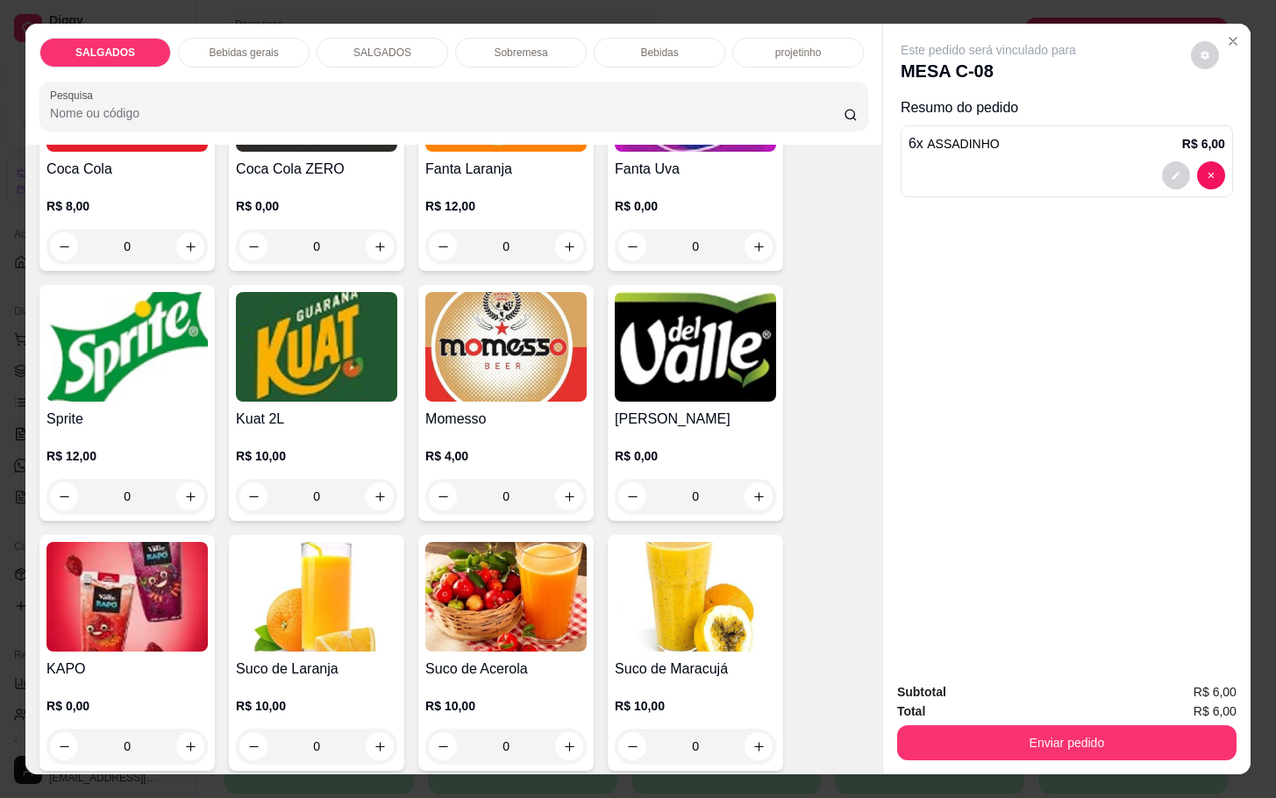
click at [401, 334] on div "Coca Cola R$ 8,00 0 Coca Cola ZERO R$ 0,00 0 Fanta Laranja R$ 12,00 0 Fanta Uva…" at bounding box center [453, 538] width 829 height 1007
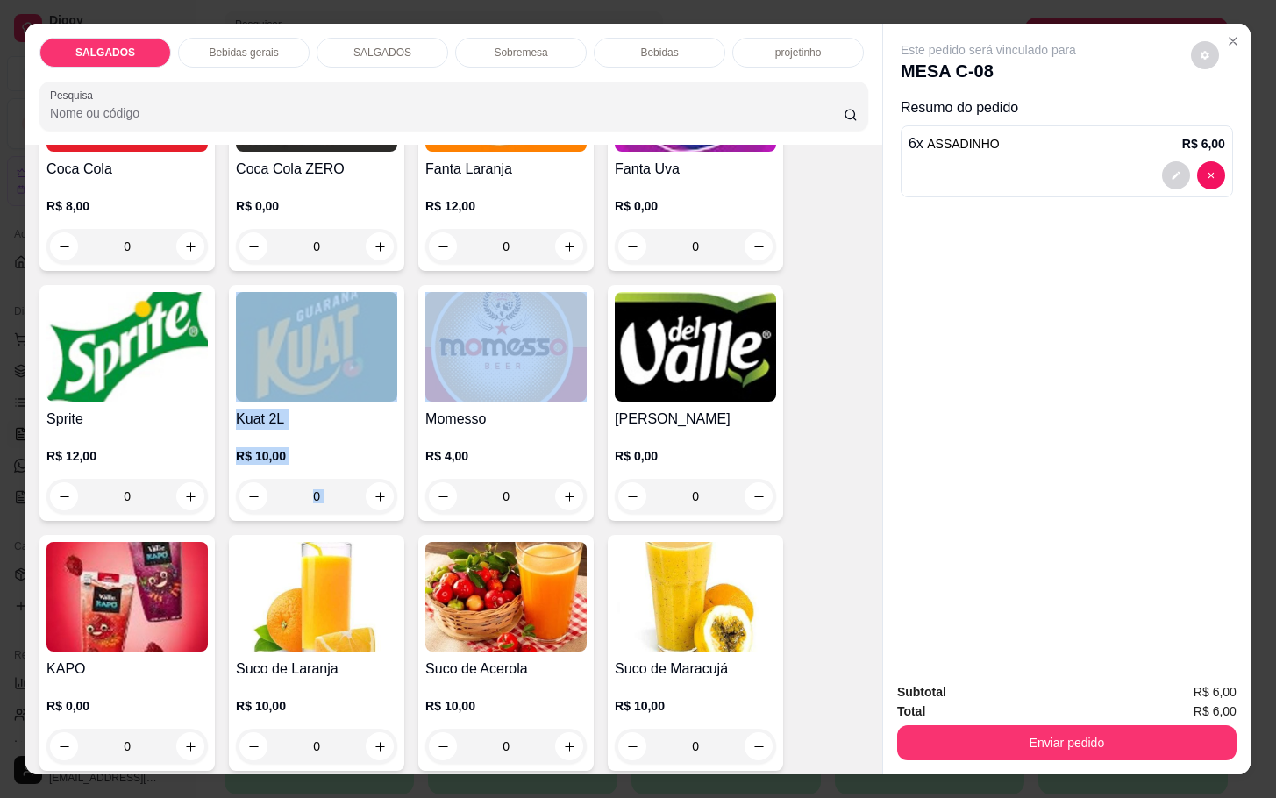
click at [468, 351] on img at bounding box center [505, 347] width 161 height 110
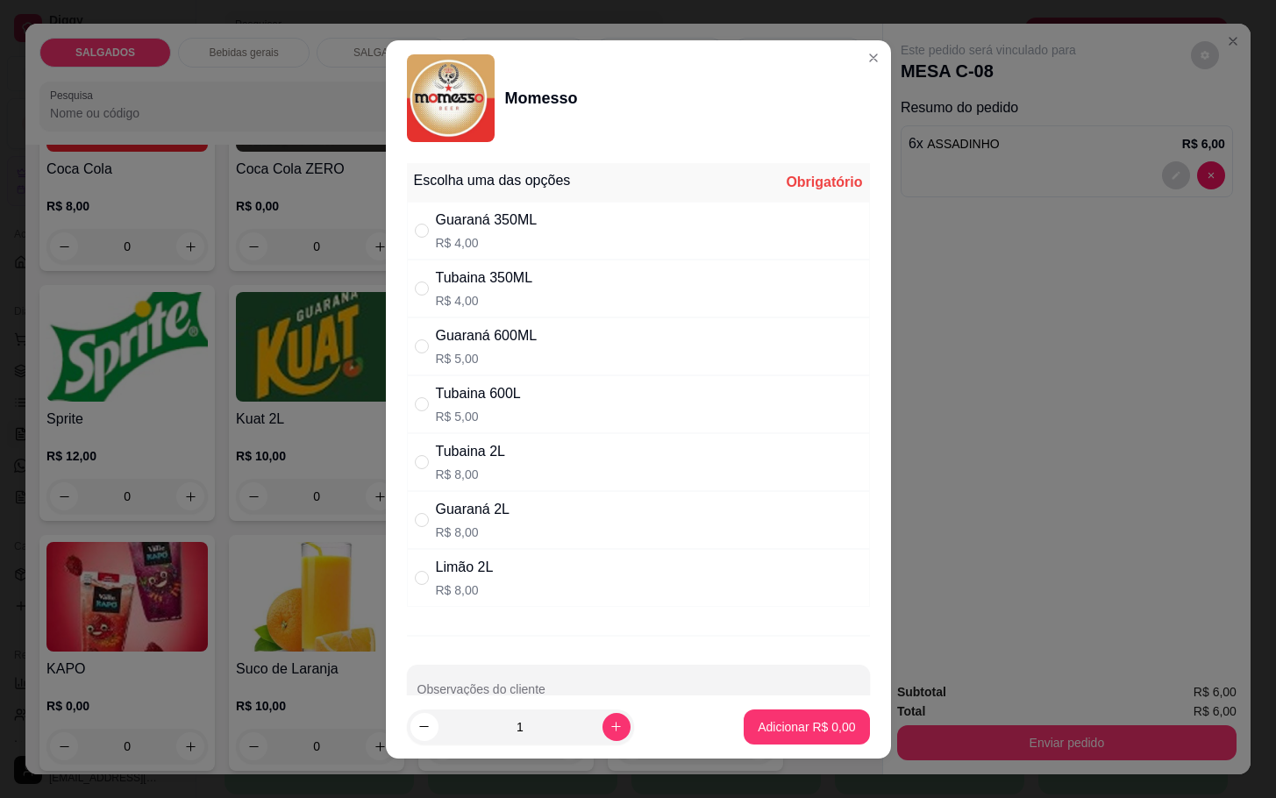
click at [497, 253] on div "Guaraná 350ML R$ 4,00" at bounding box center [638, 231] width 463 height 58
radio input "true"
click at [760, 713] on button "Adicionar R$ 4,00" at bounding box center [807, 727] width 122 height 34
type input "1"
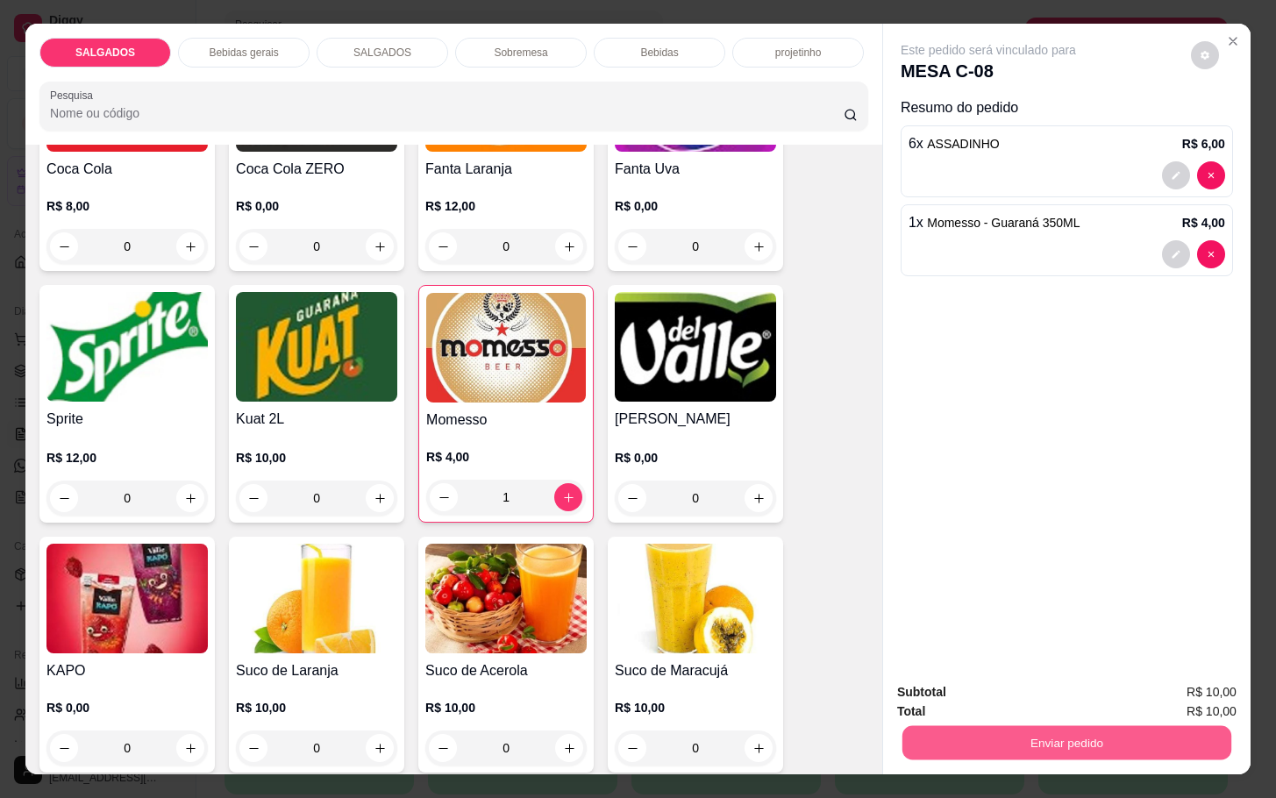
click at [946, 740] on button "Enviar pedido" at bounding box center [1067, 742] width 329 height 34
click at [940, 692] on button "Não registrar e enviar pedido" at bounding box center [1005, 690] width 177 height 32
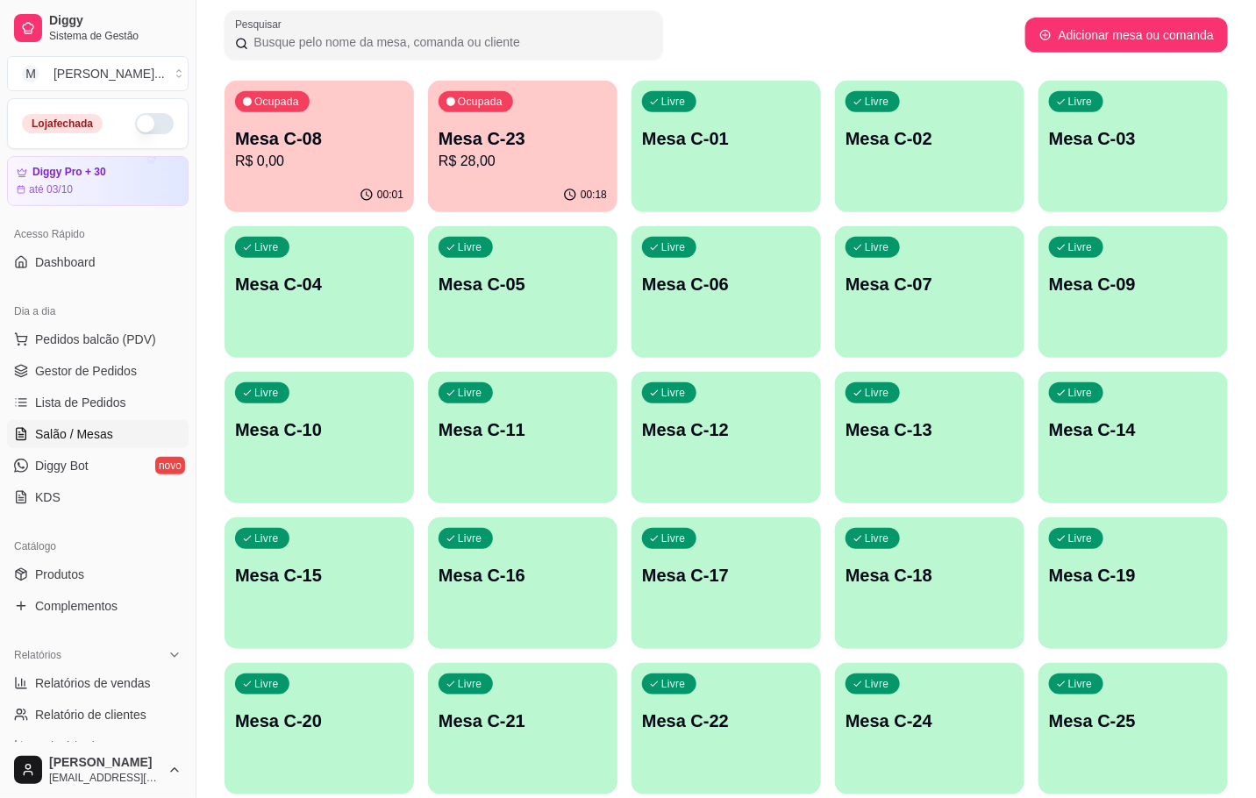
click at [535, 172] on div "Ocupada Mesa C-23 R$ 28,00" at bounding box center [522, 129] width 189 height 97
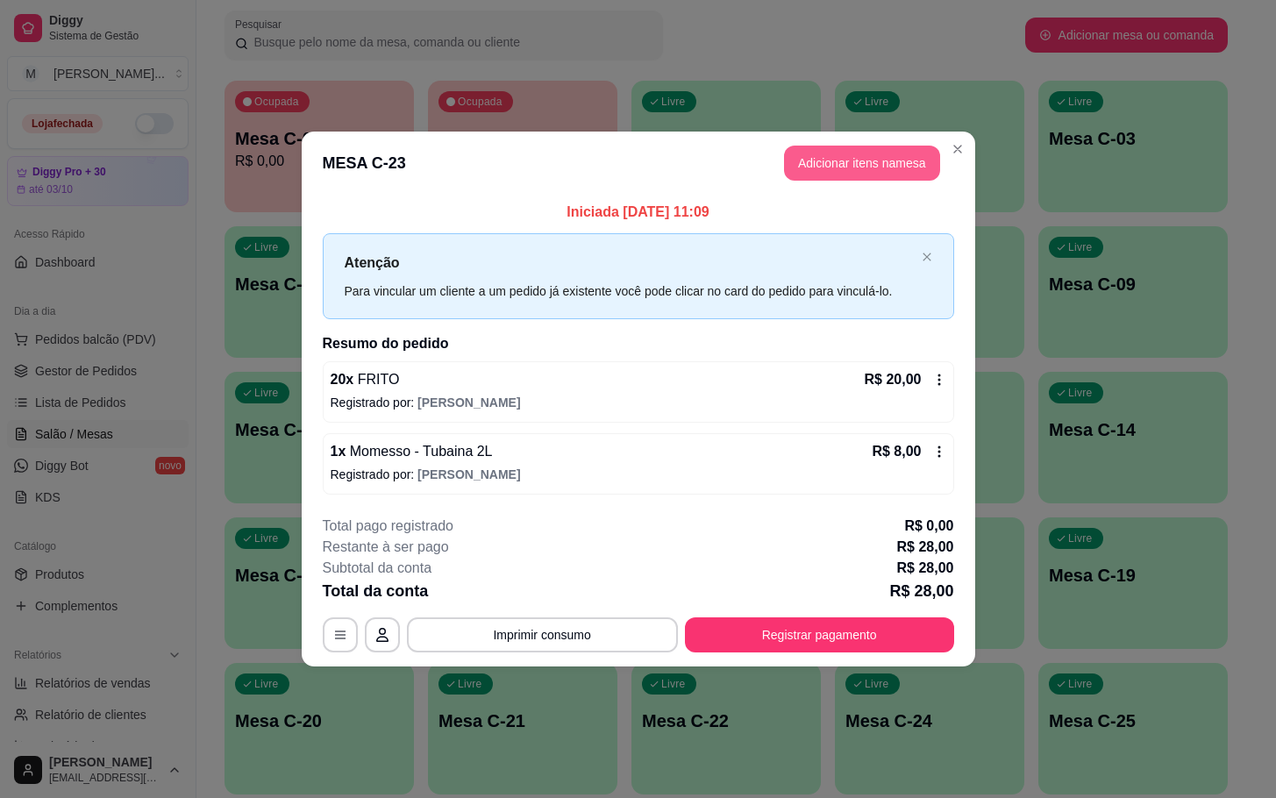
click at [846, 179] on button "Adicionar itens na mesa" at bounding box center [862, 163] width 156 height 35
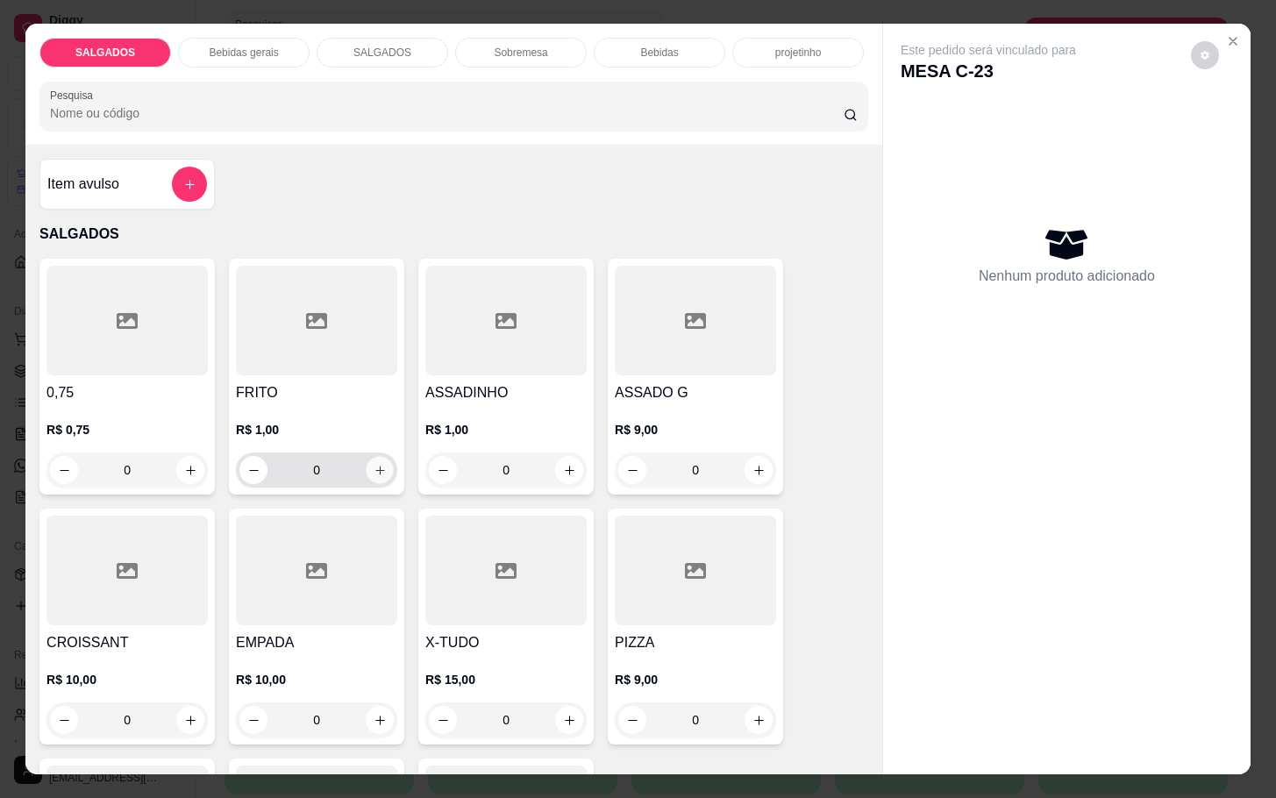
click at [374, 464] on icon "increase-product-quantity" at bounding box center [380, 470] width 13 height 13
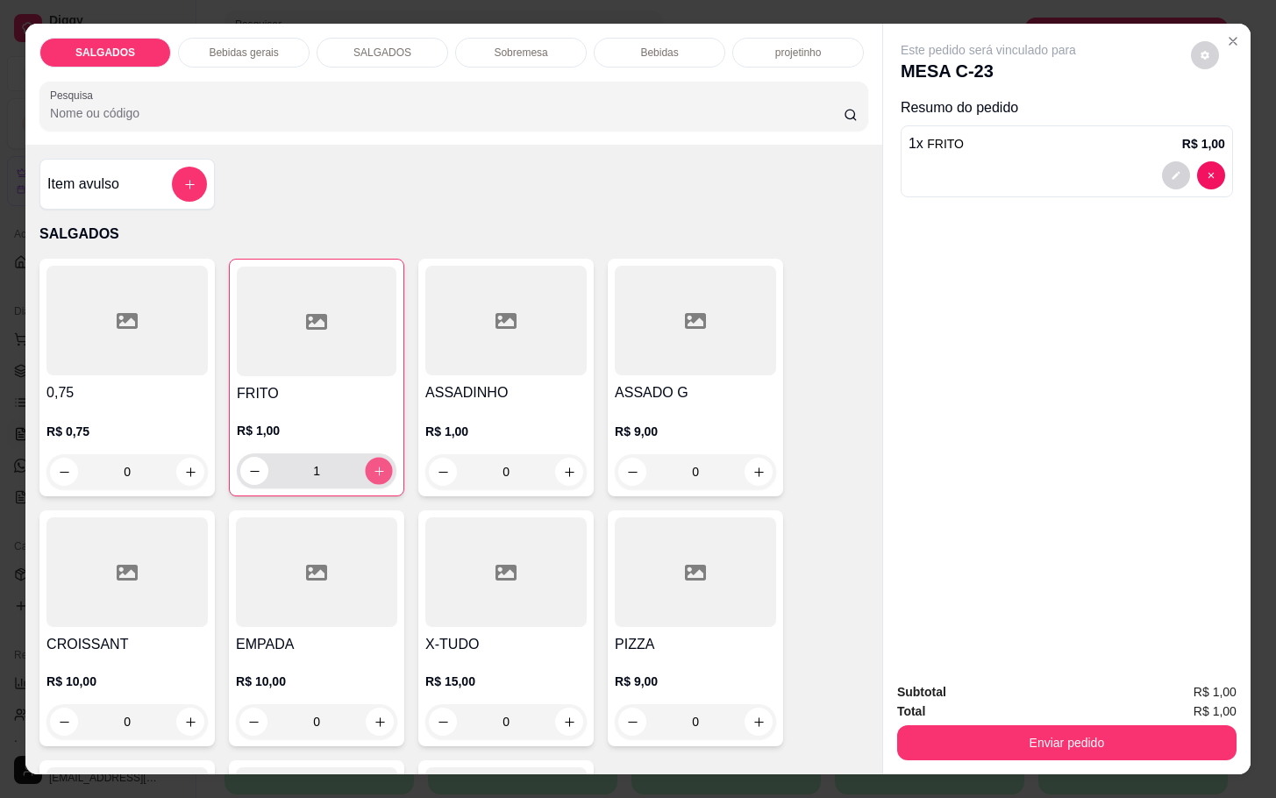
click at [373, 465] on icon "increase-product-quantity" at bounding box center [379, 471] width 13 height 13
type input "2"
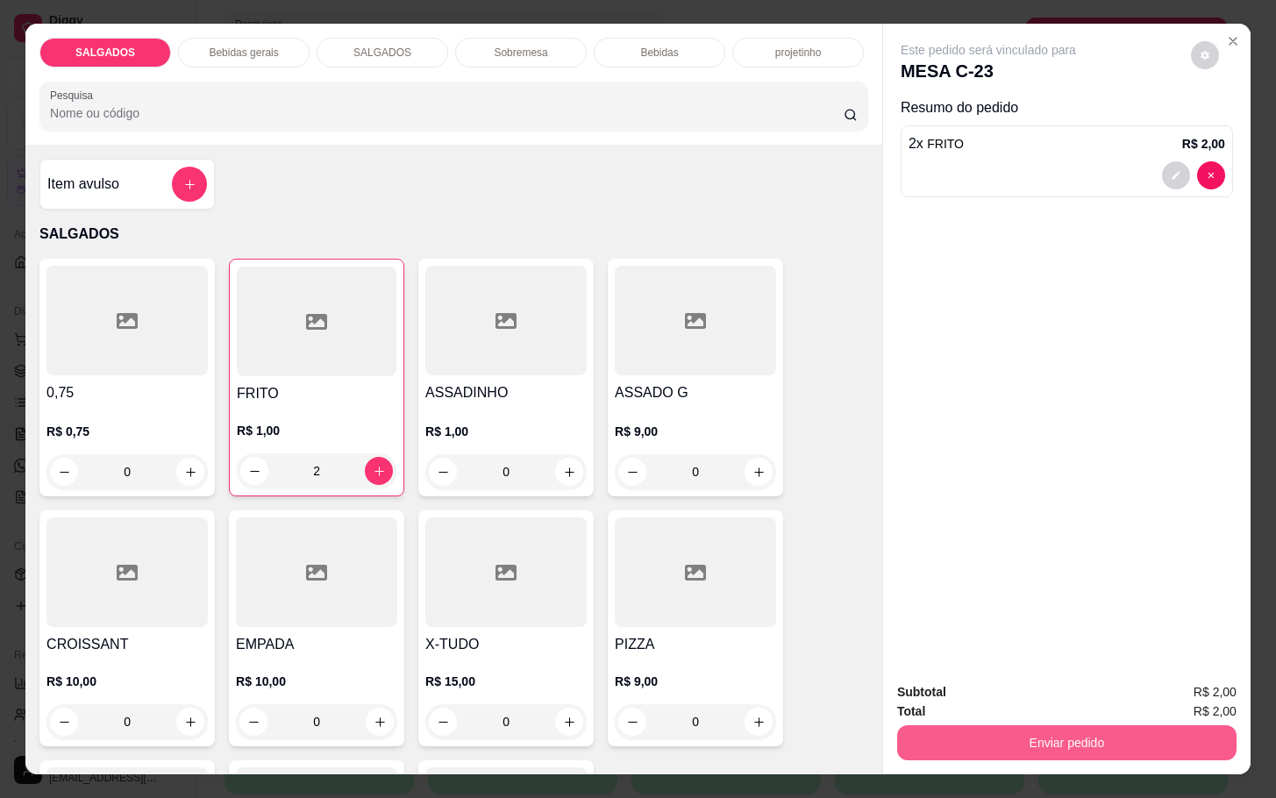
click at [950, 727] on button "Enviar pedido" at bounding box center [1066, 742] width 339 height 35
click at [974, 692] on button "Não registrar e enviar pedido" at bounding box center [1005, 690] width 177 height 32
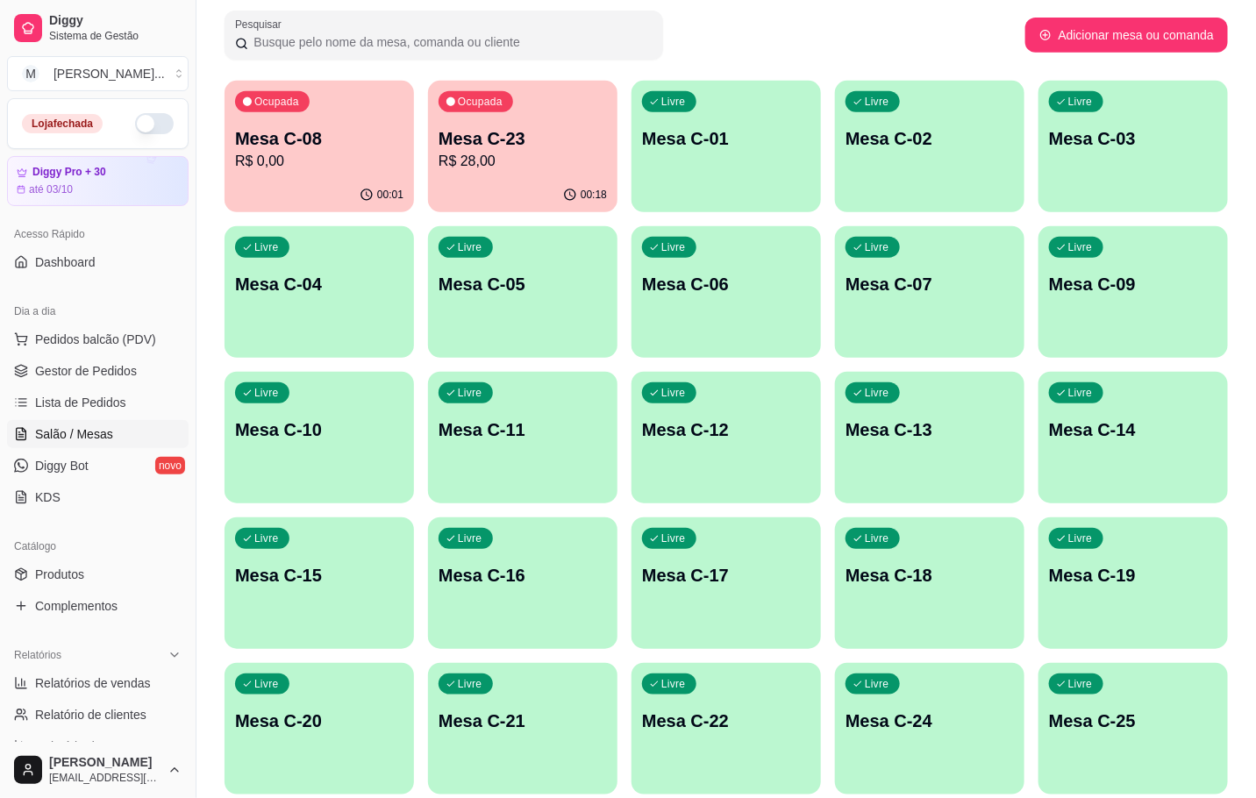
click at [508, 143] on p "Mesa C-23" at bounding box center [523, 138] width 168 height 25
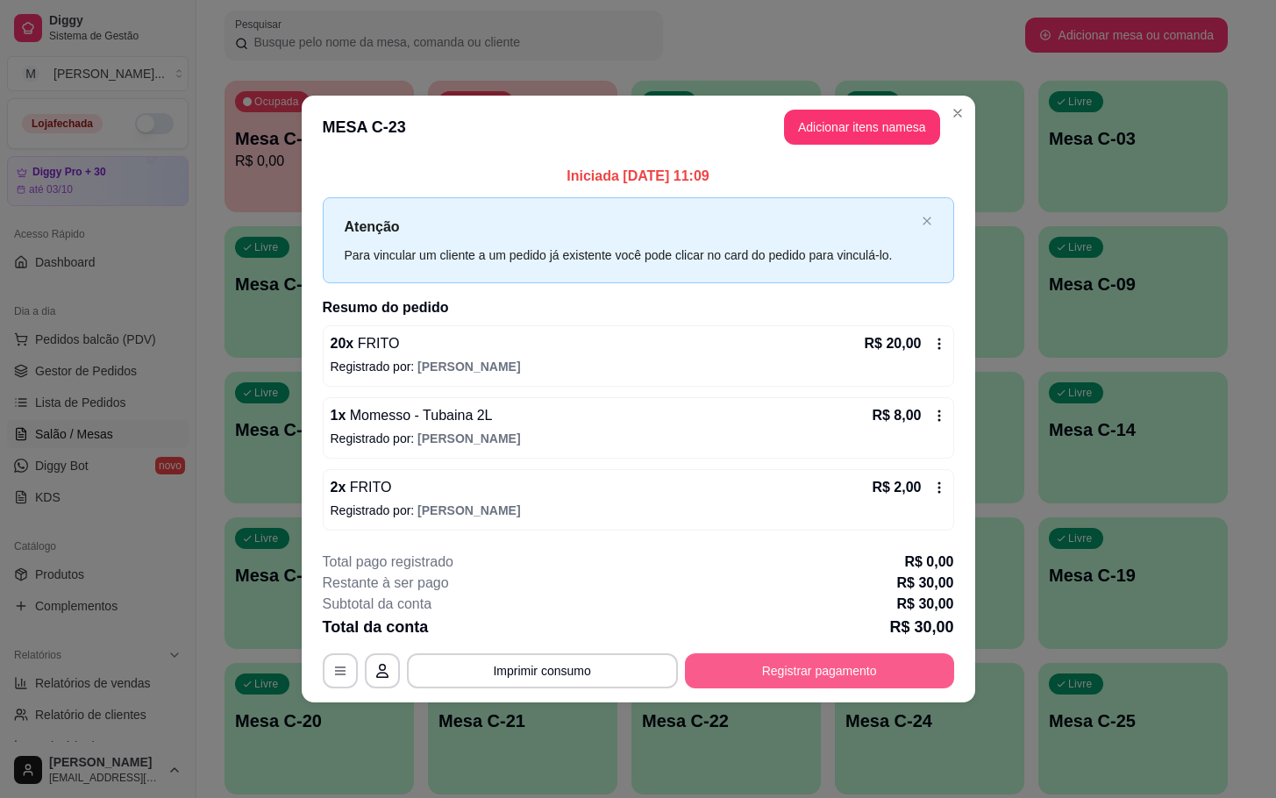
click at [856, 672] on button "Registrar pagamento" at bounding box center [819, 670] width 269 height 35
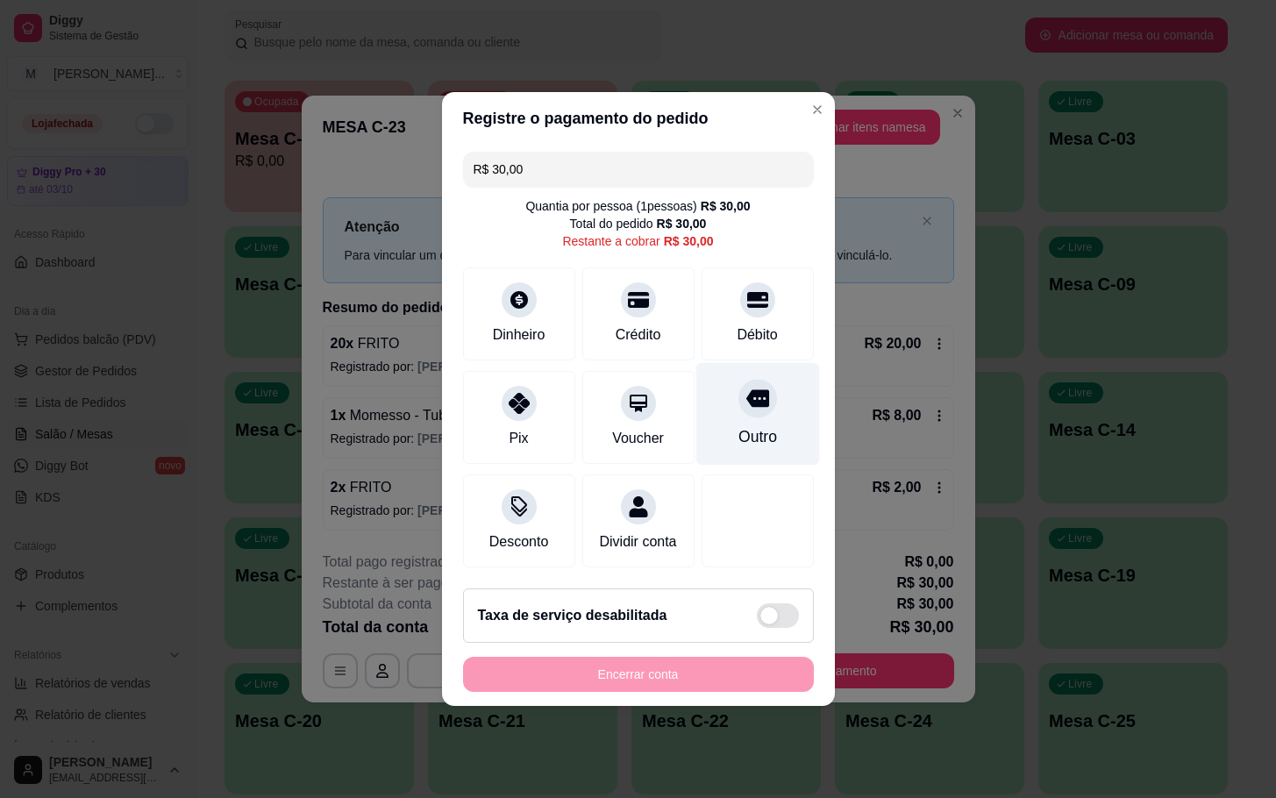
click at [716, 401] on div "Outro" at bounding box center [758, 414] width 124 height 103
type input "R$ 0,00"
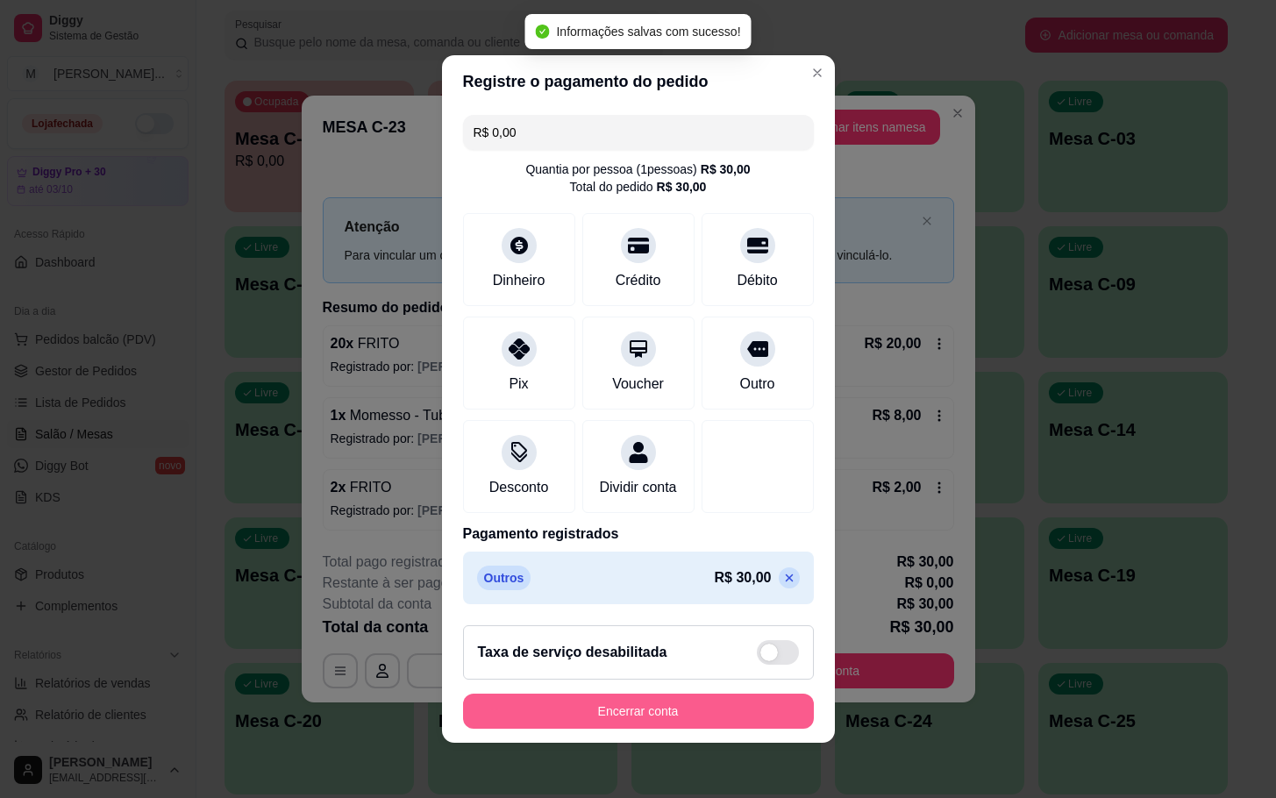
click at [700, 727] on button "Encerrar conta" at bounding box center [638, 711] width 351 height 35
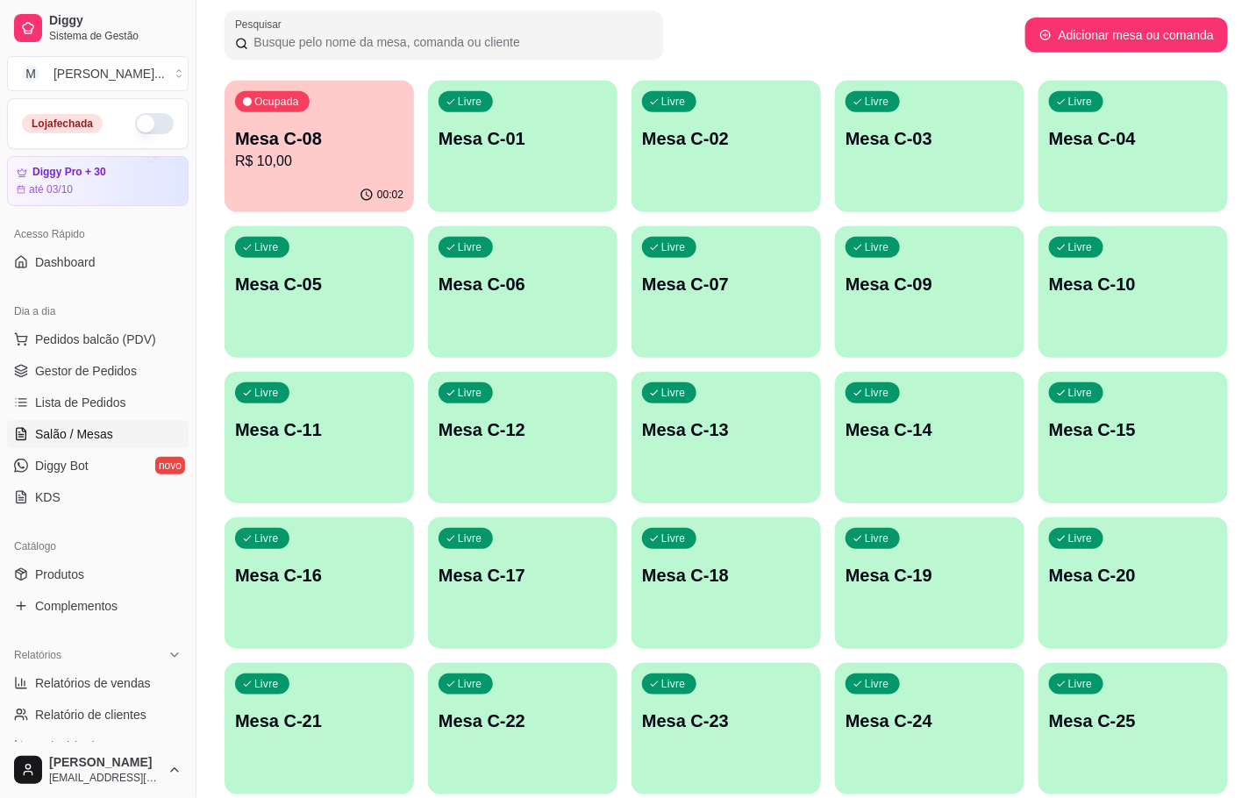
click at [361, 101] on div "Ocupada Mesa C-08 R$ 10,00" at bounding box center [319, 129] width 189 height 97
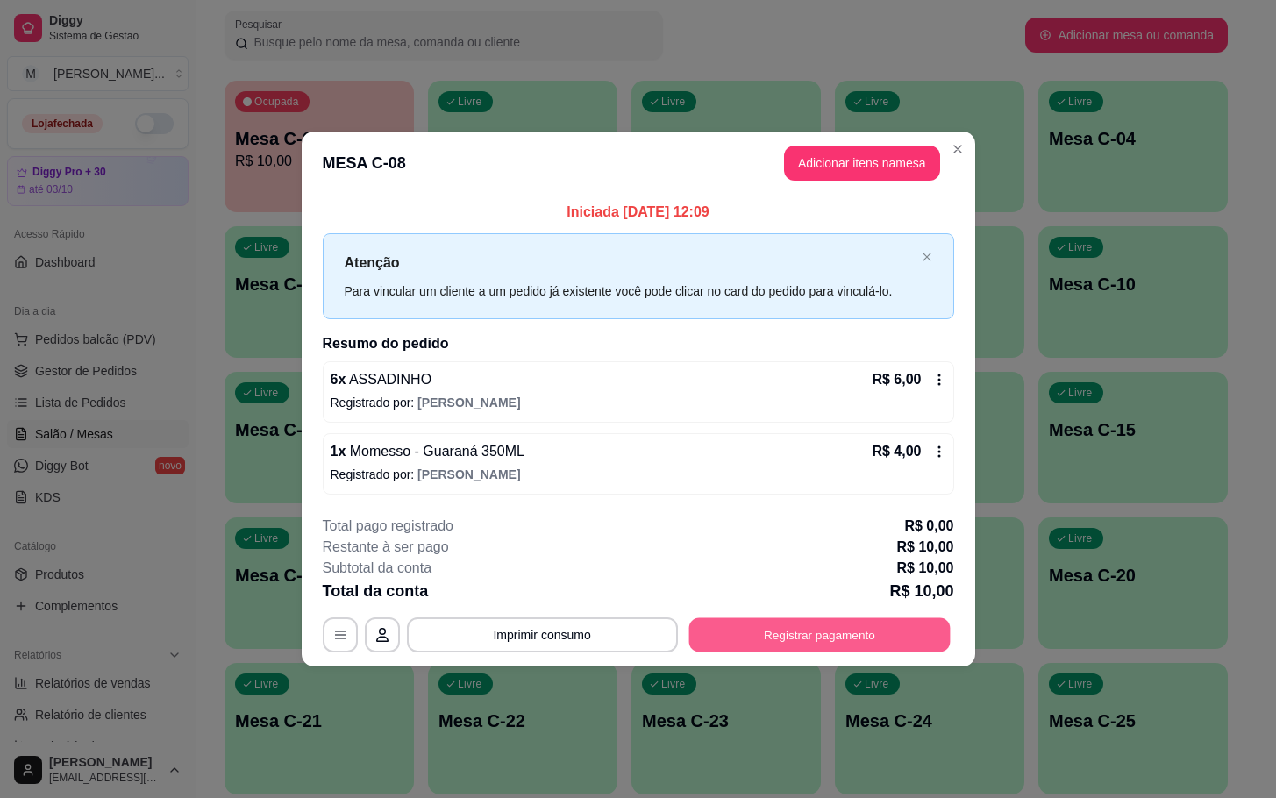
click at [787, 642] on button "Registrar pagamento" at bounding box center [819, 634] width 261 height 34
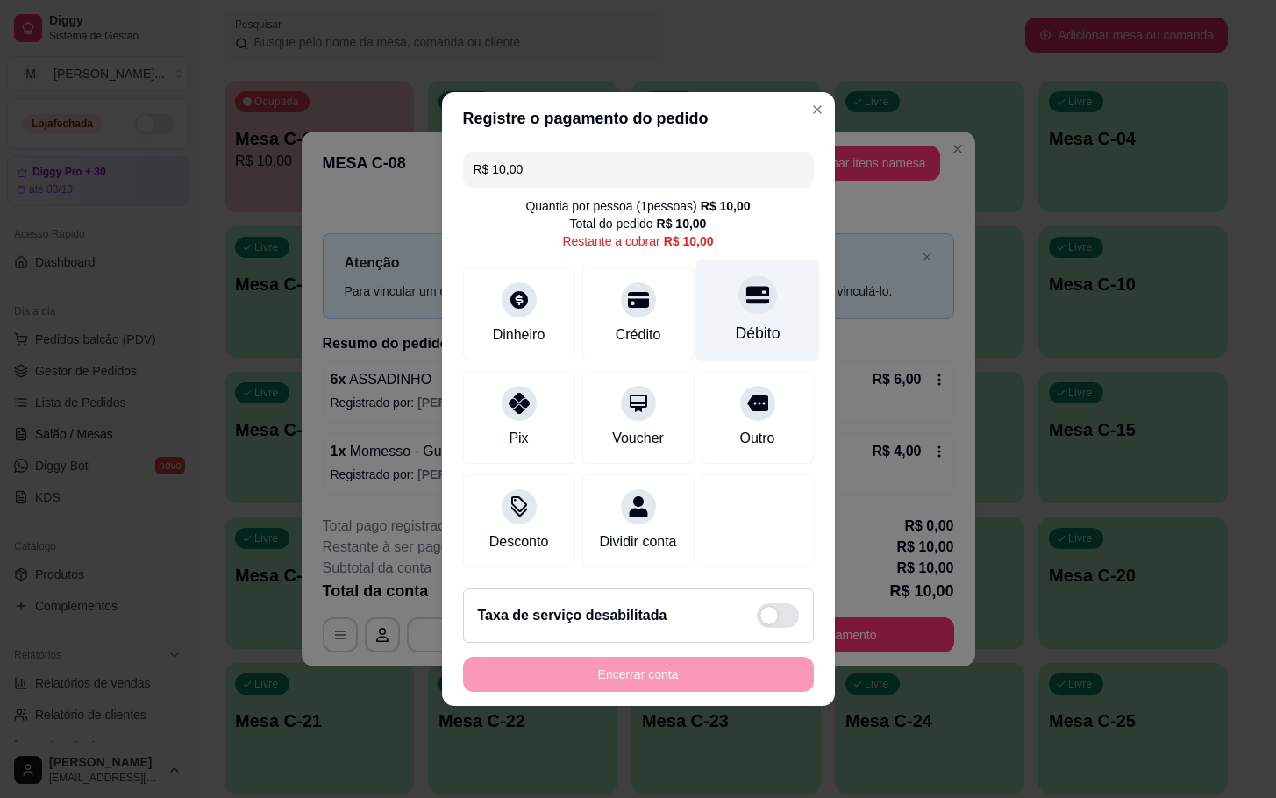
click at [755, 293] on div at bounding box center [758, 294] width 39 height 39
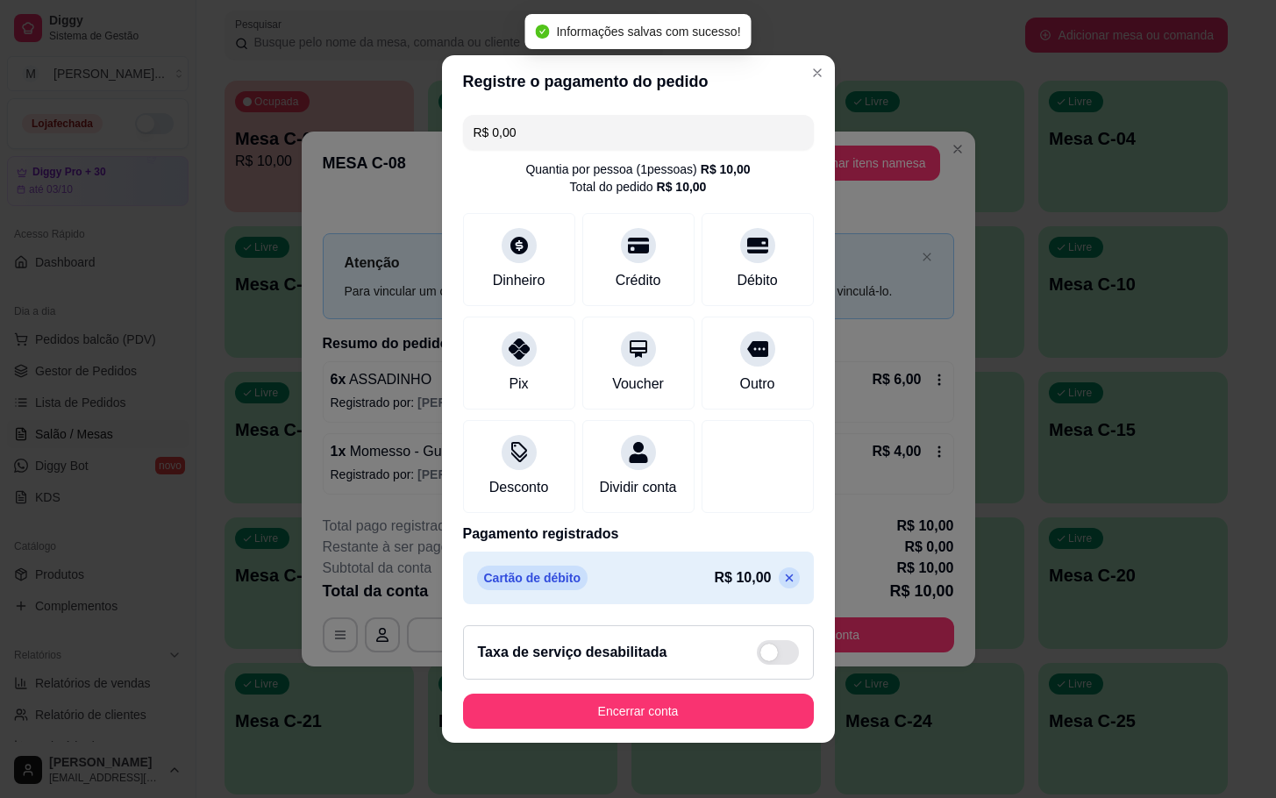
type input "R$ 0,00"
click at [703, 711] on button "Encerrar conta" at bounding box center [638, 712] width 340 height 34
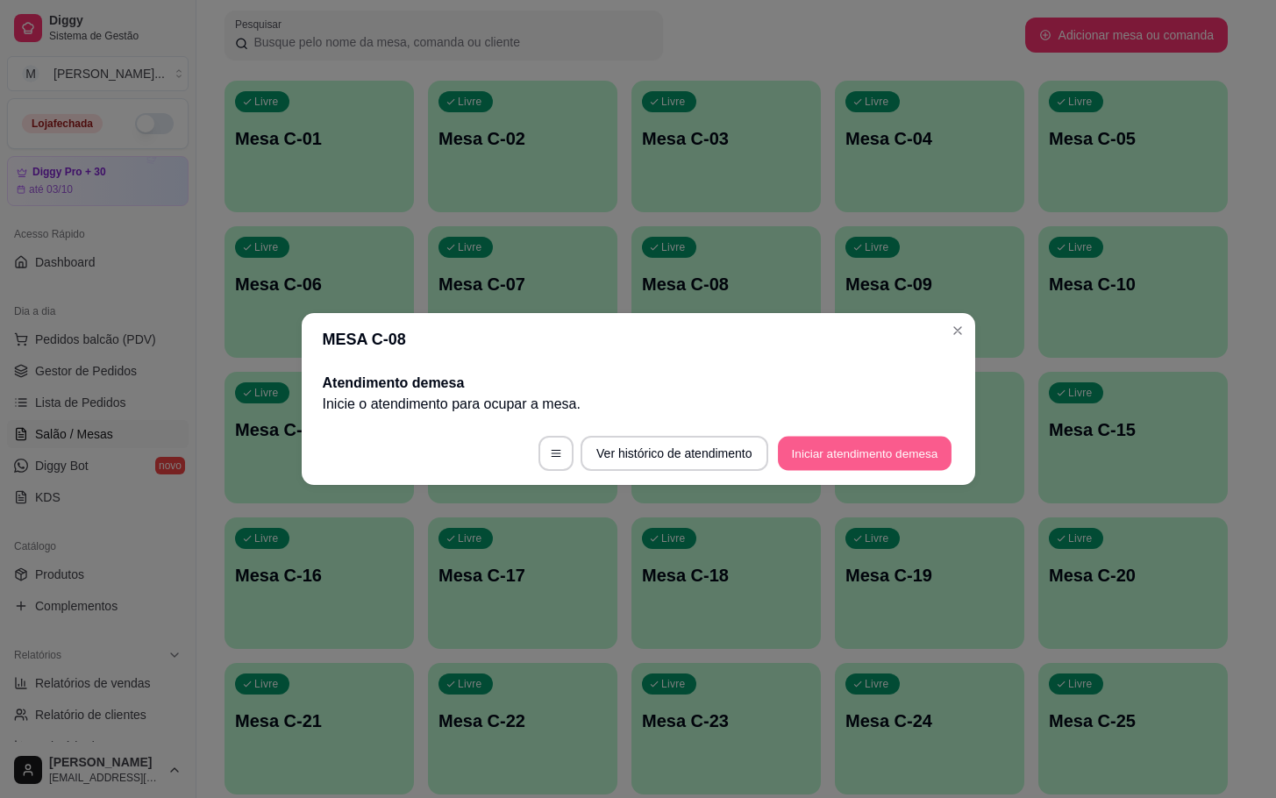
click at [863, 439] on button "Iniciar atendimento de mesa" at bounding box center [865, 454] width 174 height 34
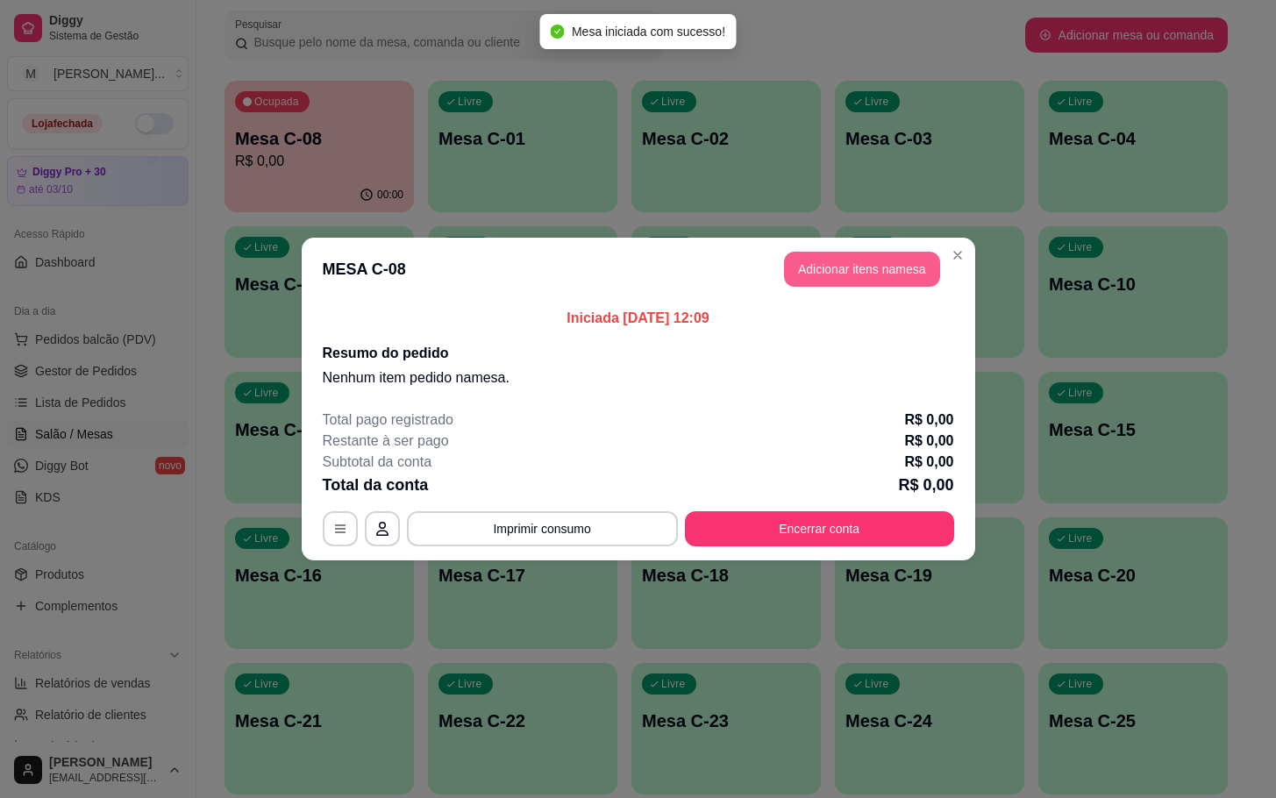
click at [843, 269] on button "Adicionar itens na mesa" at bounding box center [862, 269] width 156 height 35
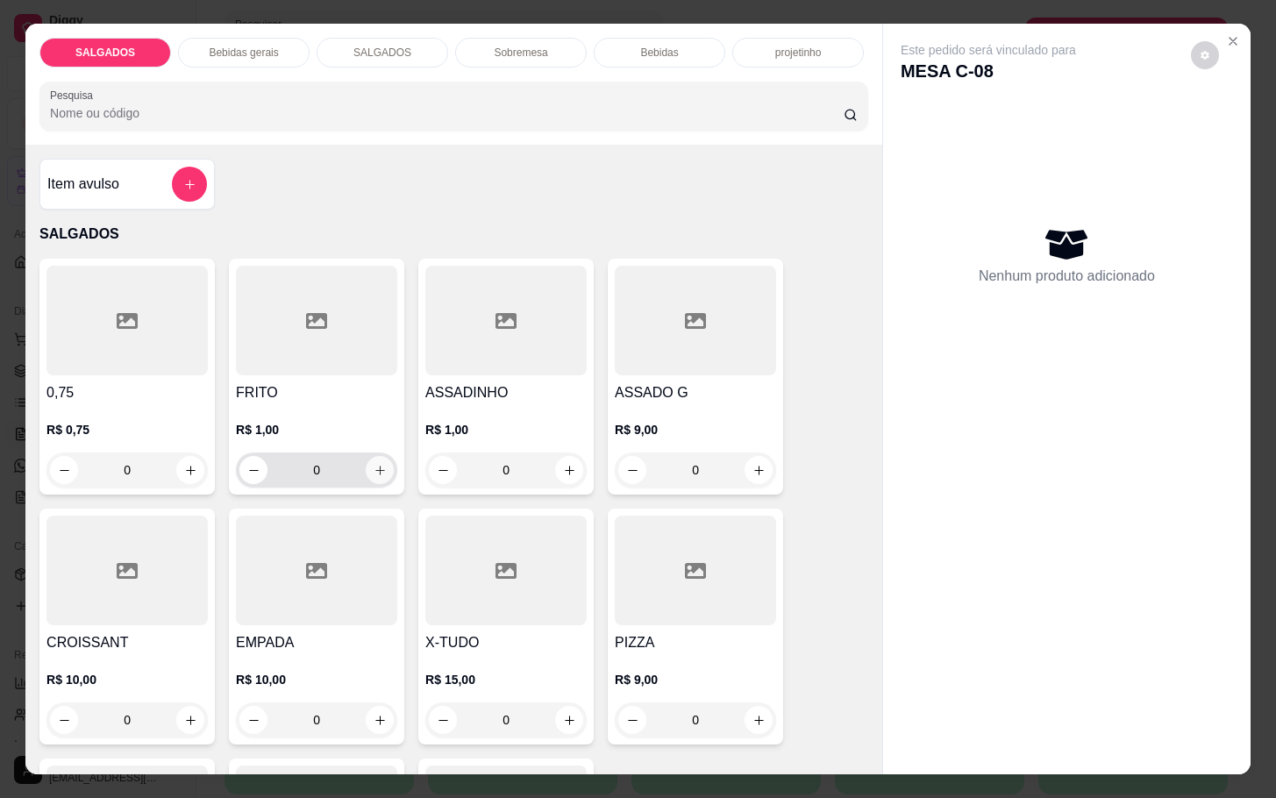
click at [374, 464] on icon "increase-product-quantity" at bounding box center [380, 470] width 13 height 13
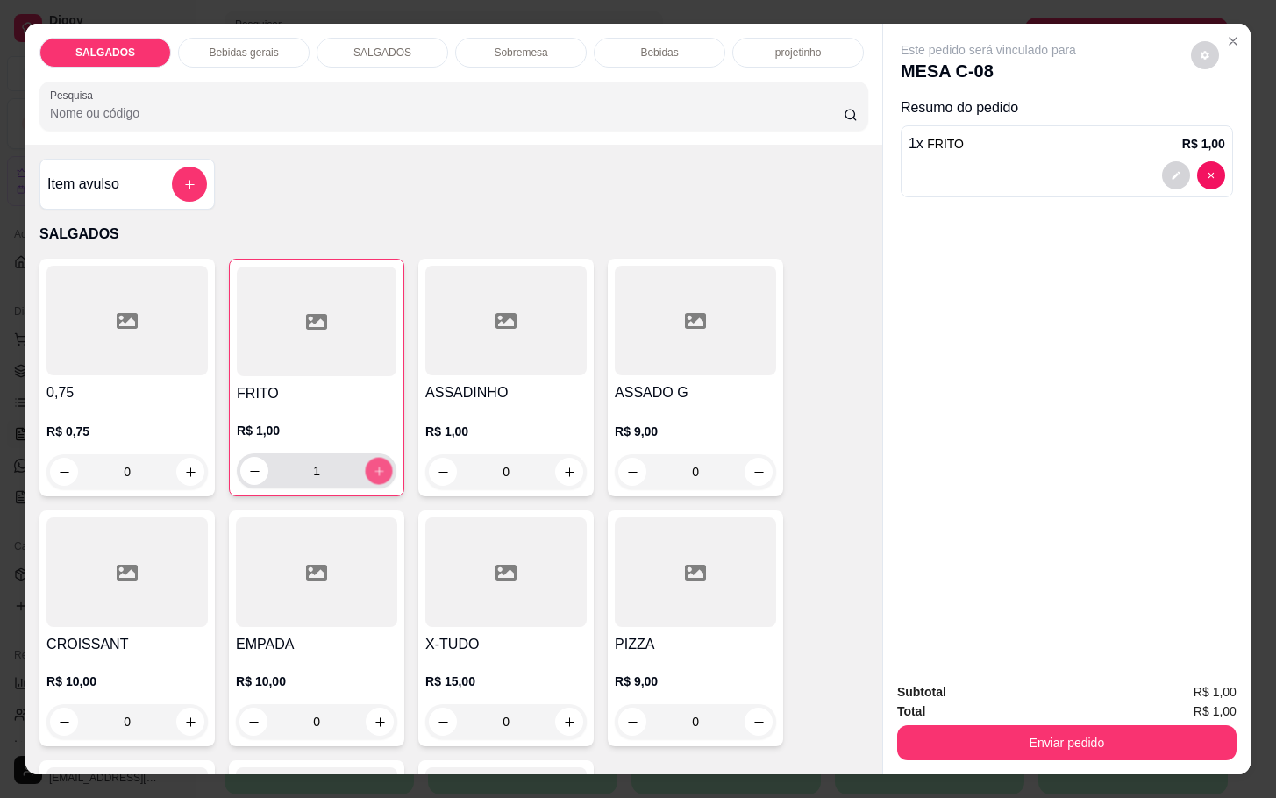
click at [373, 465] on icon "increase-product-quantity" at bounding box center [379, 471] width 13 height 13
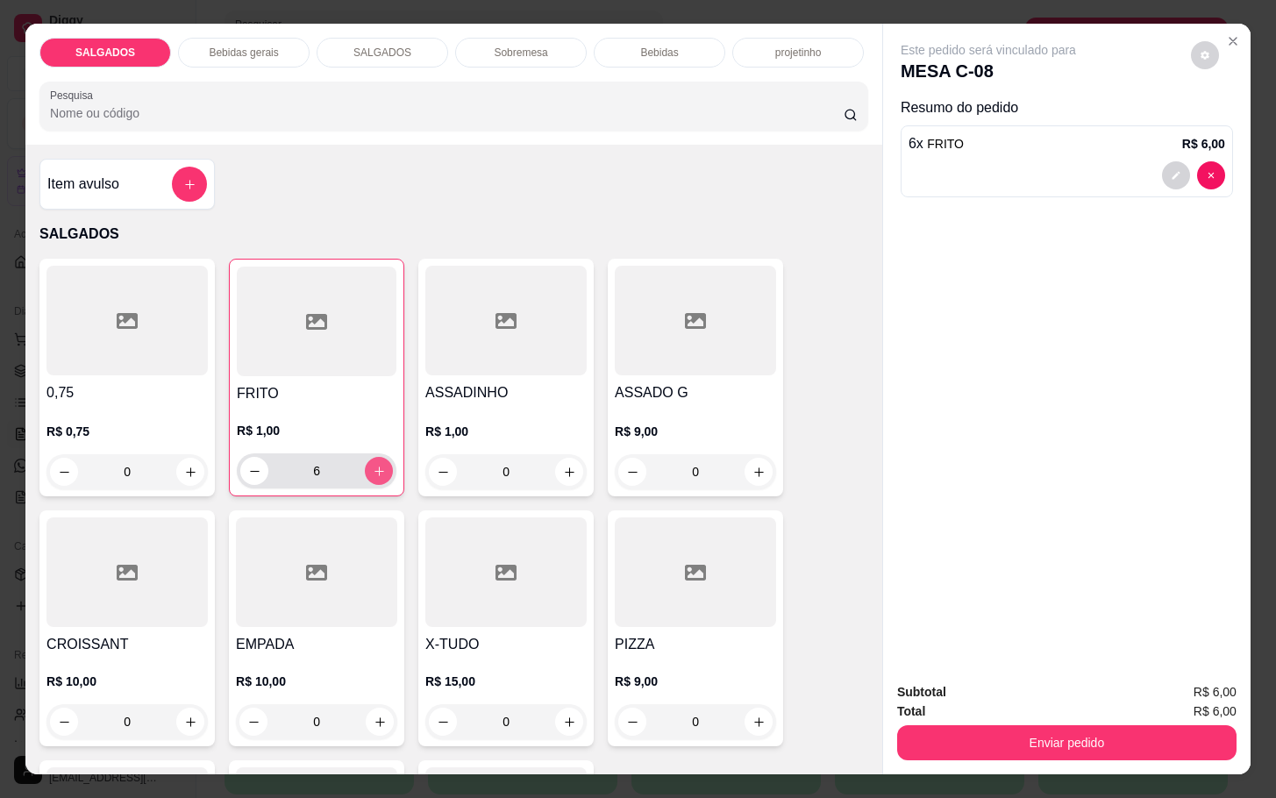
click at [373, 465] on icon "increase-product-quantity" at bounding box center [379, 471] width 13 height 13
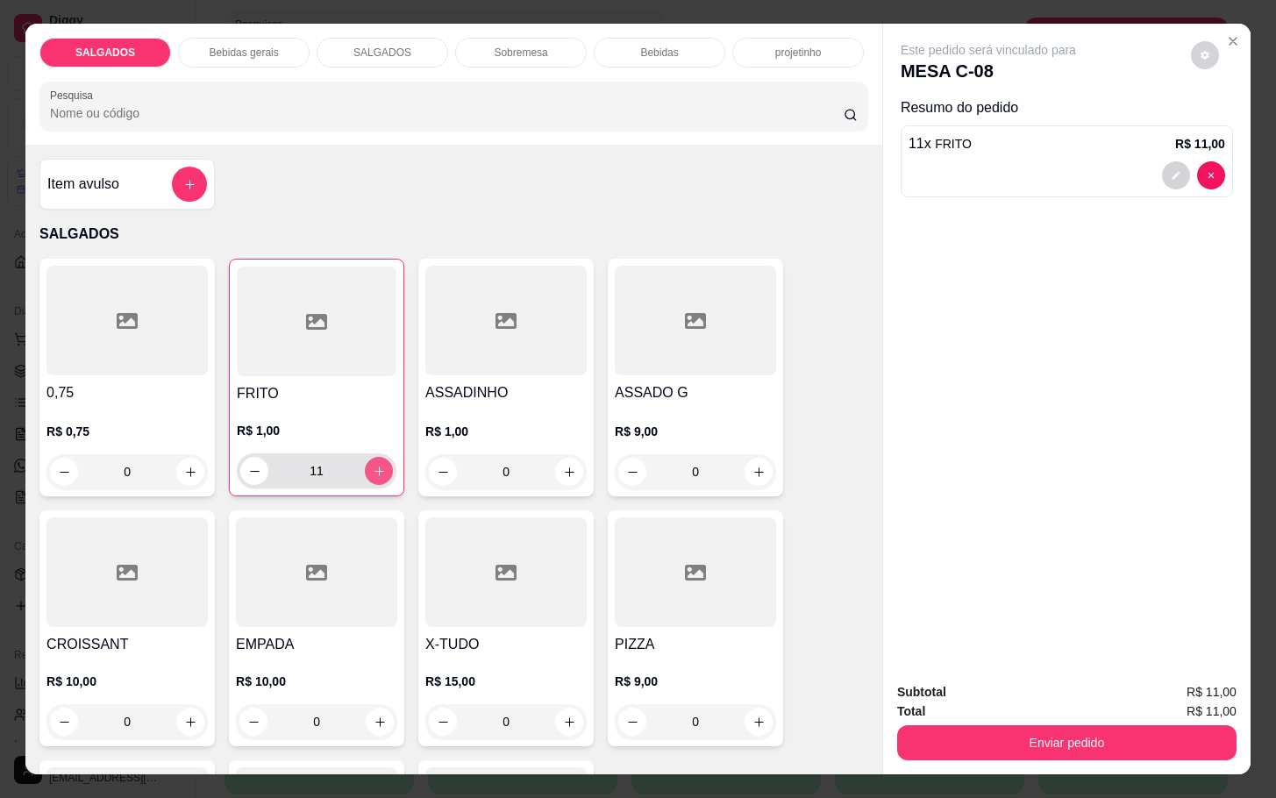
click at [373, 465] on icon "increase-product-quantity" at bounding box center [379, 471] width 13 height 13
type input "14"
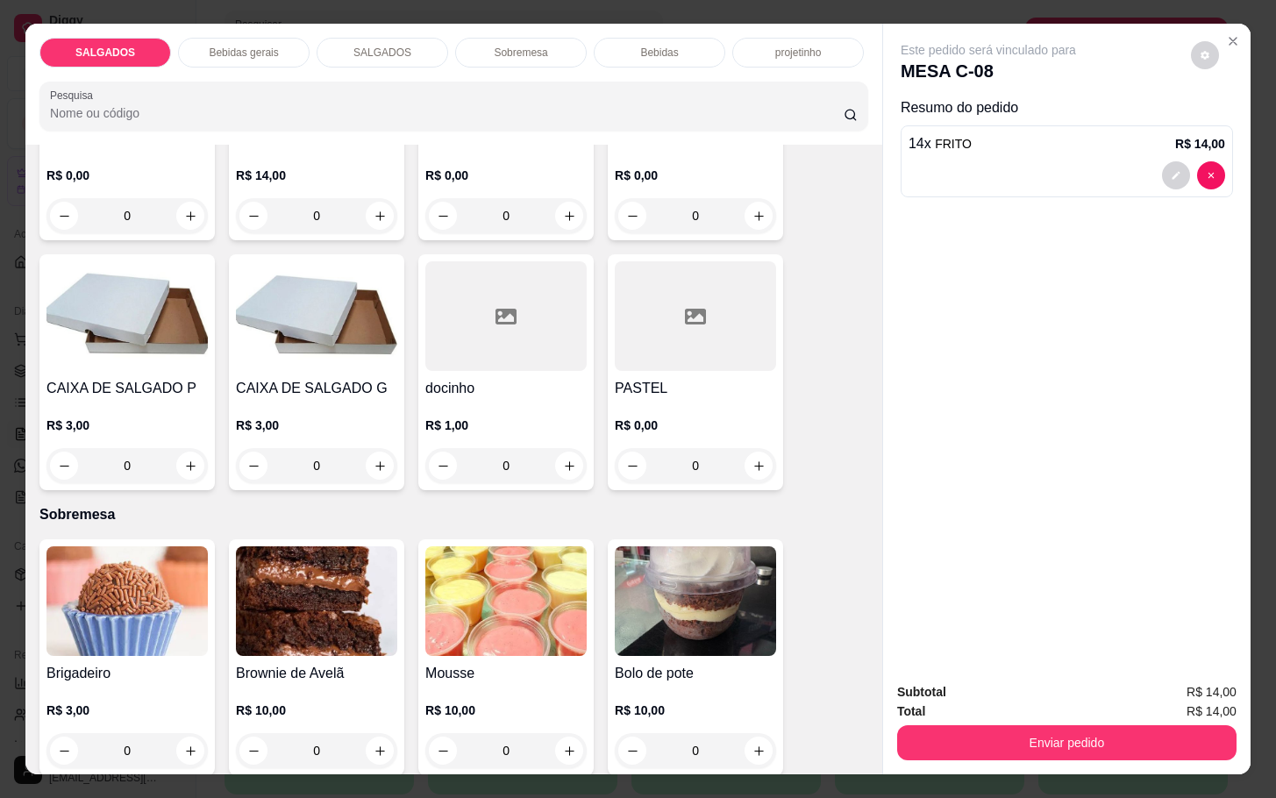
scroll to position [2631, 0]
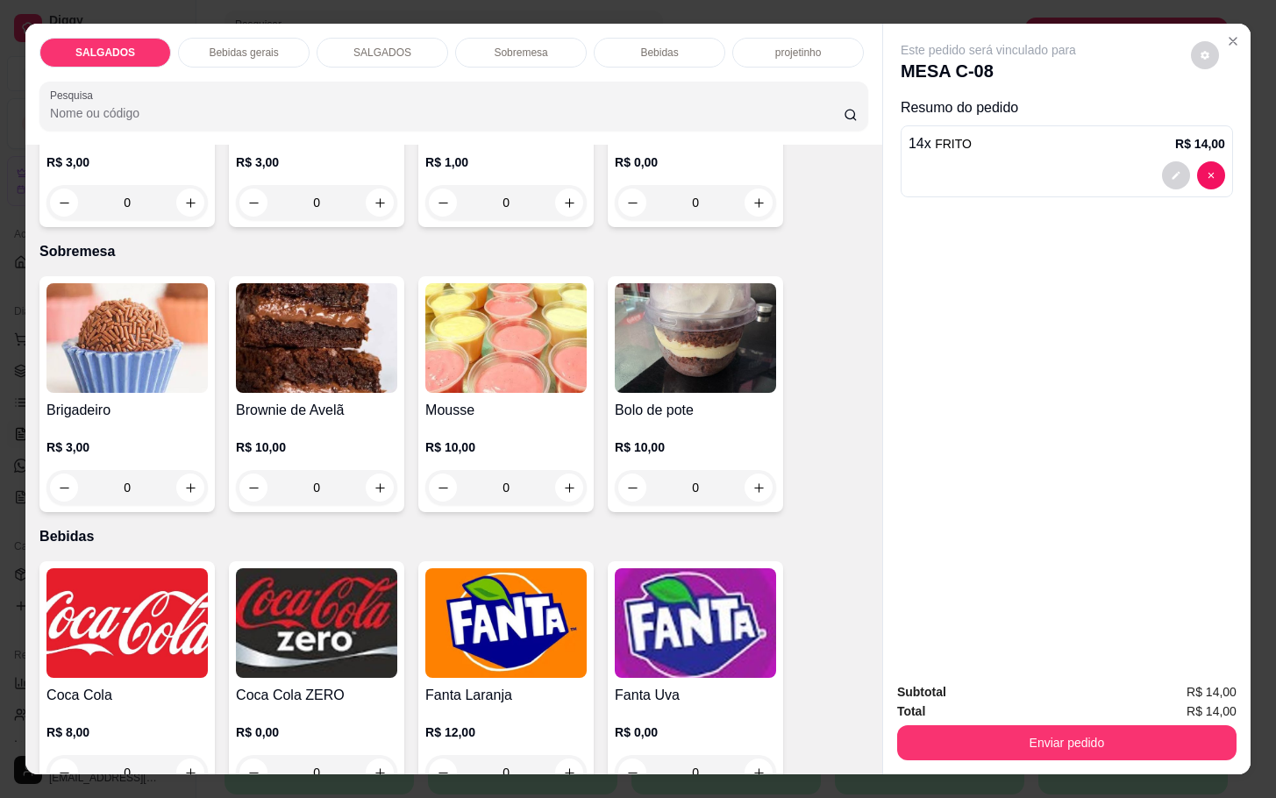
click at [438, 627] on img at bounding box center [505, 623] width 161 height 110
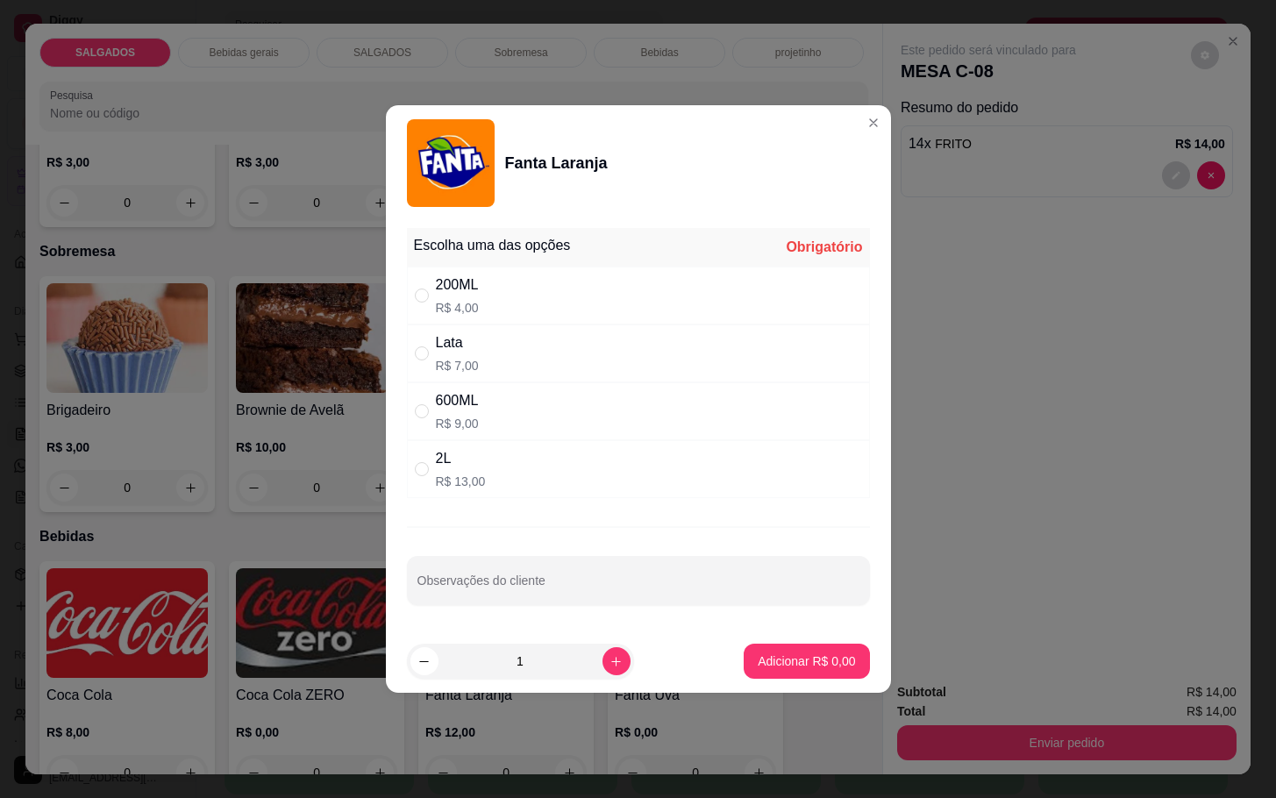
click at [468, 295] on div "200ML R$ 4,00" at bounding box center [457, 296] width 43 height 42
radio input "true"
click at [610, 653] on button "increase-product-quantity" at bounding box center [616, 660] width 27 height 27
type input "2"
click at [759, 668] on p "Adicionar R$ 8,00" at bounding box center [806, 662] width 97 height 18
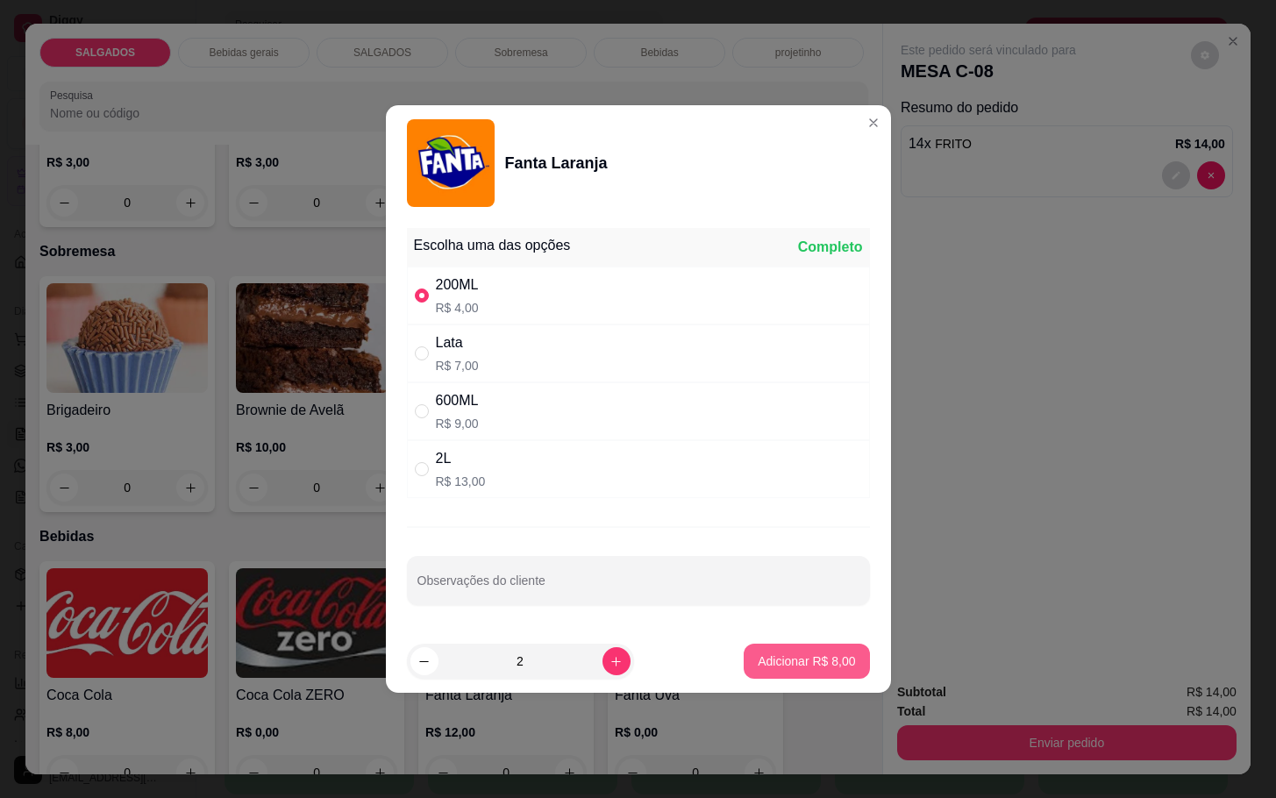
type input "2"
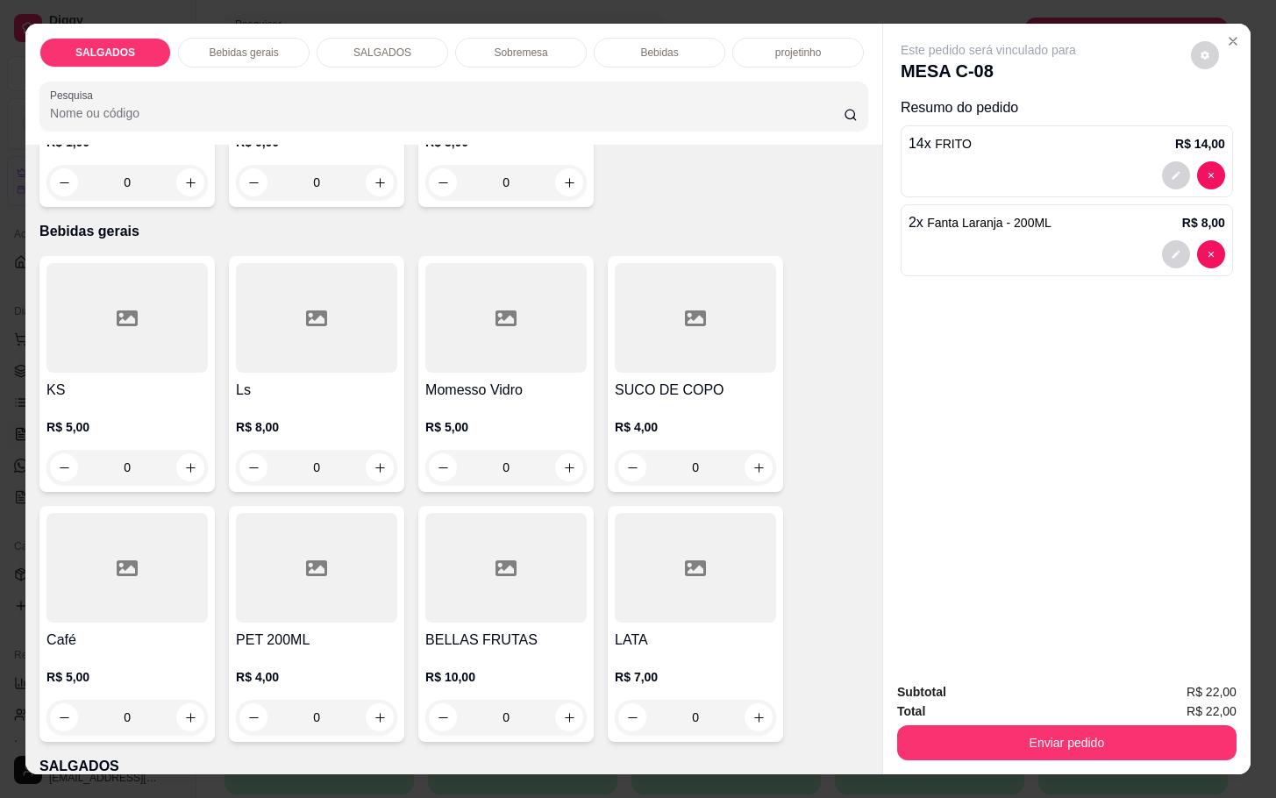
scroll to position [658, 0]
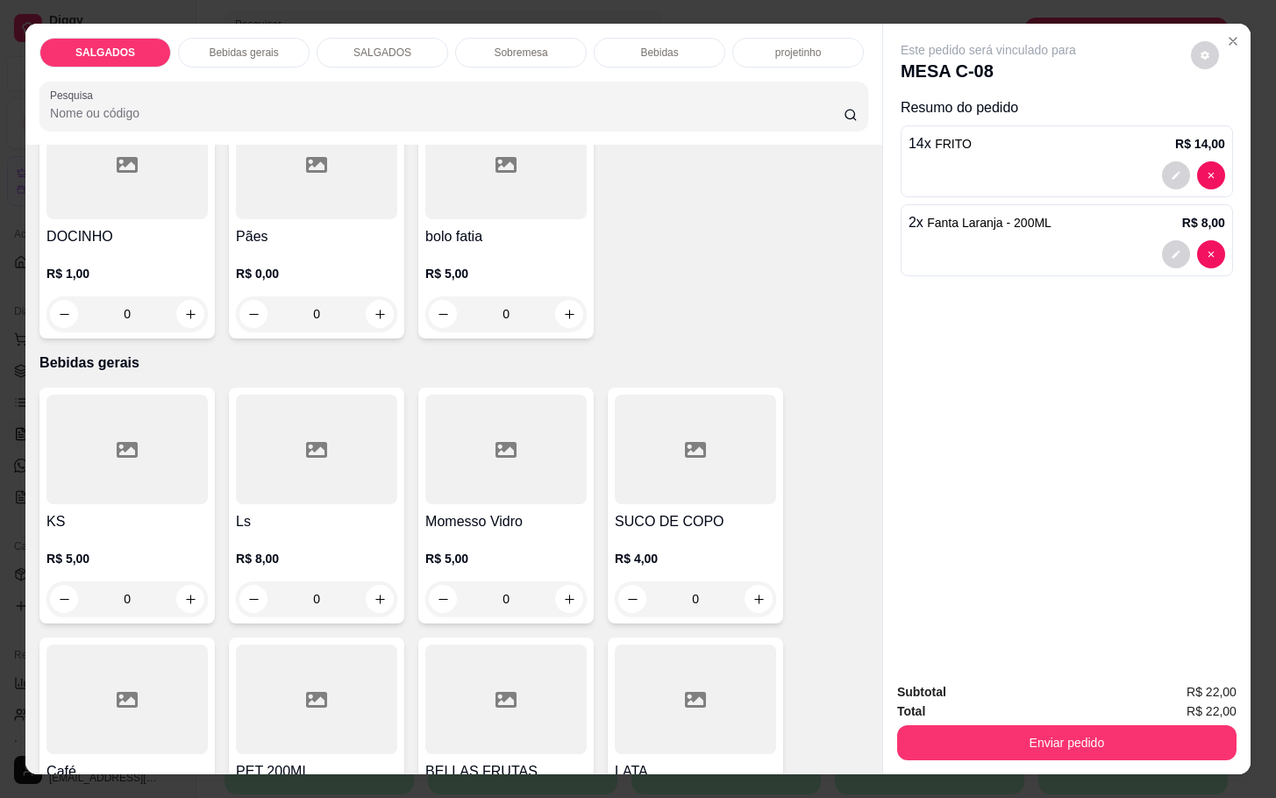
click at [103, 703] on div at bounding box center [126, 700] width 161 height 110
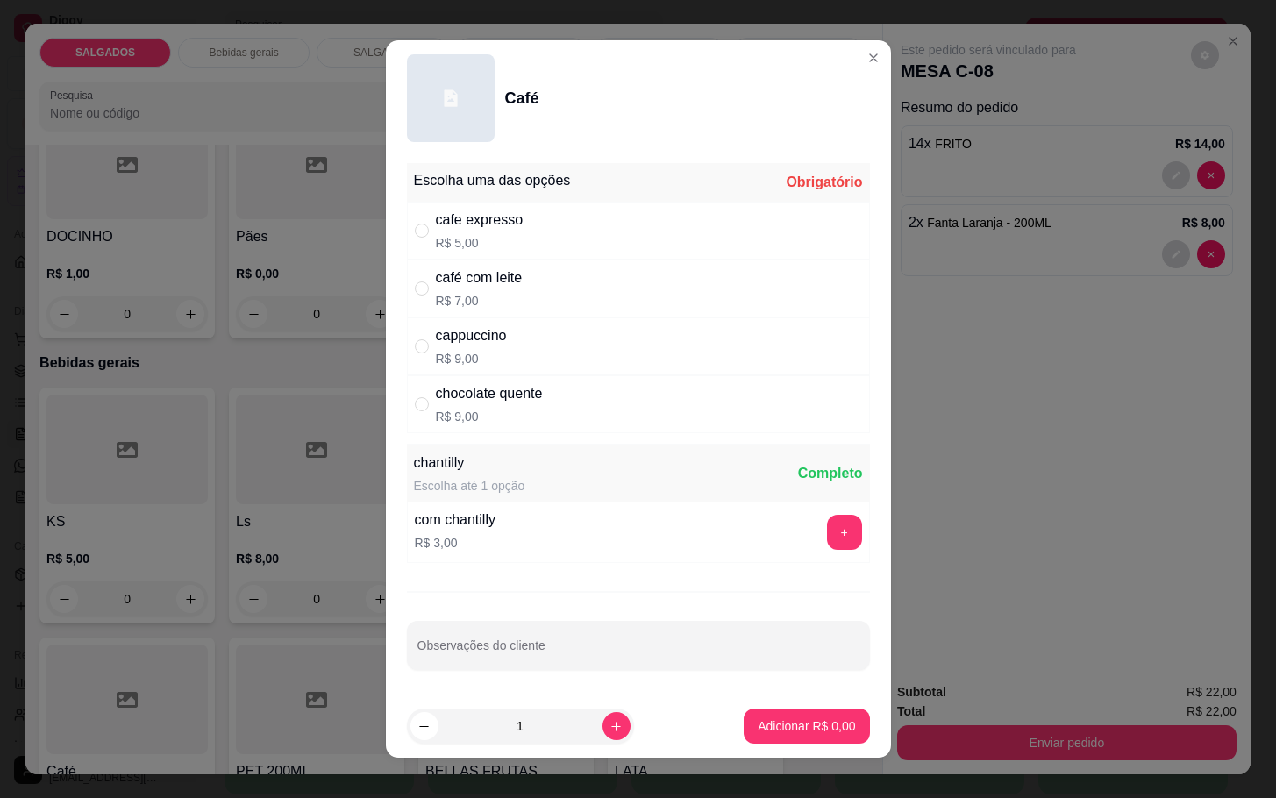
click at [451, 339] on div "cappuccino" at bounding box center [471, 335] width 71 height 21
radio input "true"
click at [442, 305] on p "R$ 7,00" at bounding box center [479, 301] width 87 height 18
radio input "true"
radio input "false"
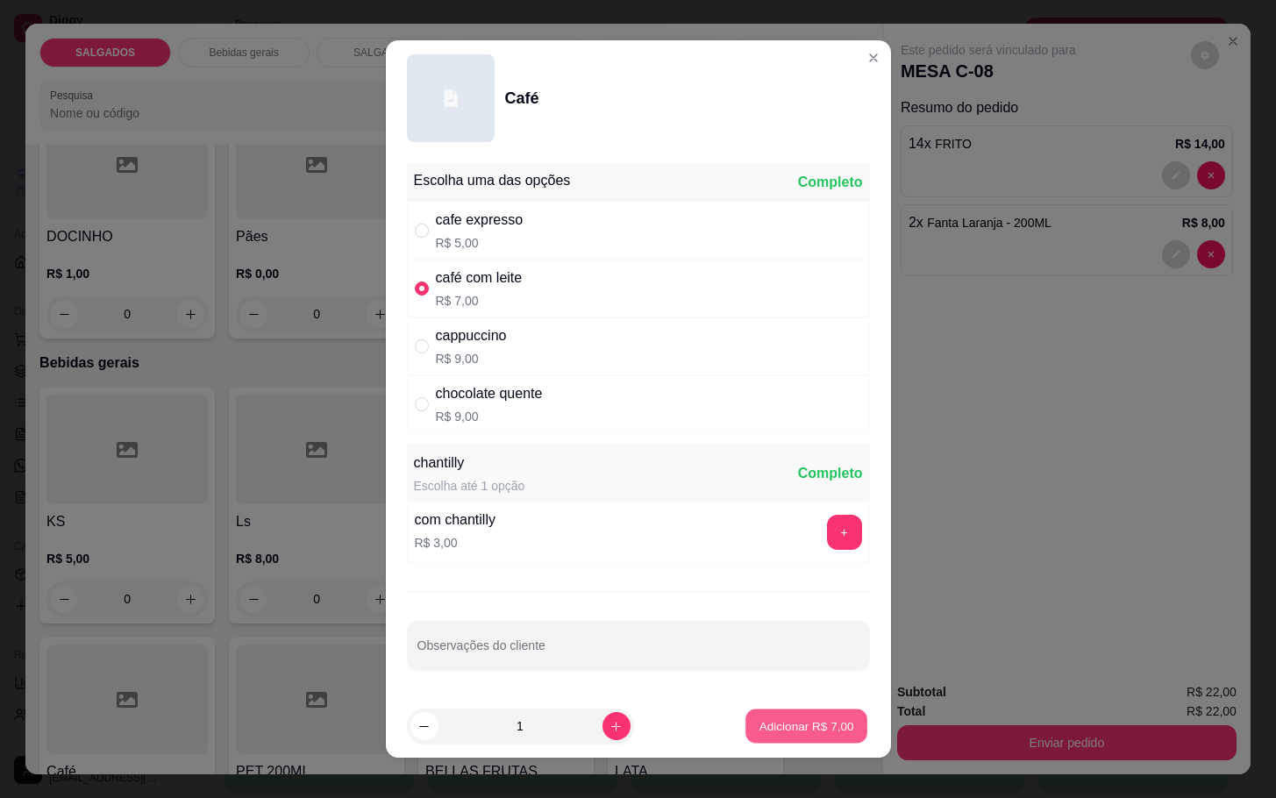
click at [760, 729] on p "Adicionar R$ 7,00" at bounding box center [807, 725] width 95 height 17
type input "1"
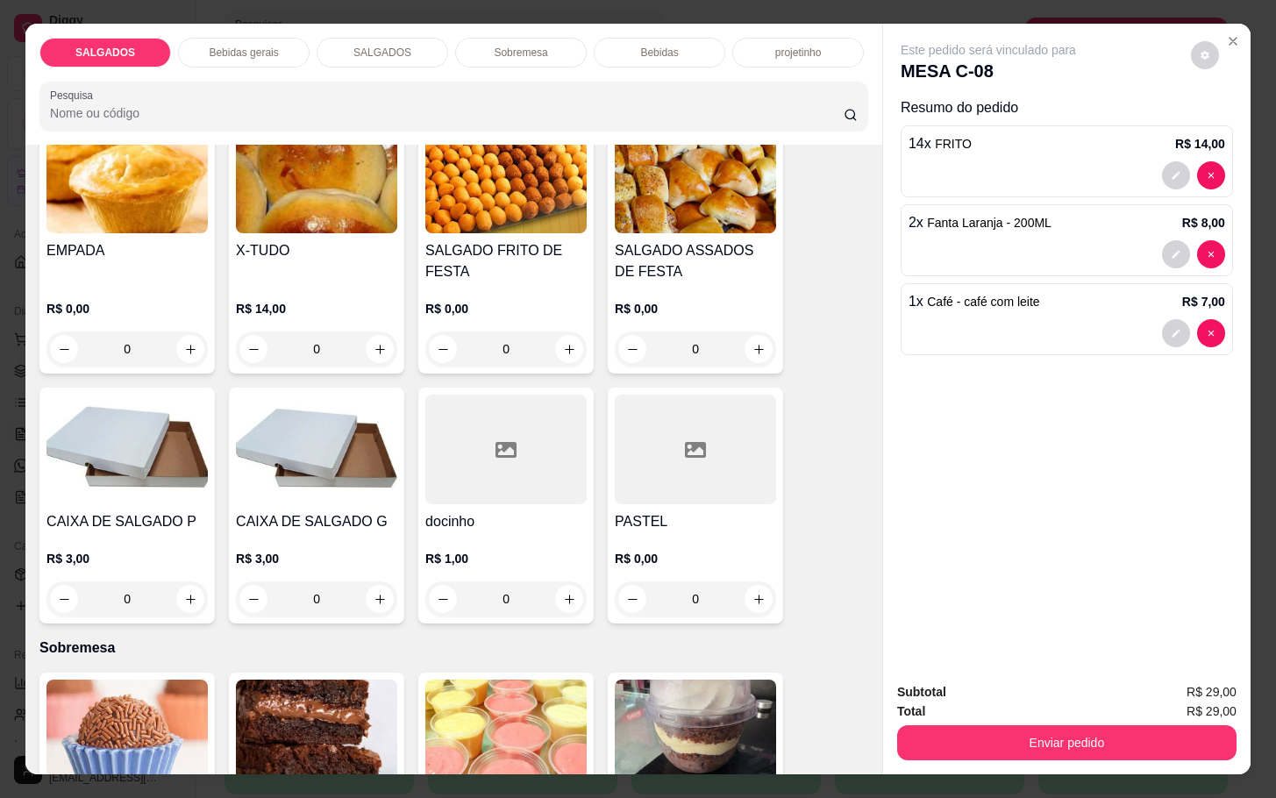
scroll to position [2895, 0]
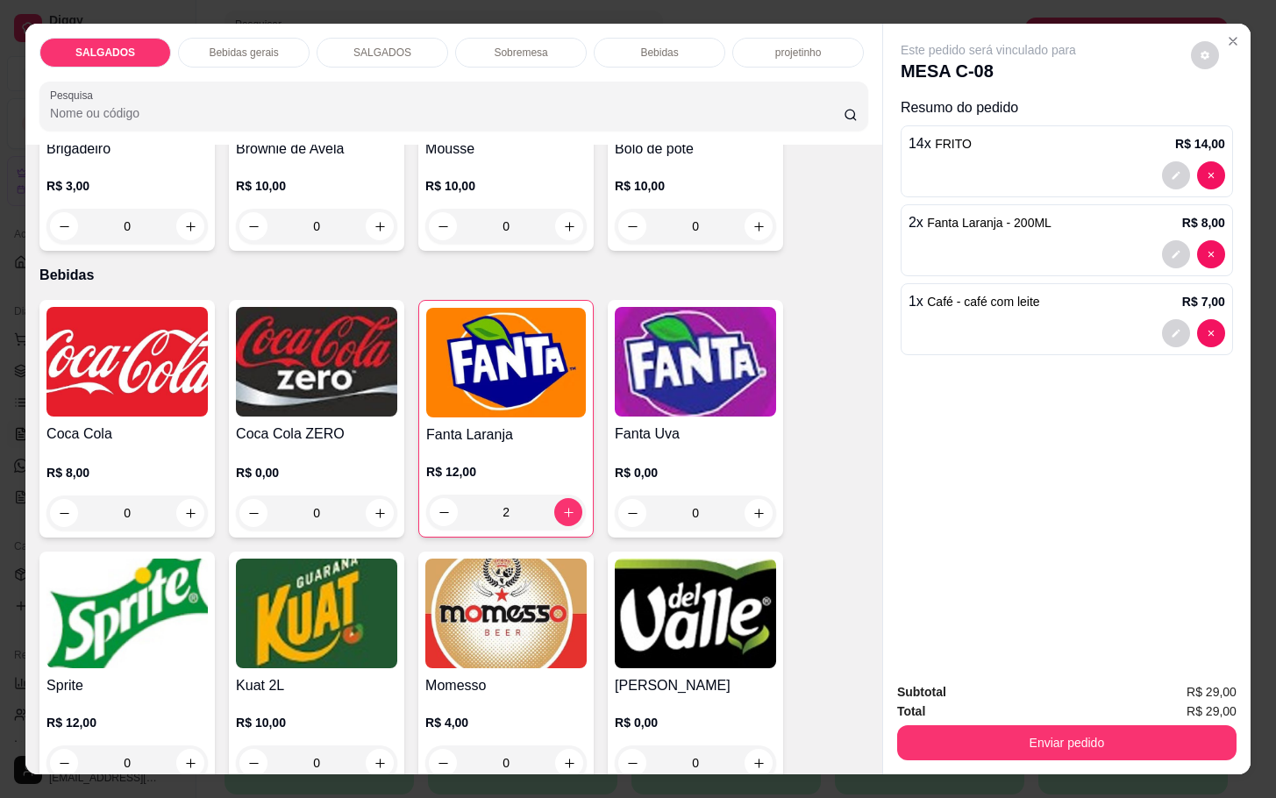
click at [46, 643] on img at bounding box center [126, 614] width 161 height 110
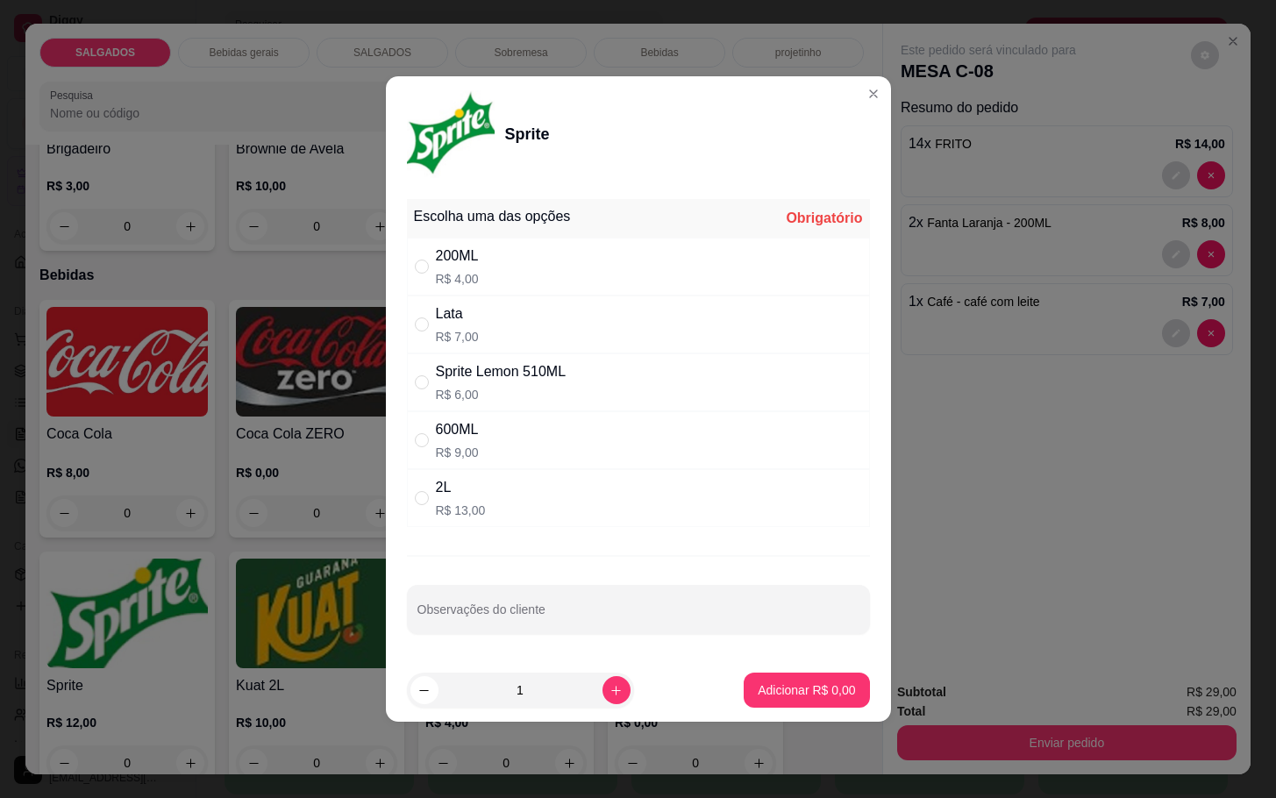
click at [524, 389] on p "R$ 6,00" at bounding box center [501, 395] width 131 height 18
radio input "true"
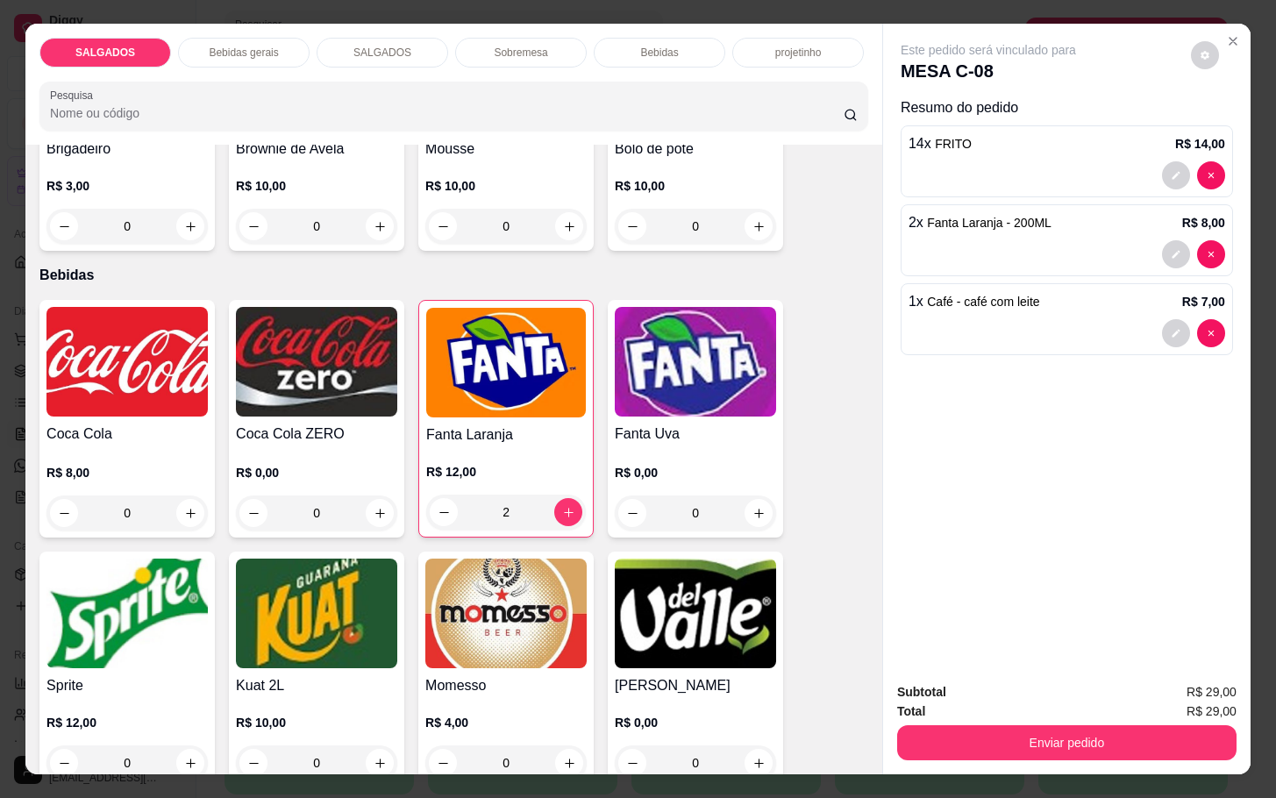
click at [138, 645] on img at bounding box center [126, 614] width 161 height 110
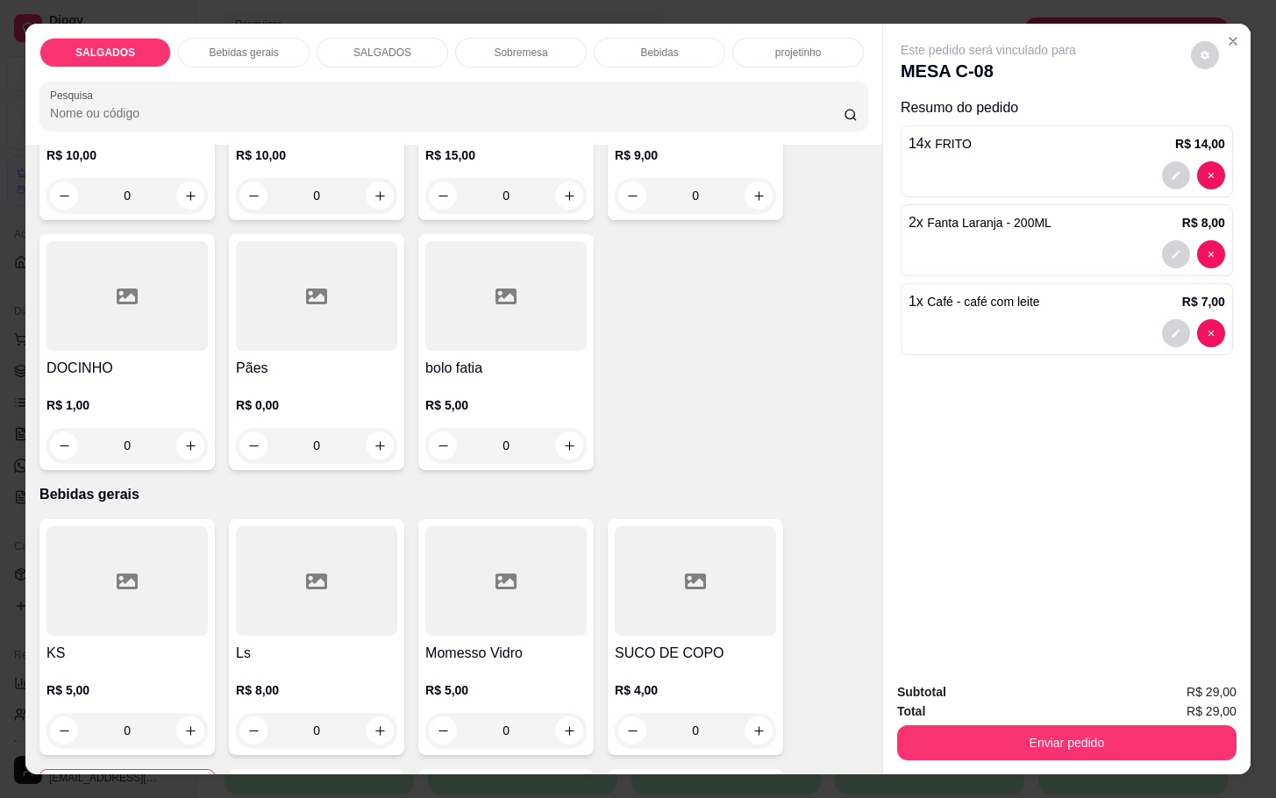
scroll to position [0, 0]
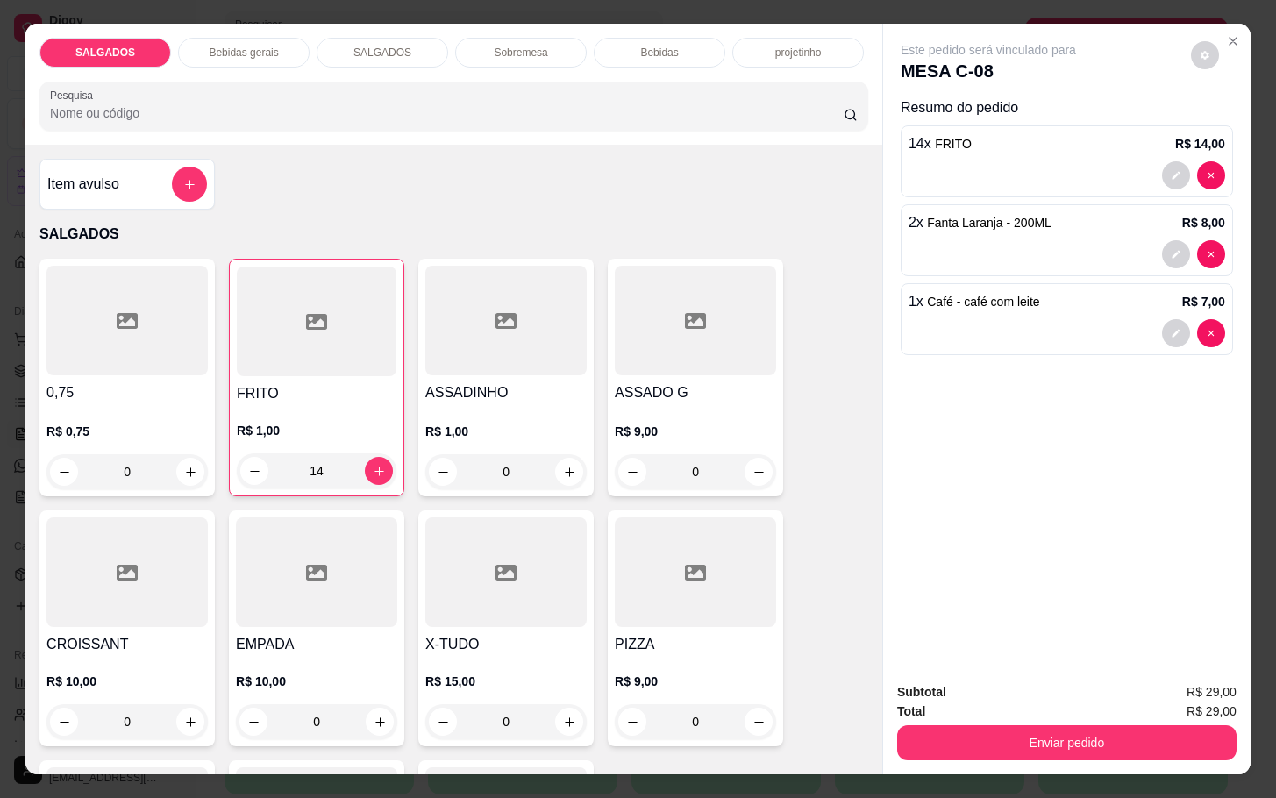
click at [106, 182] on h4 "Item avulso" at bounding box center [83, 184] width 72 height 21
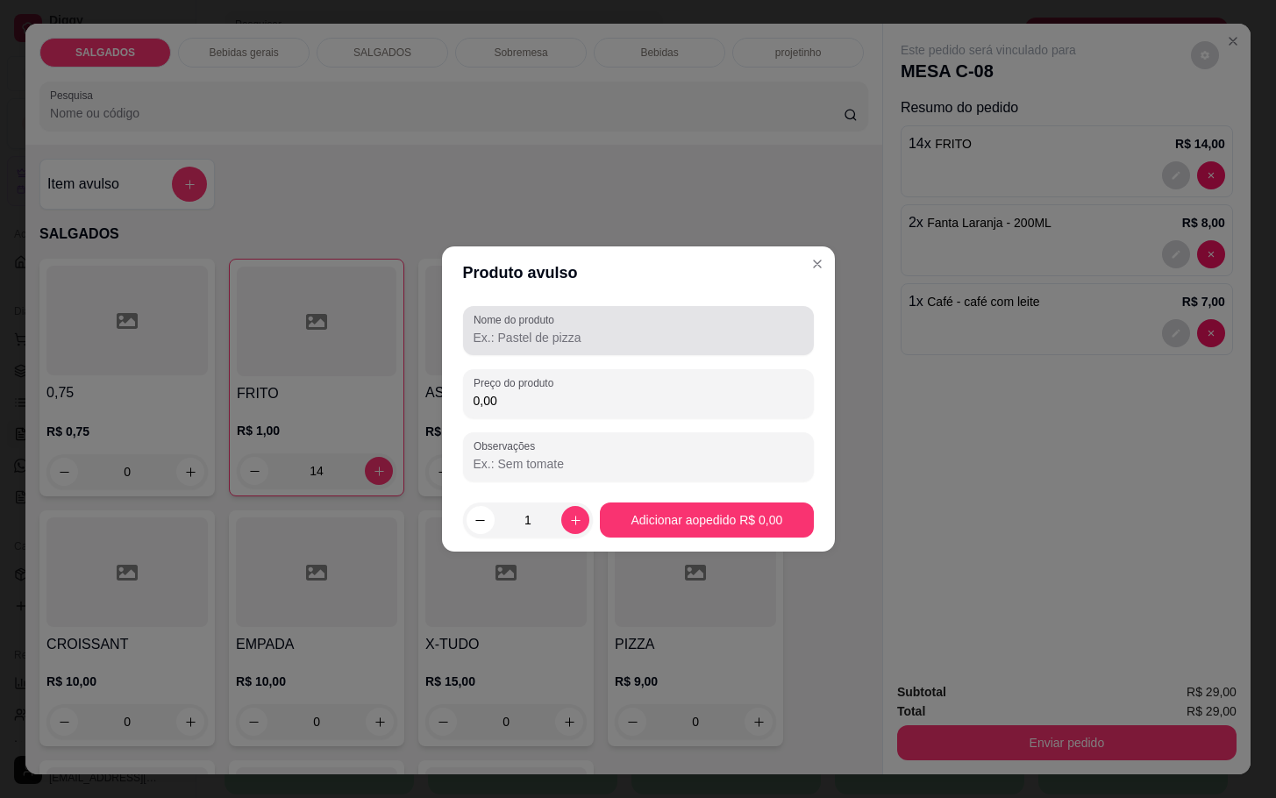
click at [593, 332] on input "Nome do produto" at bounding box center [639, 338] width 330 height 18
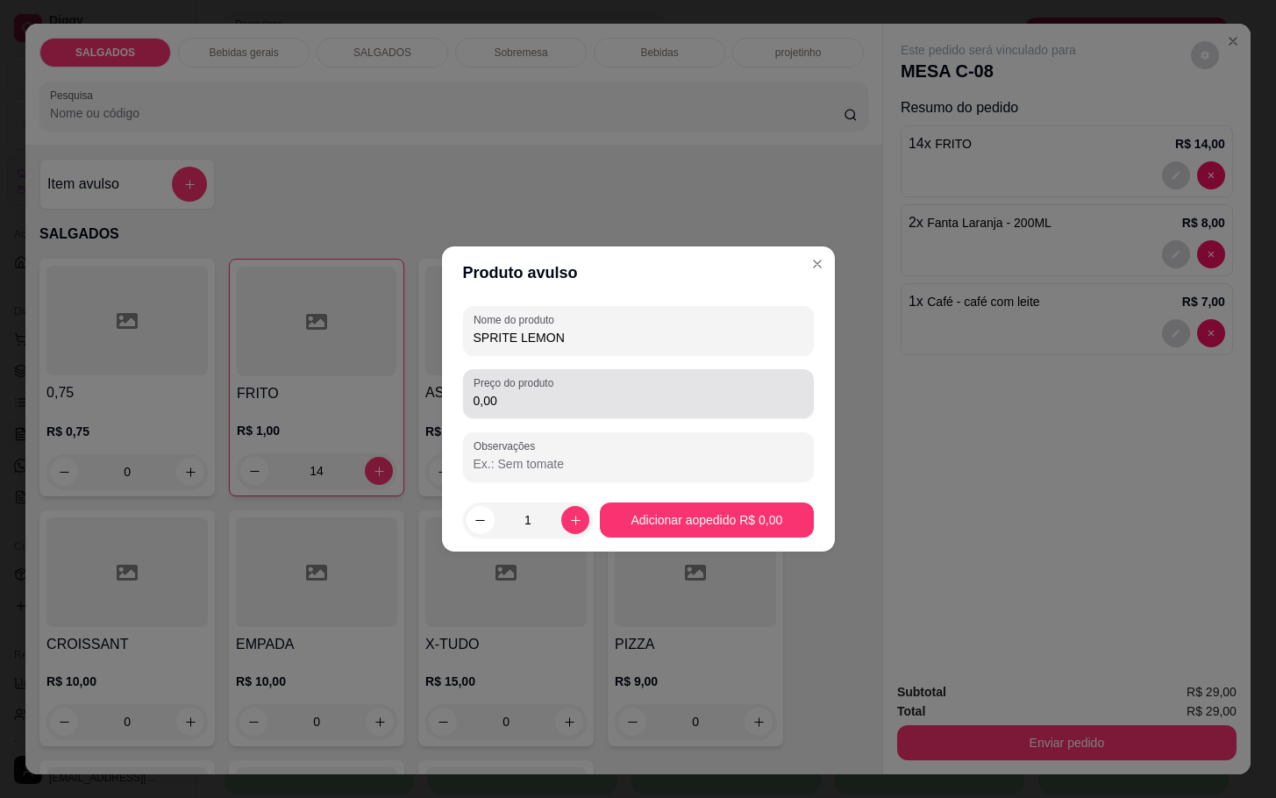
type input "SPRITE LEMON"
click at [475, 401] on input "0,00" at bounding box center [639, 401] width 330 height 18
click at [553, 403] on input "0,00" at bounding box center [639, 401] width 330 height 18
type input "7,00"
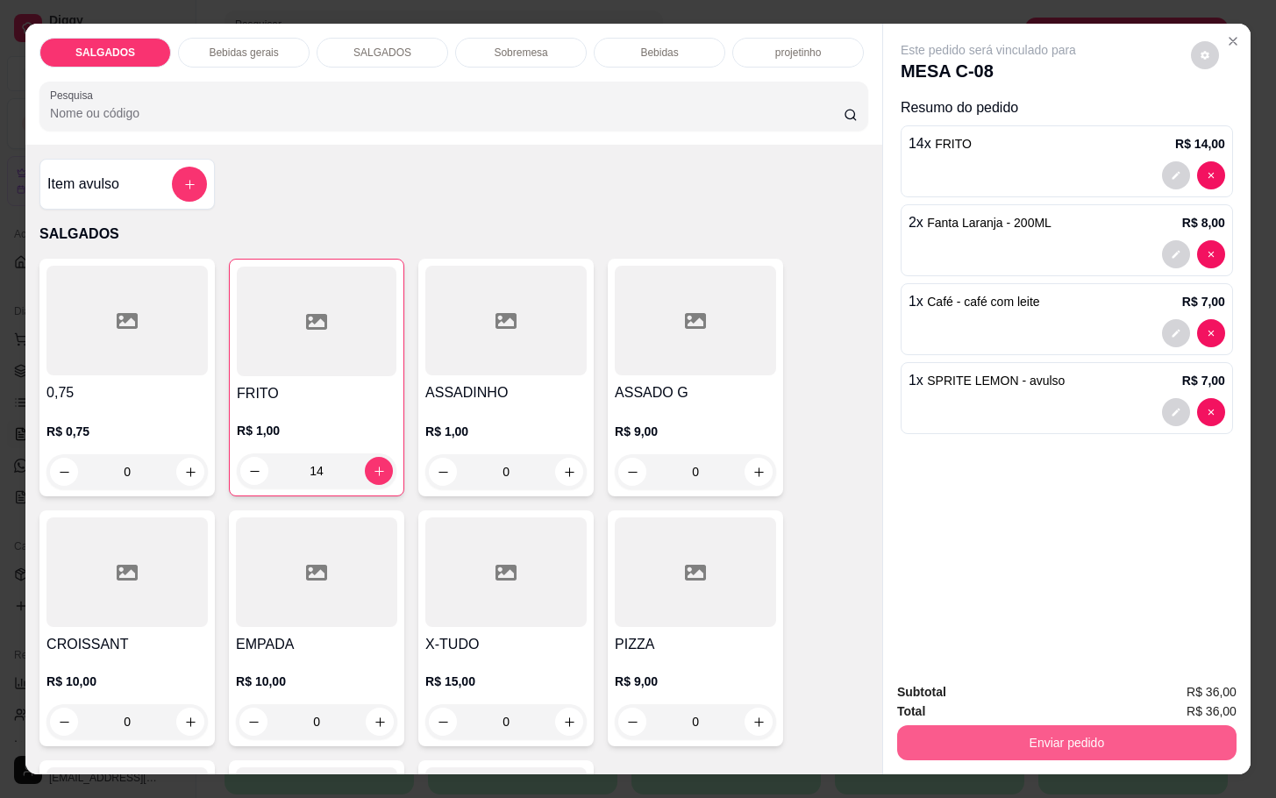
click at [1053, 725] on button "Enviar pedido" at bounding box center [1066, 742] width 339 height 35
click at [1026, 725] on button "Enviar pedido" at bounding box center [1067, 742] width 329 height 34
click at [1011, 685] on button "Não registrar e enviar pedido" at bounding box center [1006, 690] width 182 height 33
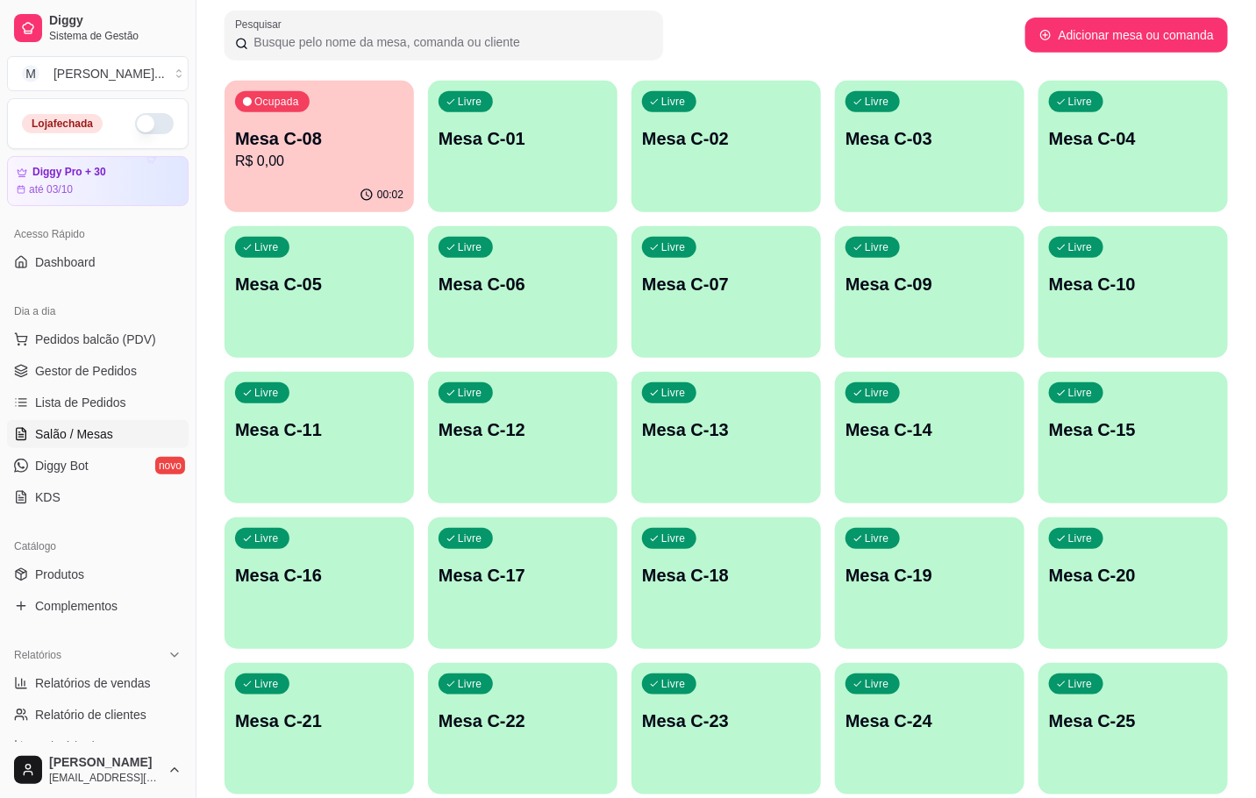
click at [656, 745] on div "Livre Mesa C-23" at bounding box center [726, 718] width 189 height 111
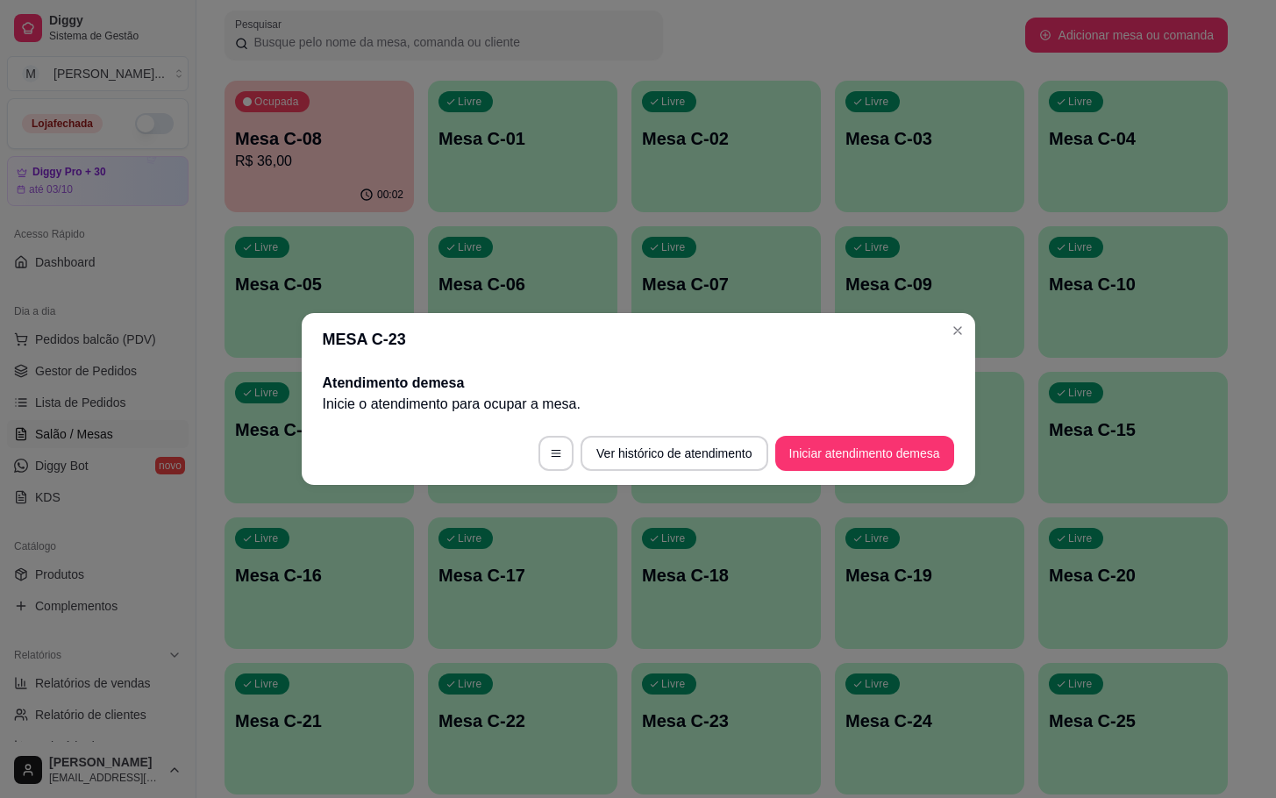
click at [903, 468] on button "Iniciar atendimento de mesa" at bounding box center [864, 453] width 179 height 35
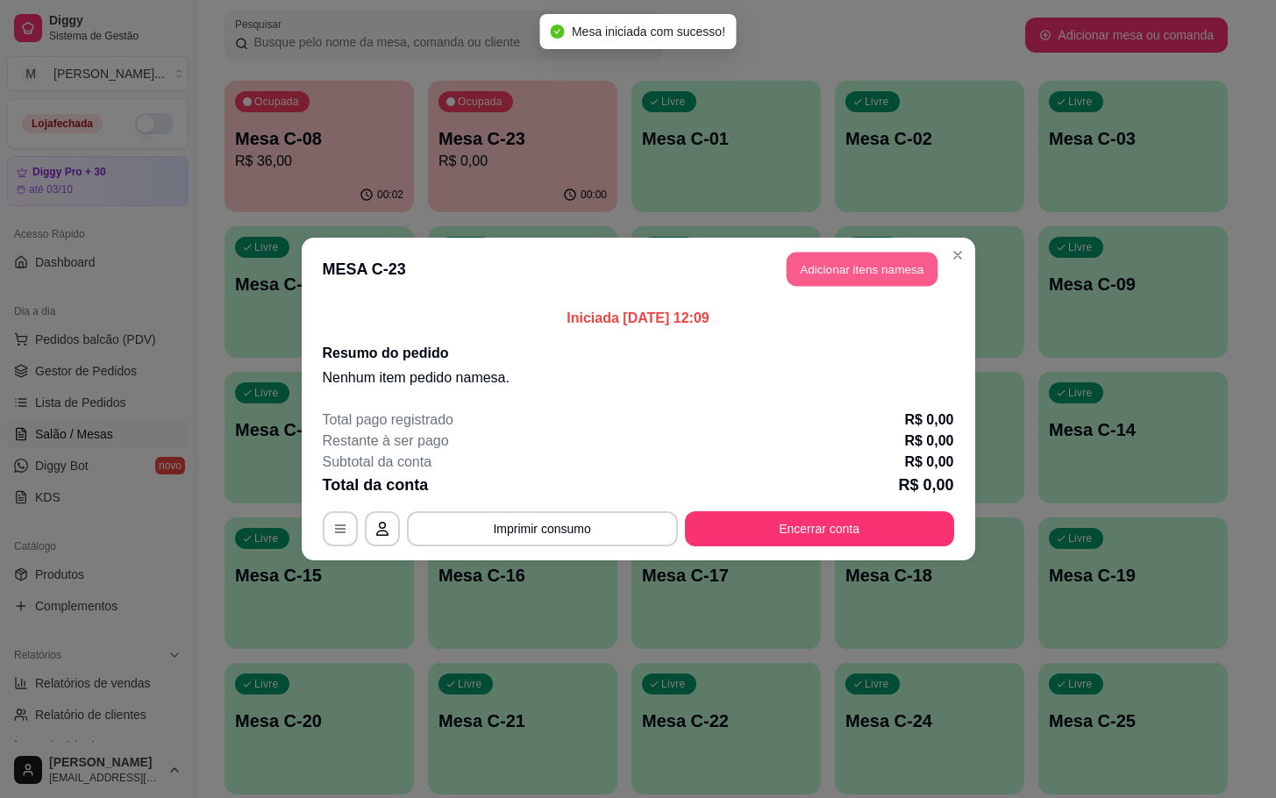
click at [905, 261] on button "Adicionar itens na mesa" at bounding box center [862, 270] width 151 height 34
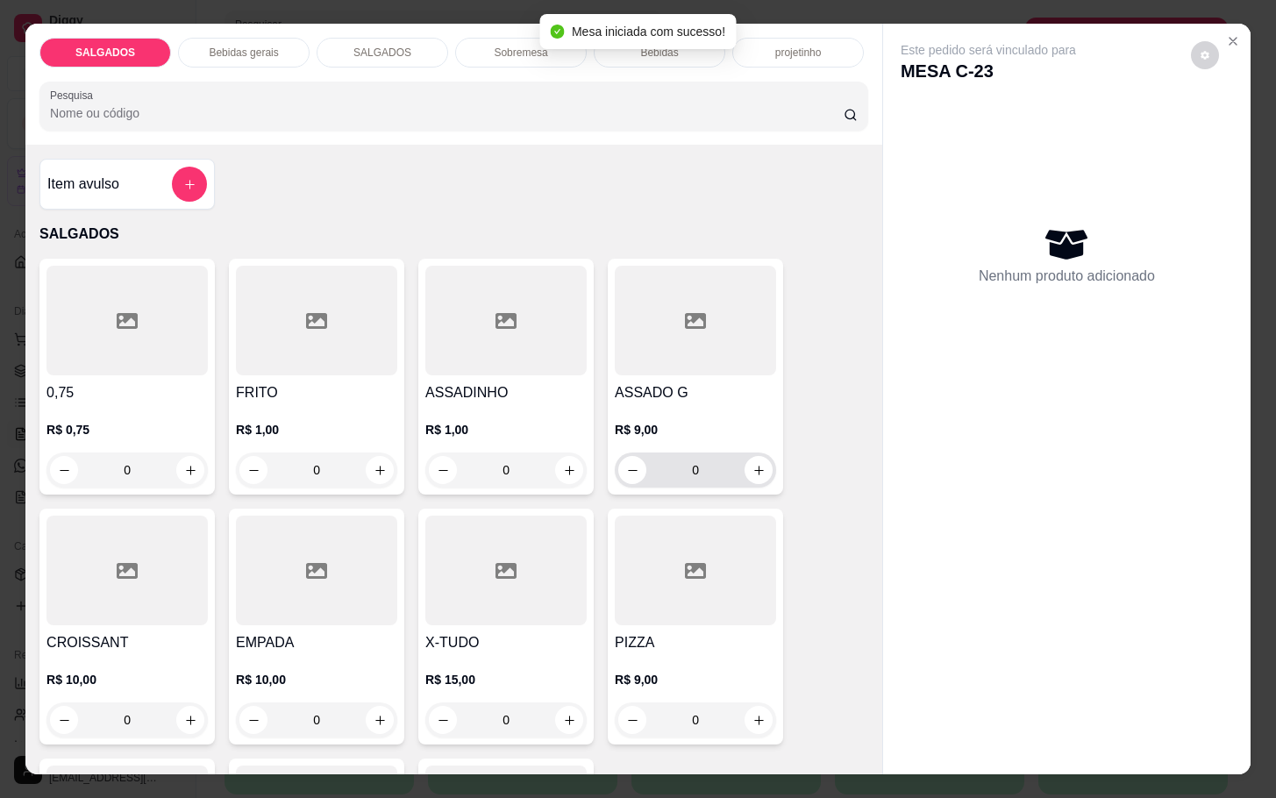
click at [698, 403] on div "R$ 9,00 0" at bounding box center [695, 445] width 161 height 84
click at [767, 518] on p "Adicionar R$ 9,00" at bounding box center [807, 521] width 98 height 18
type input "1"
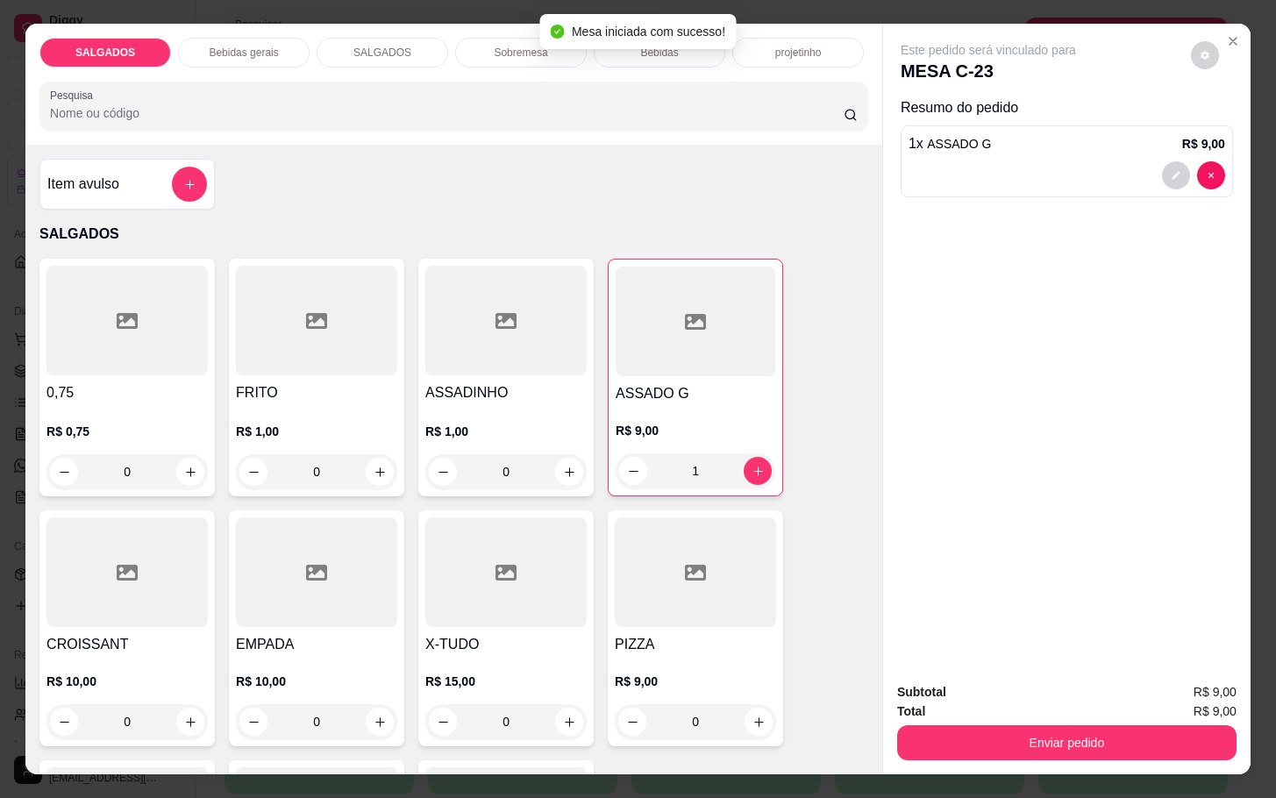
click at [216, 38] on div "Bebidas gerais" at bounding box center [244, 53] width 132 height 30
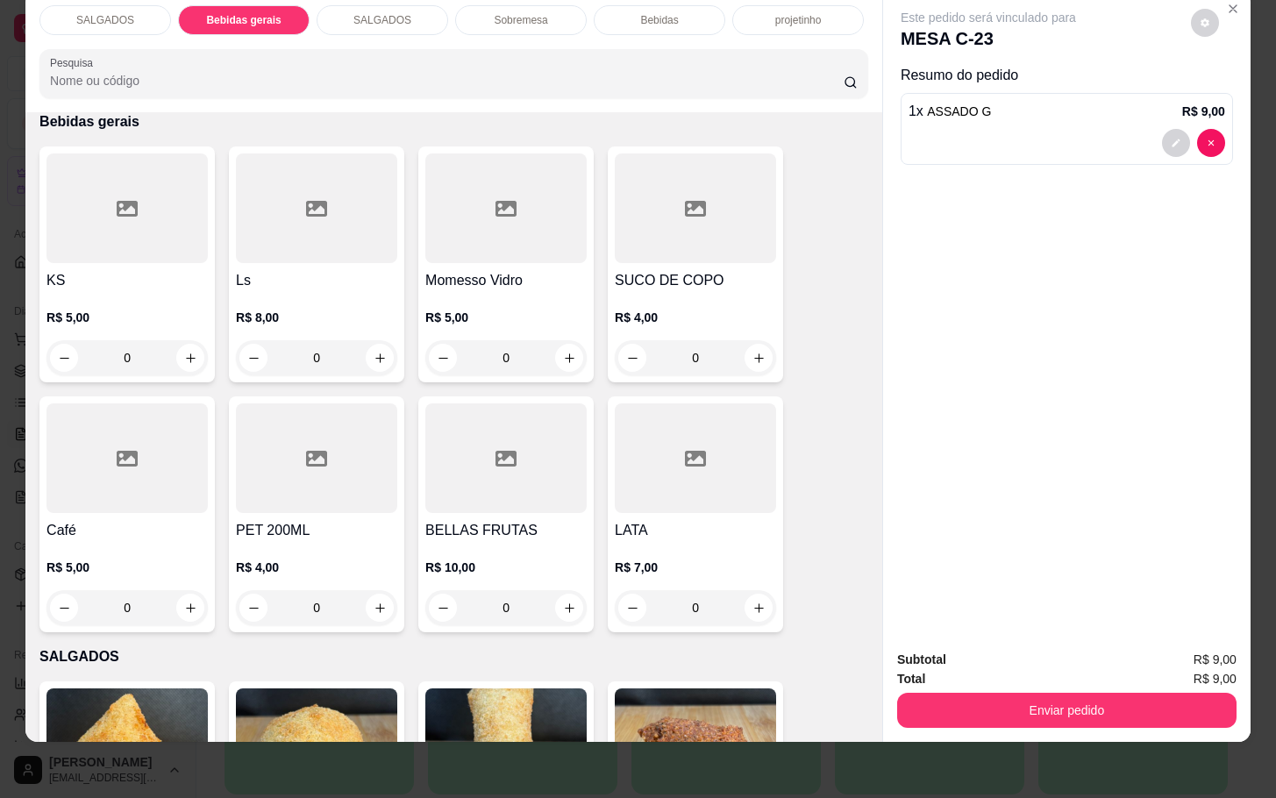
click at [525, 291] on div "R$ 5,00 0" at bounding box center [505, 333] width 161 height 84
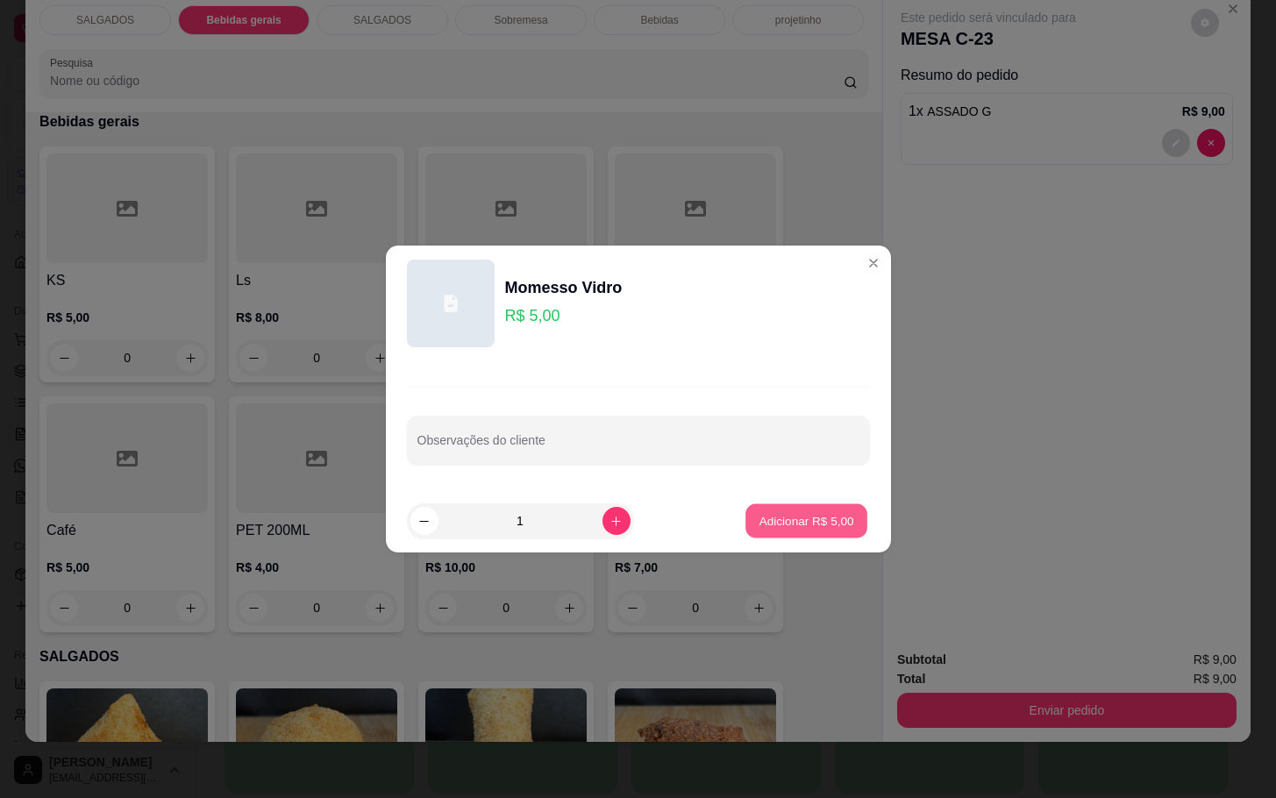
click at [760, 522] on p "Adicionar R$ 5,00" at bounding box center [807, 520] width 95 height 17
type input "1"
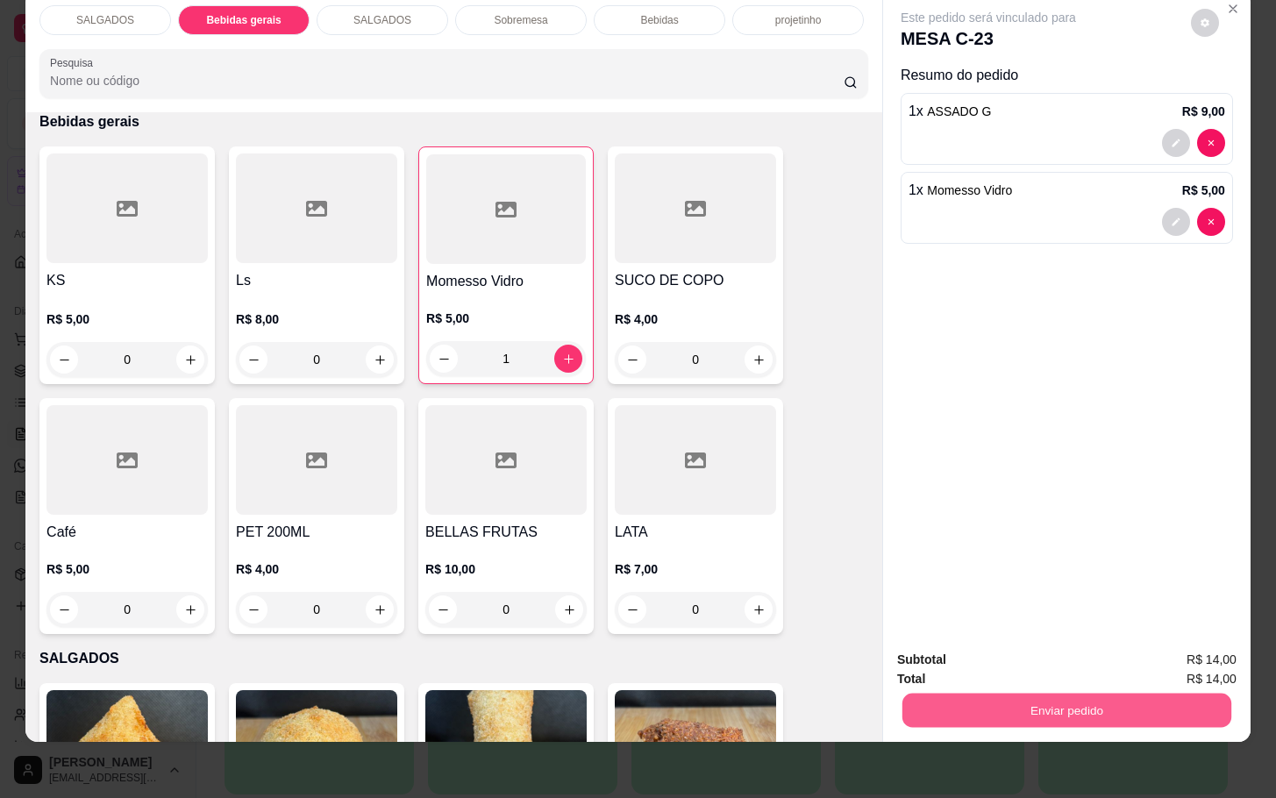
click at [1103, 689] on div "Enviar pedido" at bounding box center [1066, 708] width 339 height 39
click at [1089, 693] on button "Enviar pedido" at bounding box center [1066, 710] width 339 height 35
click at [1074, 655] on button "Não registrar e enviar pedido" at bounding box center [1006, 648] width 182 height 33
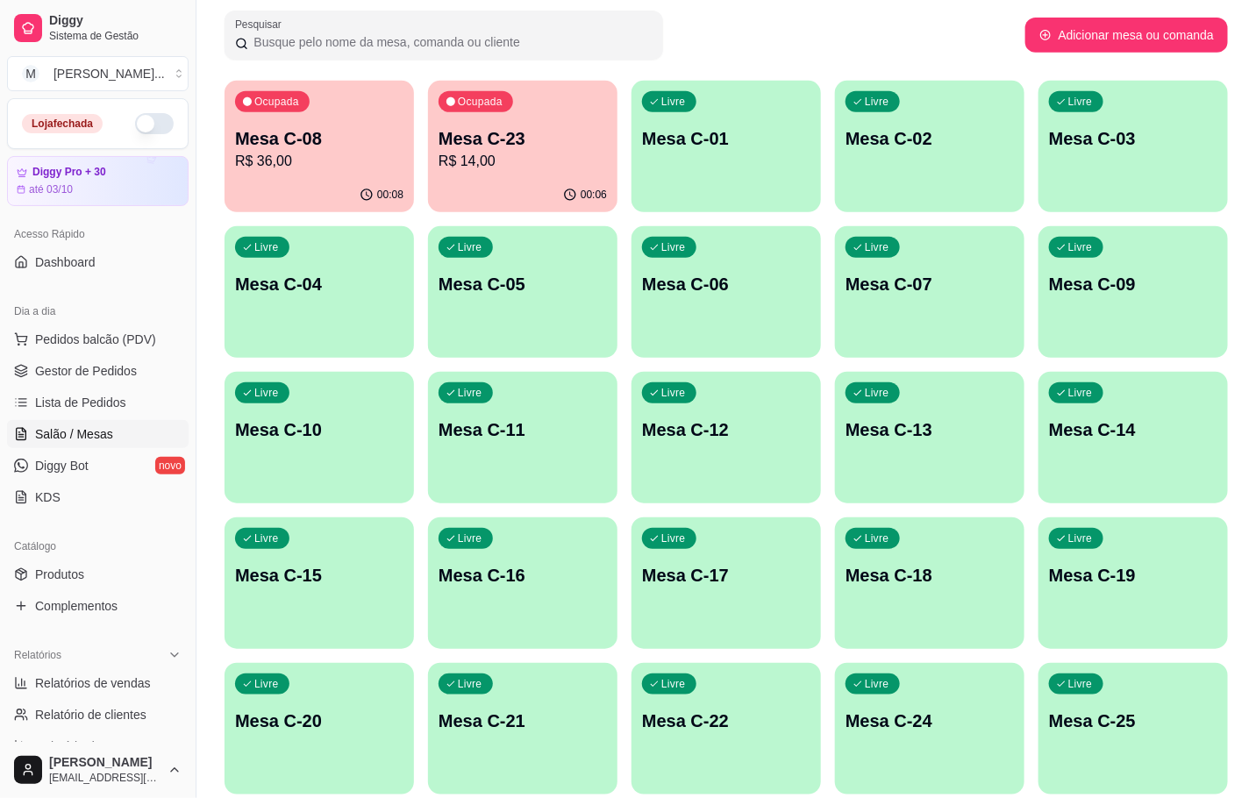
click at [309, 172] on div "Ocupada Mesa C-08 R$ 36,00" at bounding box center [319, 129] width 189 height 97
click at [532, 176] on div "Ocupada Mesa C-23 R$ 14,00" at bounding box center [522, 129] width 189 height 97
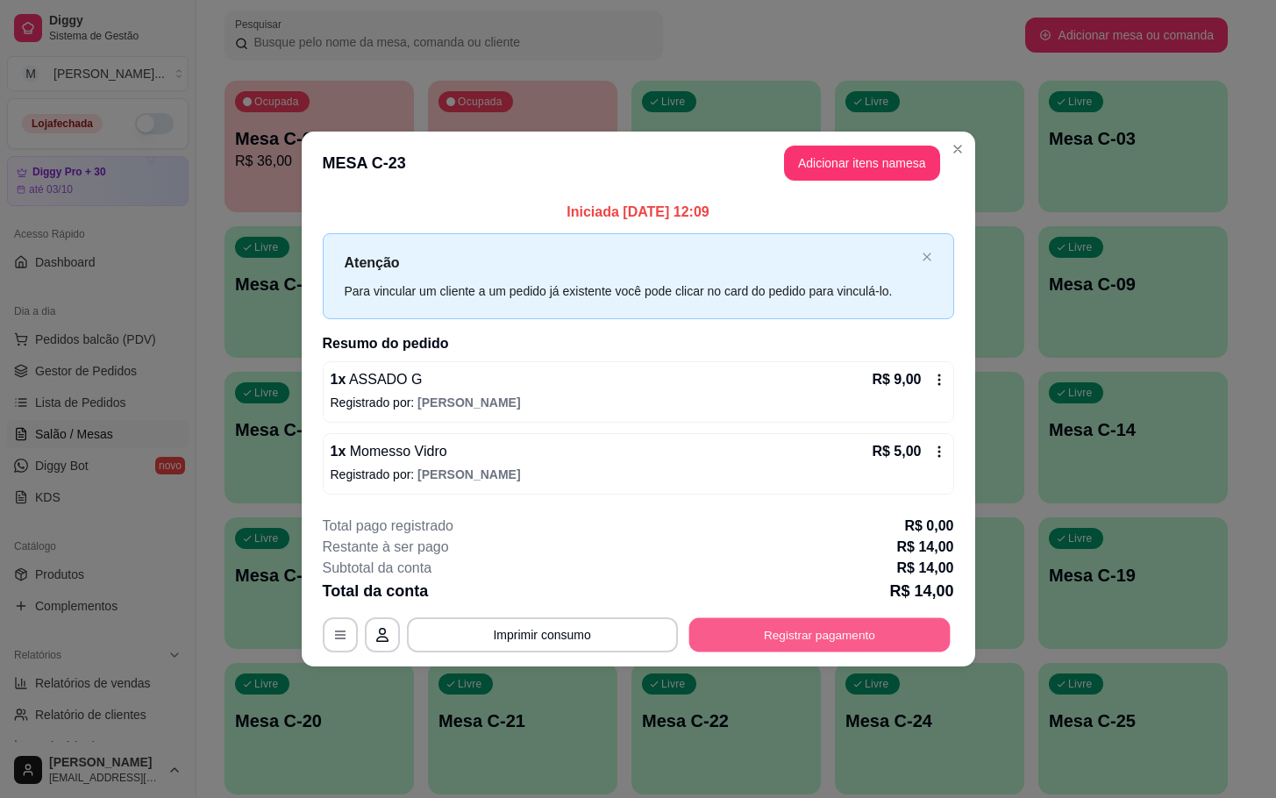
click at [811, 632] on button "Registrar pagamento" at bounding box center [819, 634] width 261 height 34
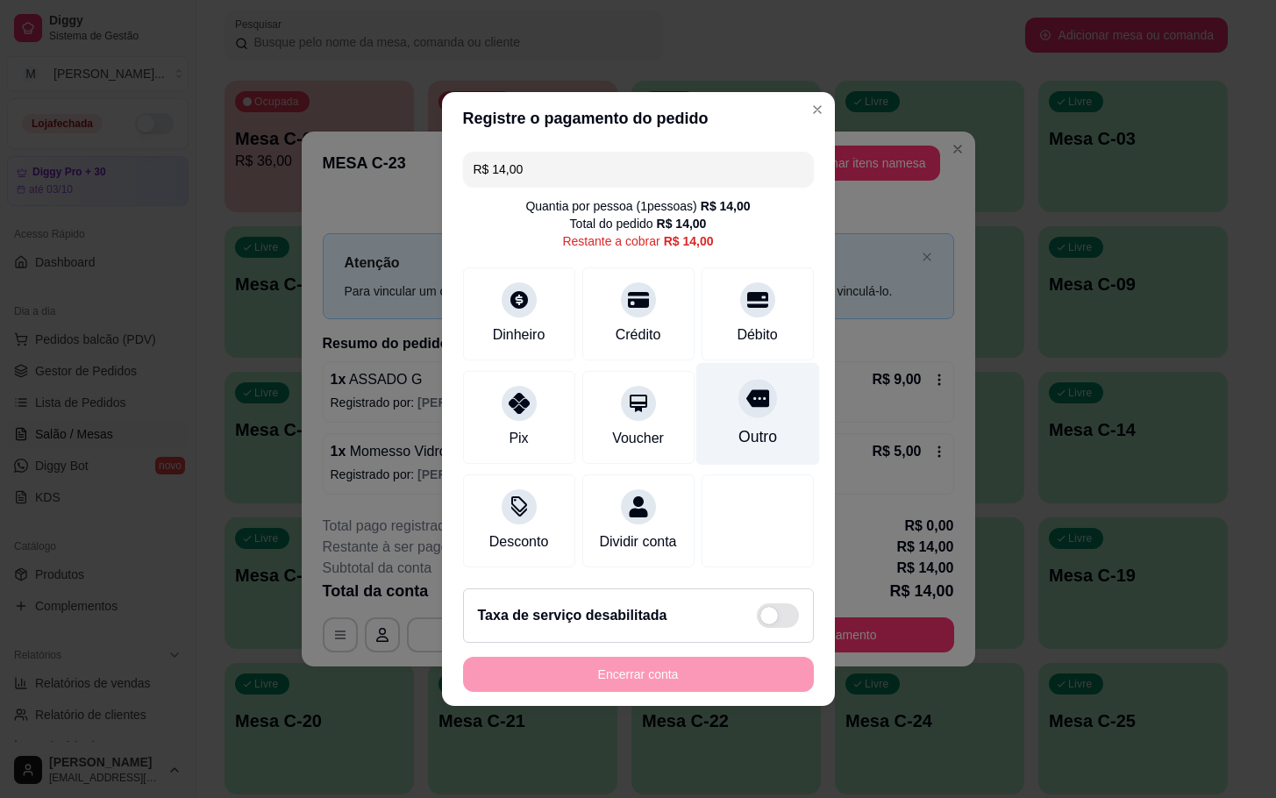
click at [790, 406] on div "Outro" at bounding box center [758, 414] width 124 height 103
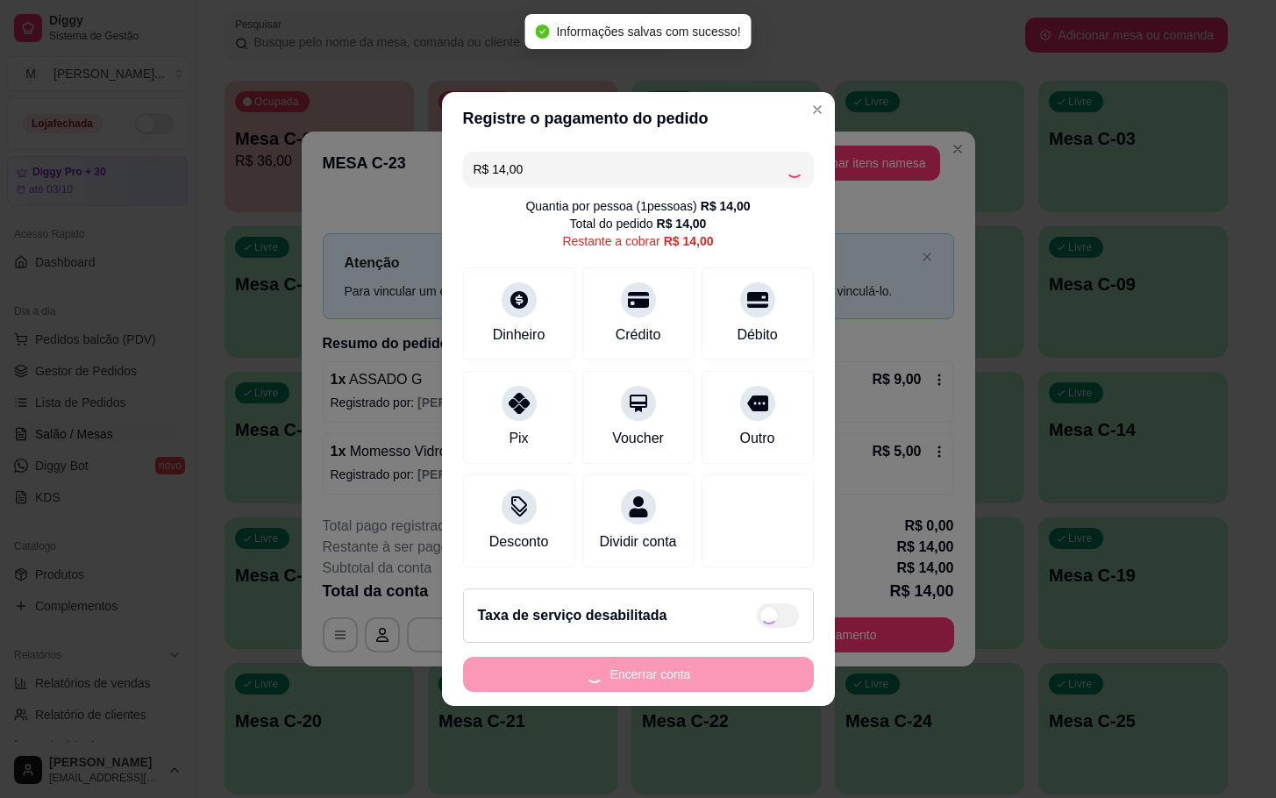
type input "R$ 0,00"
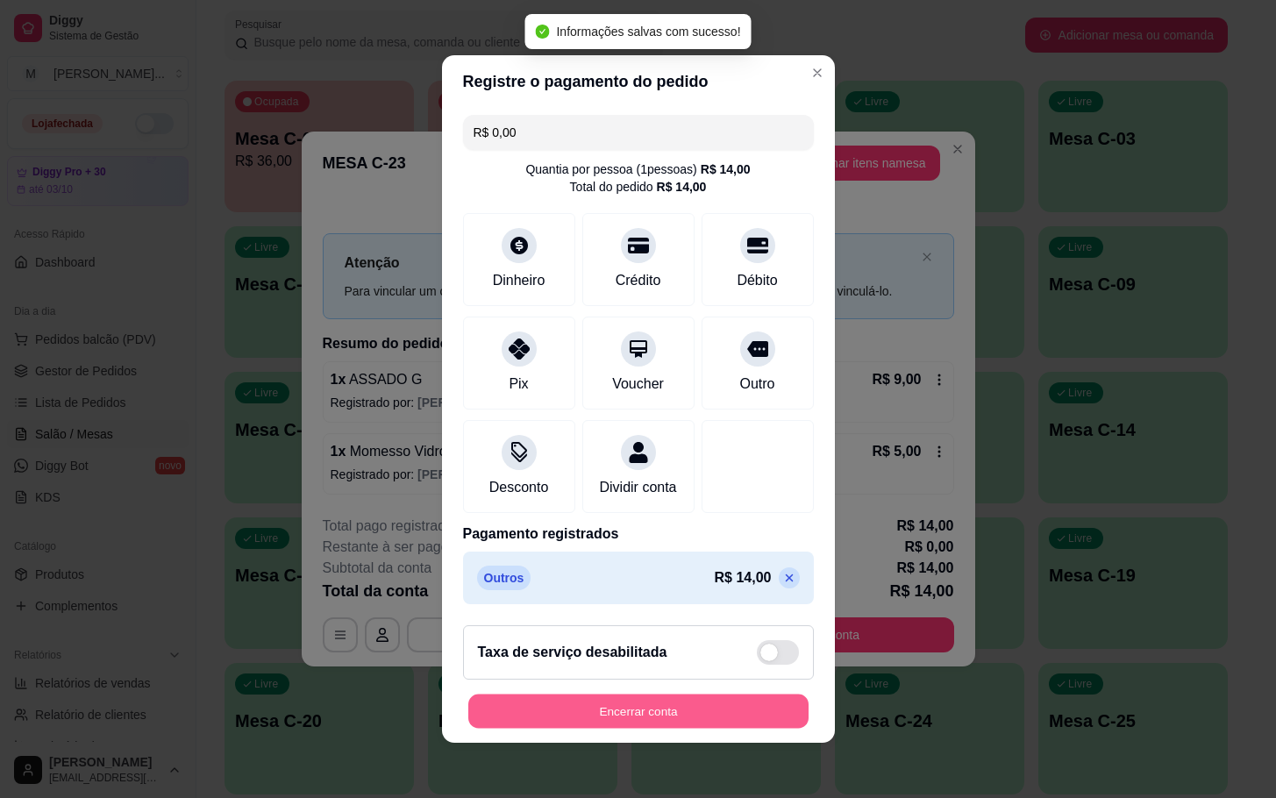
click at [609, 717] on button "Encerrar conta" at bounding box center [638, 712] width 340 height 34
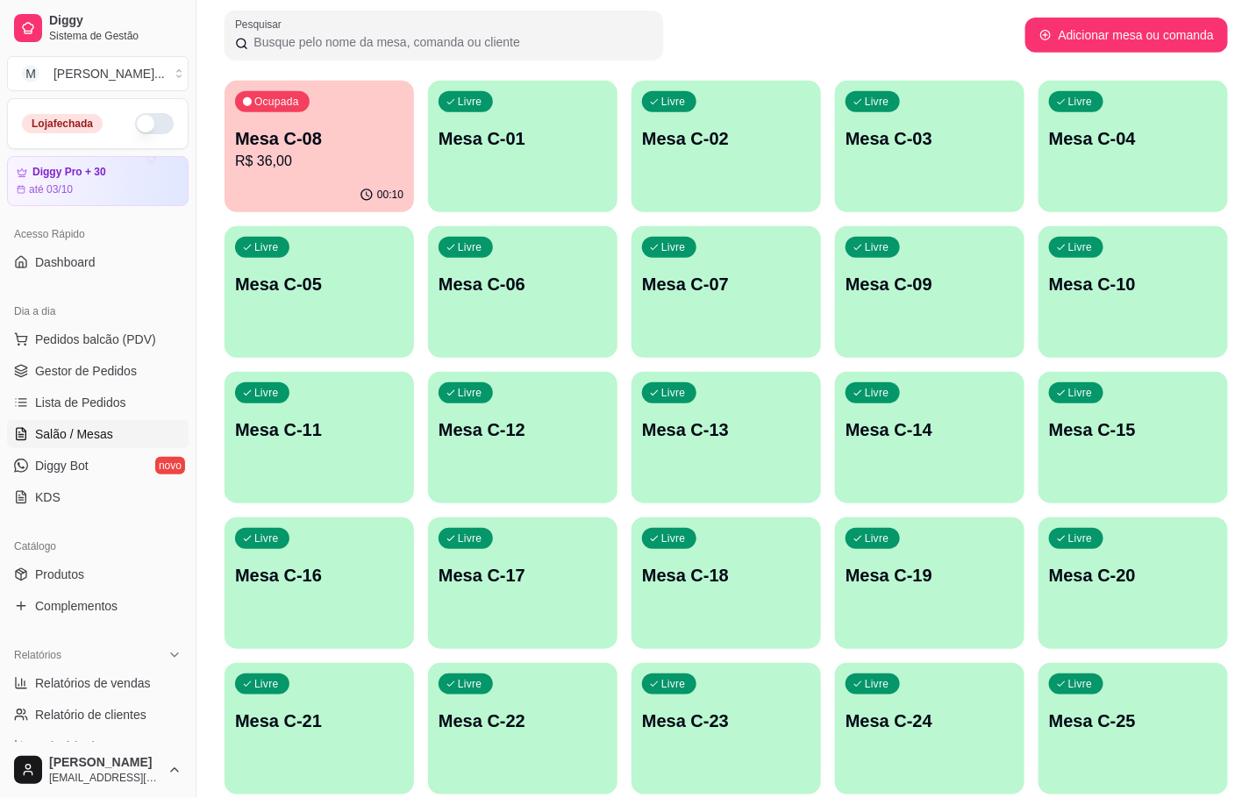
click at [318, 187] on div "00:10" at bounding box center [319, 195] width 189 height 34
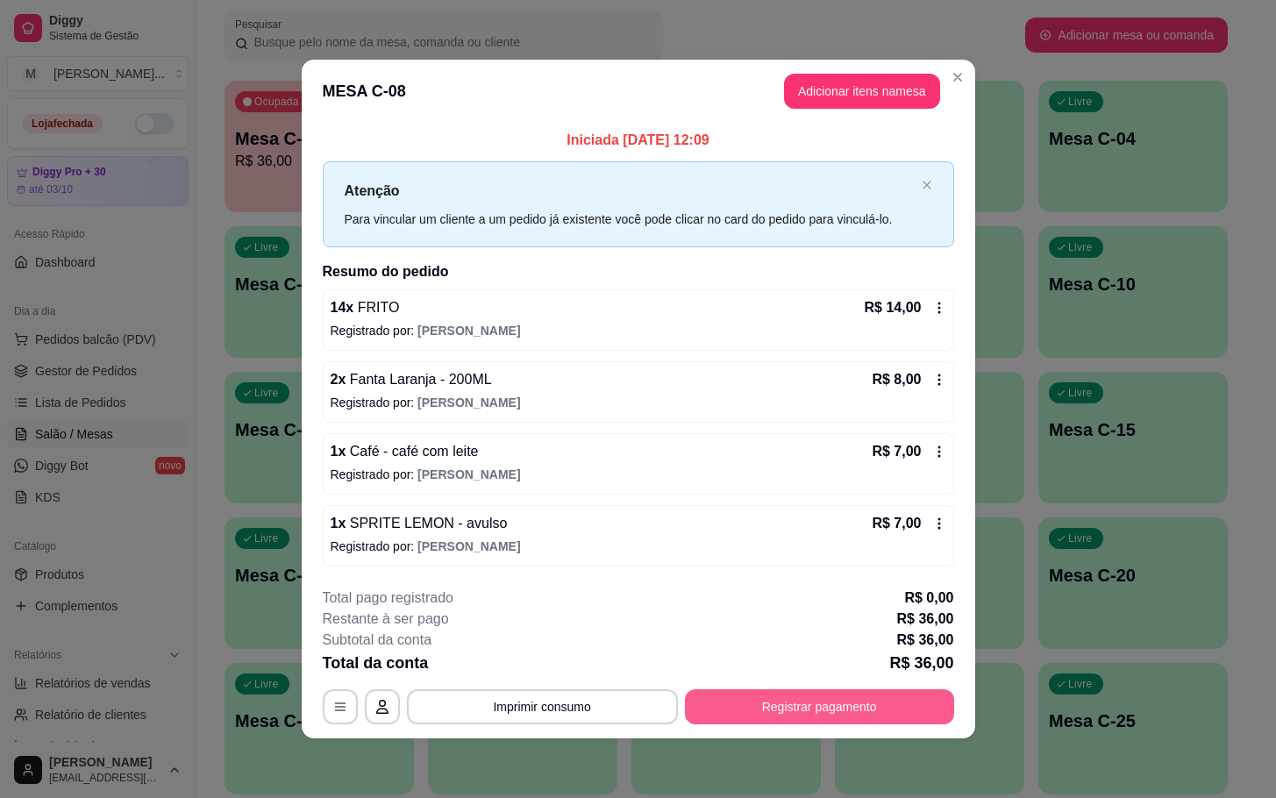
click at [889, 701] on button "Registrar pagamento" at bounding box center [819, 706] width 269 height 35
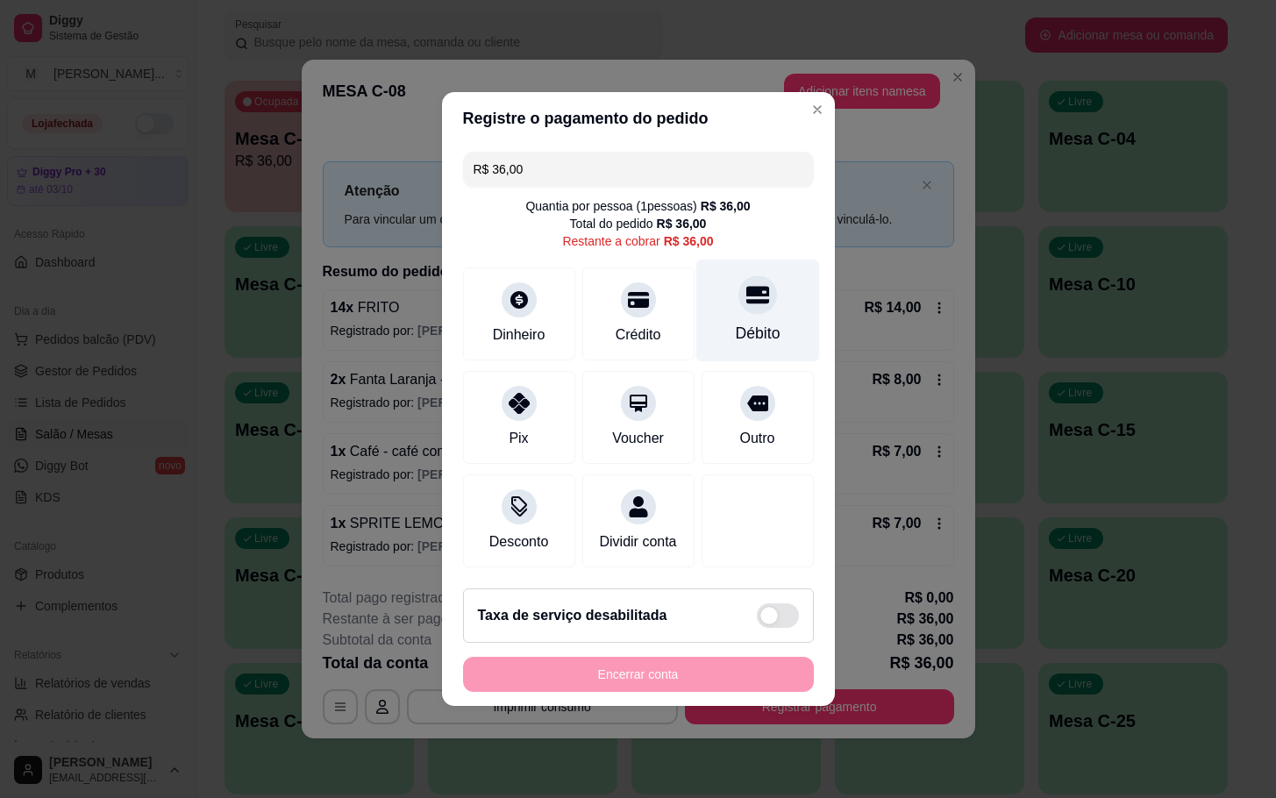
click at [751, 342] on div "Débito" at bounding box center [758, 311] width 124 height 103
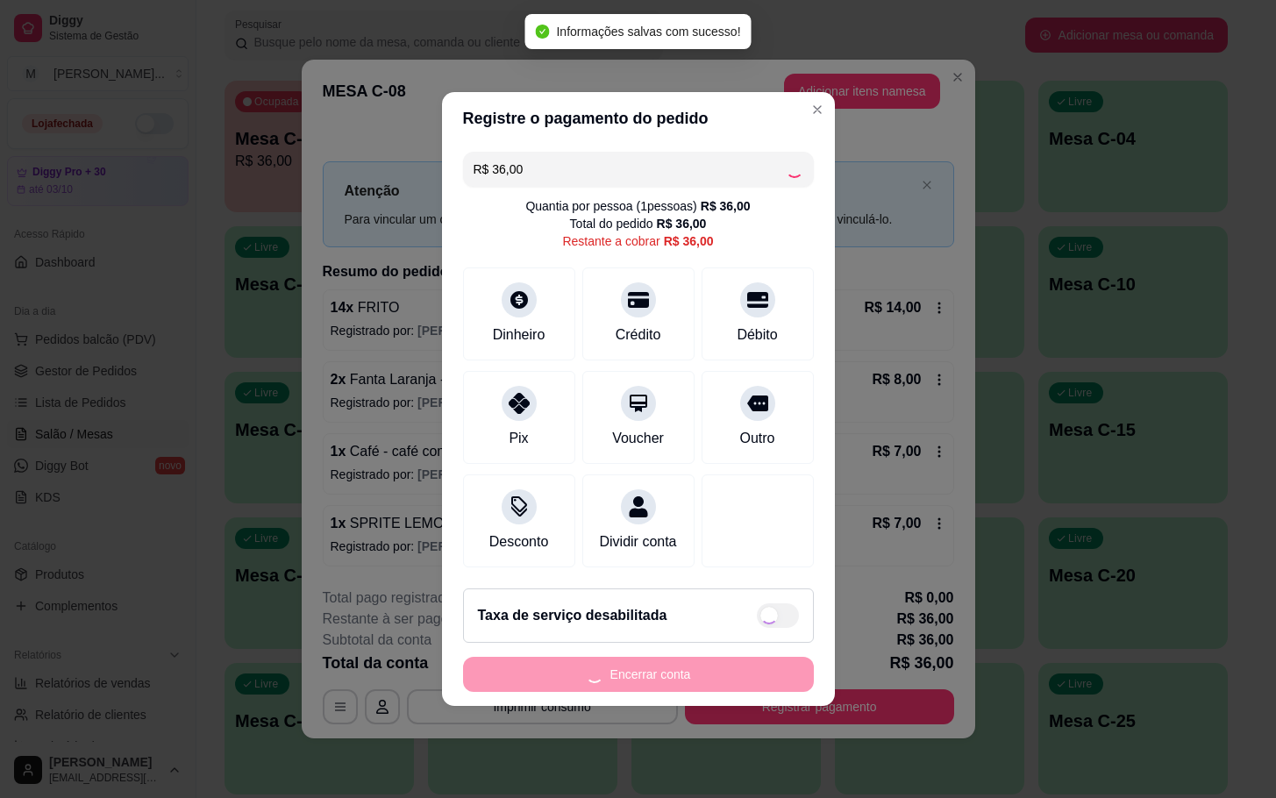
type input "R$ 0,00"
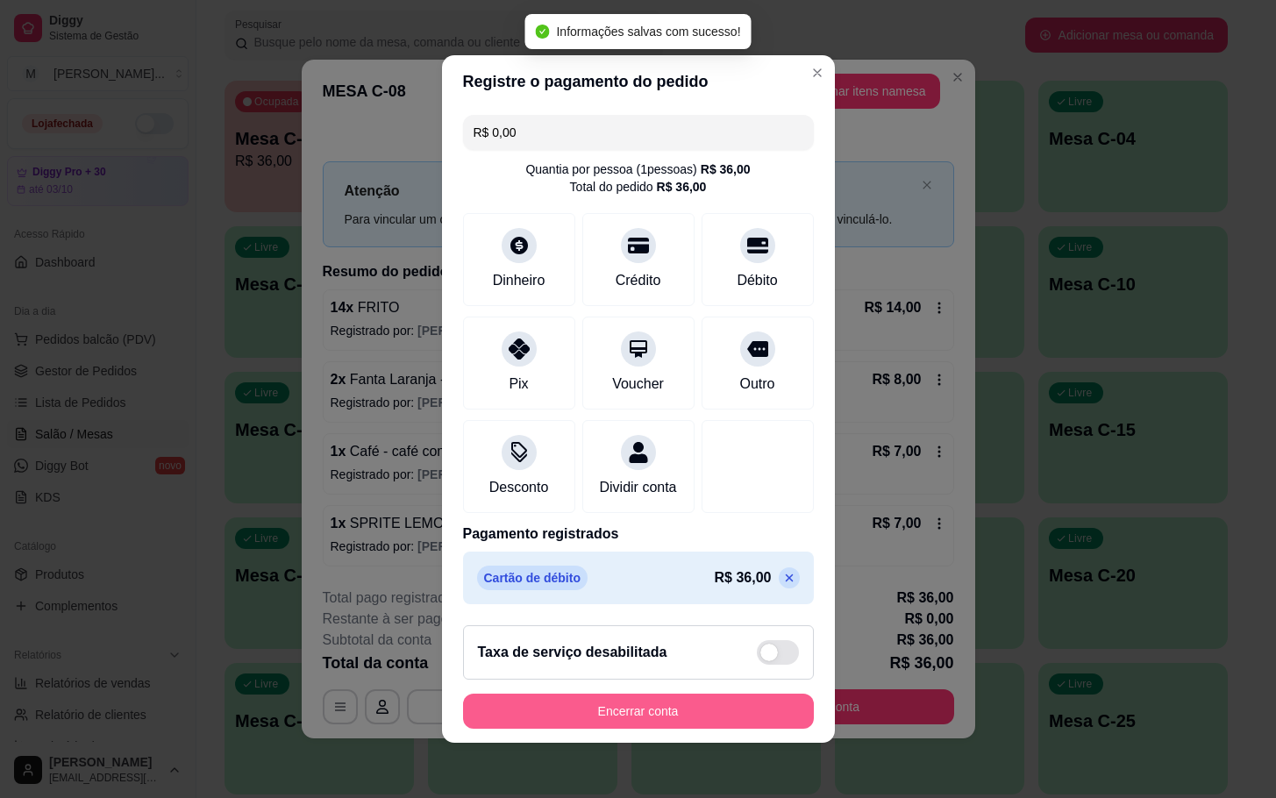
click at [669, 722] on button "Encerrar conta" at bounding box center [638, 711] width 351 height 35
